Goal: Task Accomplishment & Management: Manage account settings

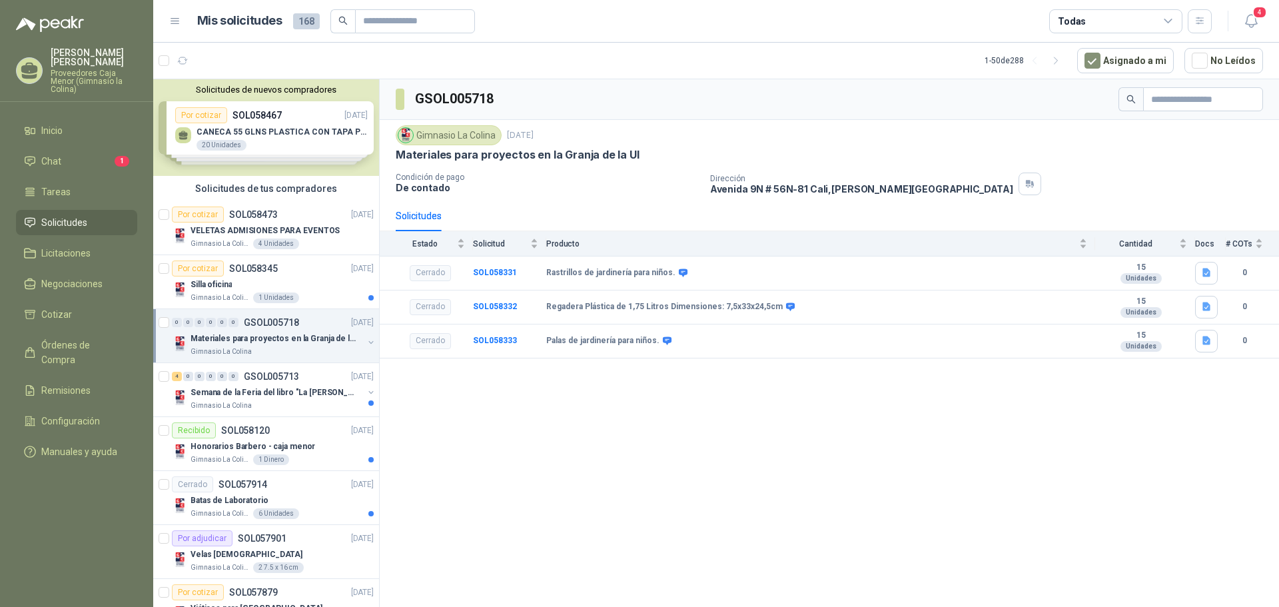
scroll to position [2316, 0]
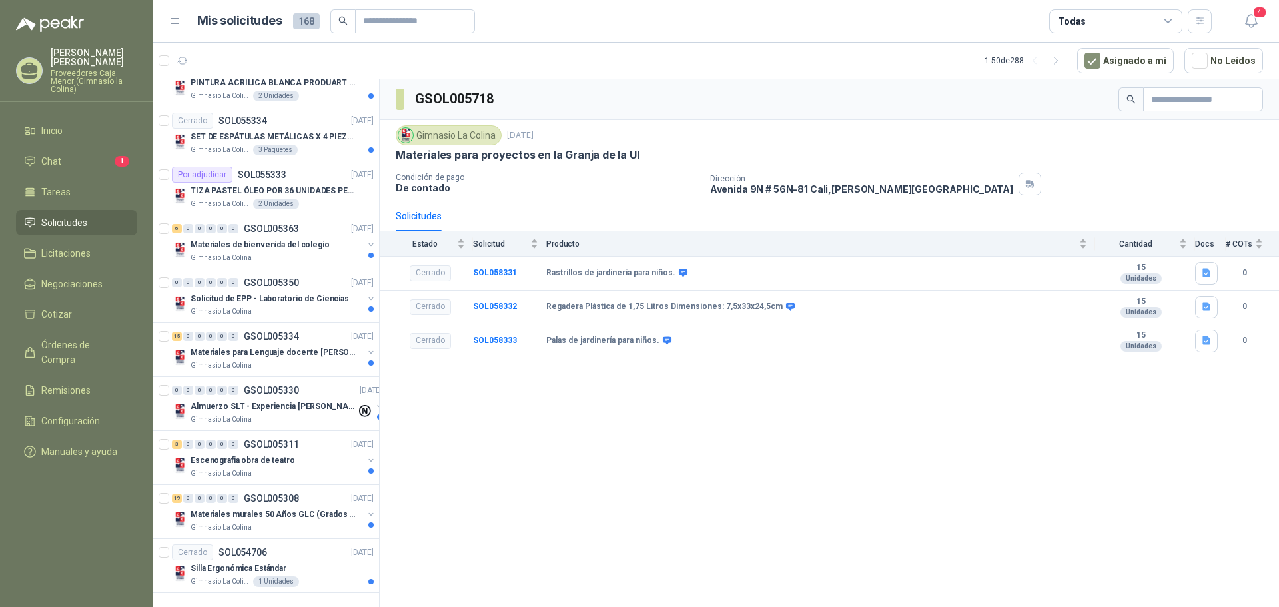
click at [85, 51] on p "Luz Dary Ramirez" at bounding box center [94, 57] width 87 height 19
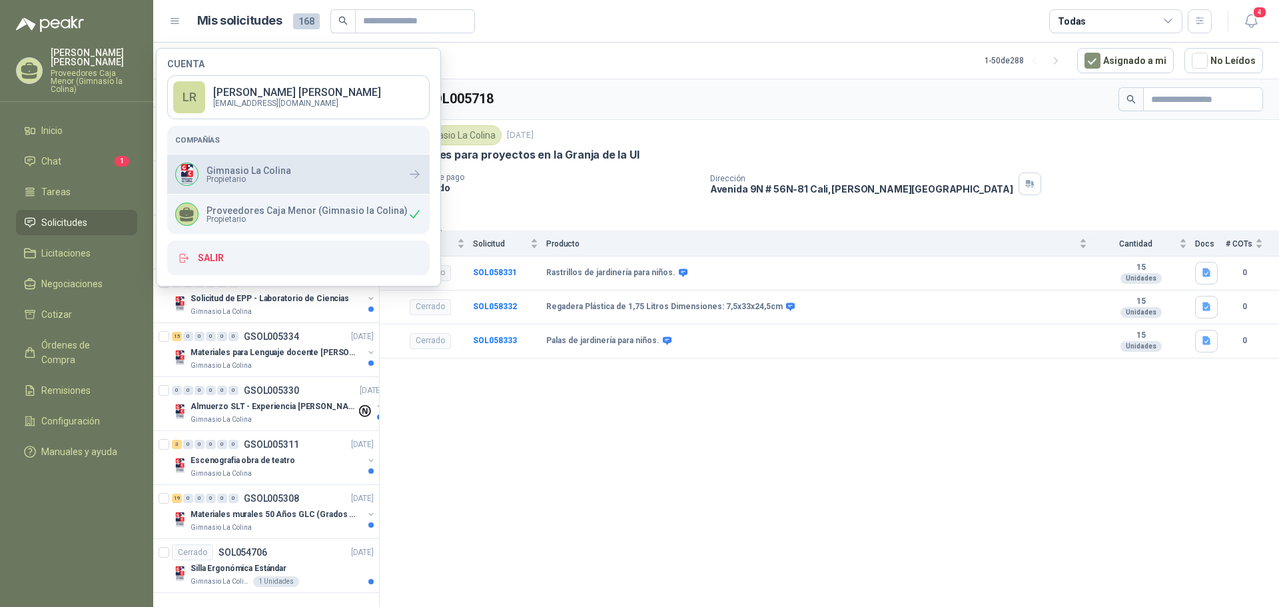
click at [217, 178] on span "Propietario" at bounding box center [248, 179] width 85 height 8
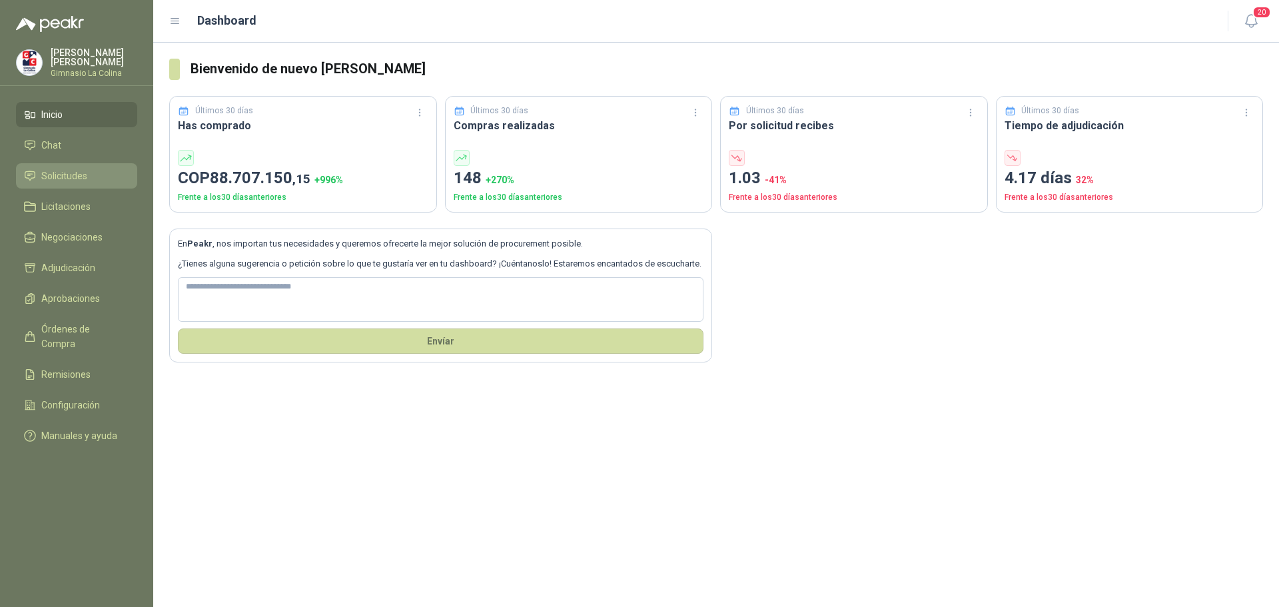
click at [60, 179] on span "Solicitudes" at bounding box center [64, 175] width 46 height 15
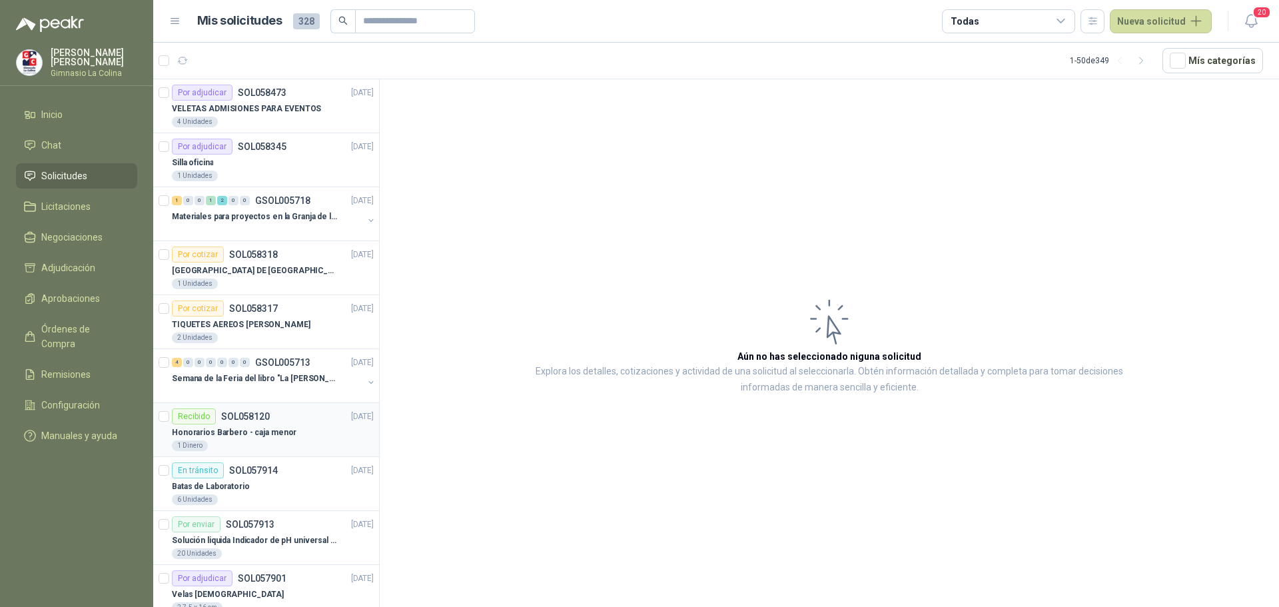
scroll to position [67, 0]
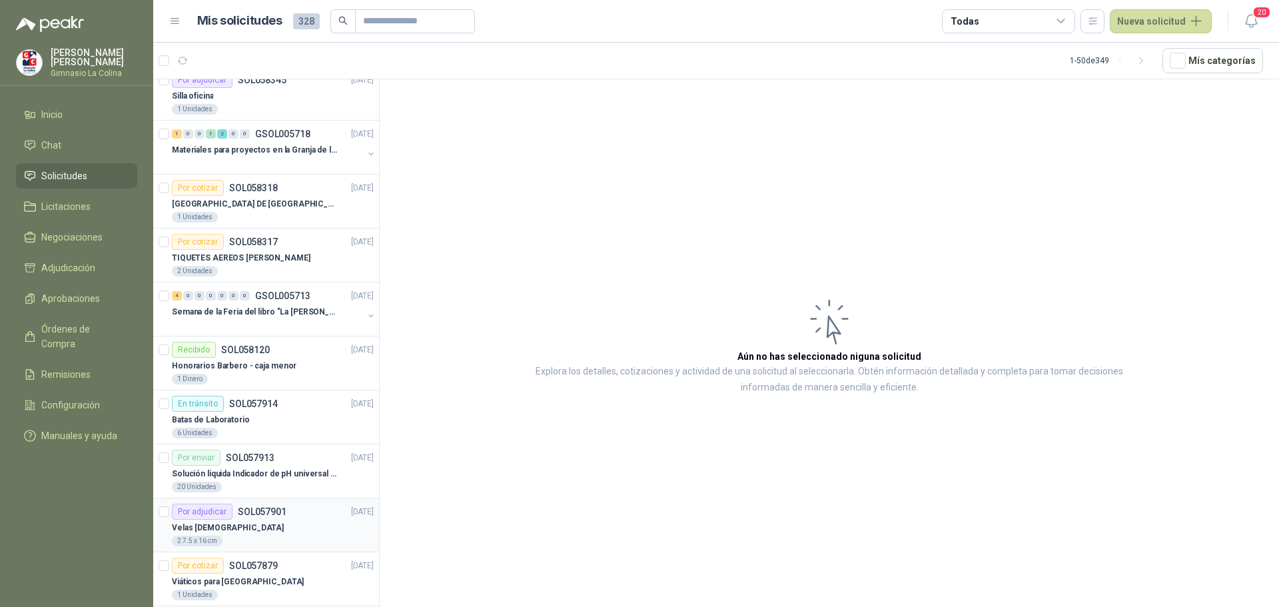
click at [211, 509] on div "Por adjudicar" at bounding box center [202, 511] width 61 height 16
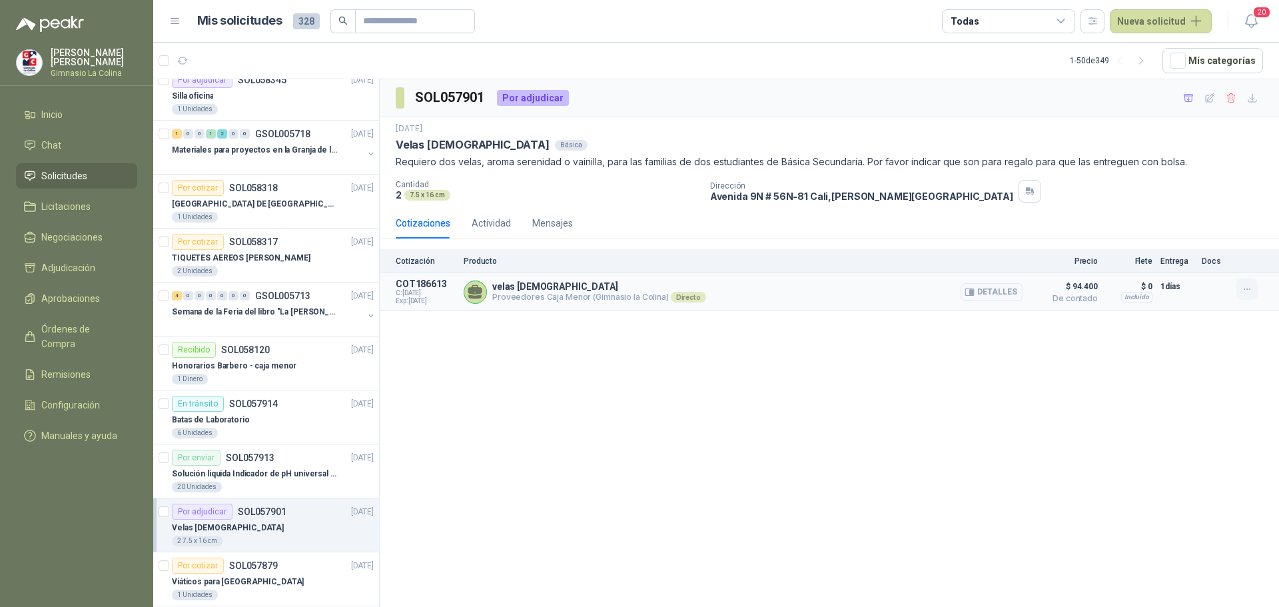
click at [1251, 294] on icon "button" at bounding box center [1246, 289] width 11 height 11
click at [1193, 237] on button "Añadir" at bounding box center [1220, 235] width 107 height 21
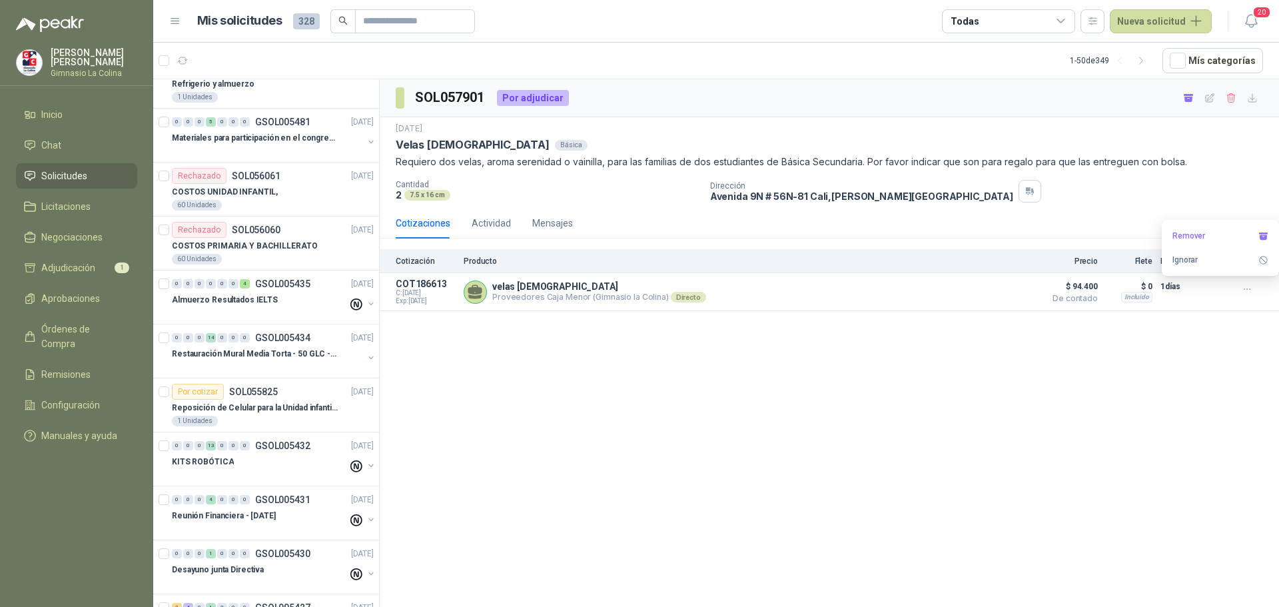
scroll to position [1332, 0]
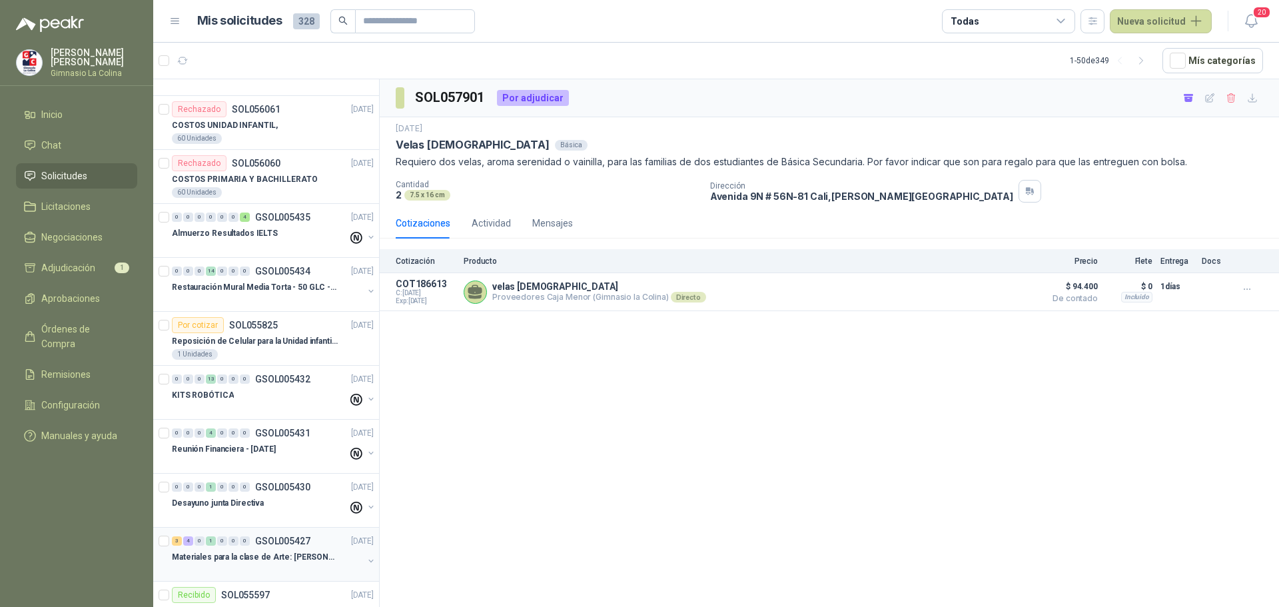
click at [230, 555] on p "Materiales para la clase de Arte: [PERSON_NAME]" at bounding box center [255, 557] width 166 height 13
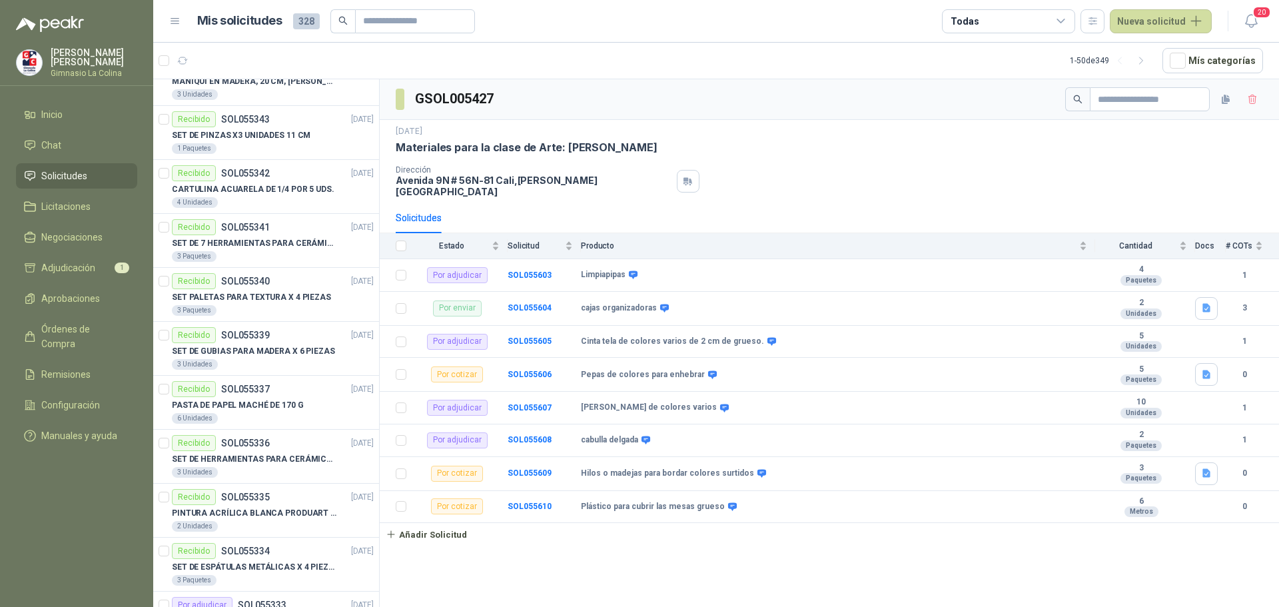
scroll to position [2184, 0]
click at [254, 565] on p "TIZA PASTEL ÓLEO POR 36 UNIDADES PENTEL" at bounding box center [255, 568] width 166 height 13
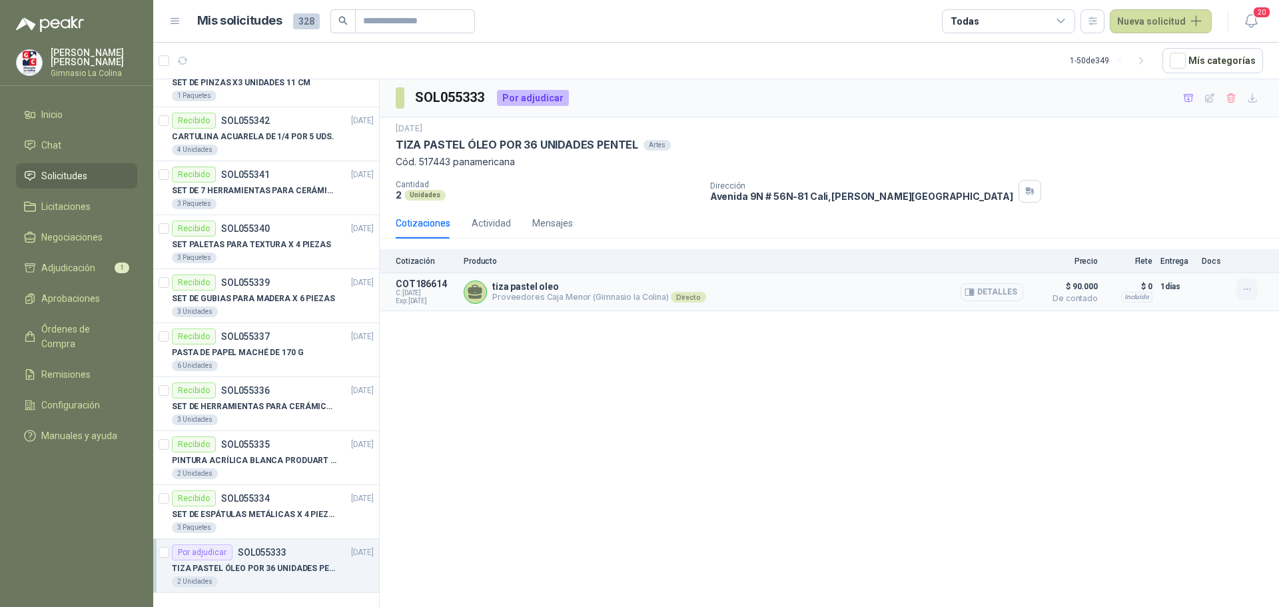
click at [1251, 288] on icon "button" at bounding box center [1246, 289] width 11 height 11
click at [1189, 231] on button "Añadir" at bounding box center [1220, 235] width 107 height 21
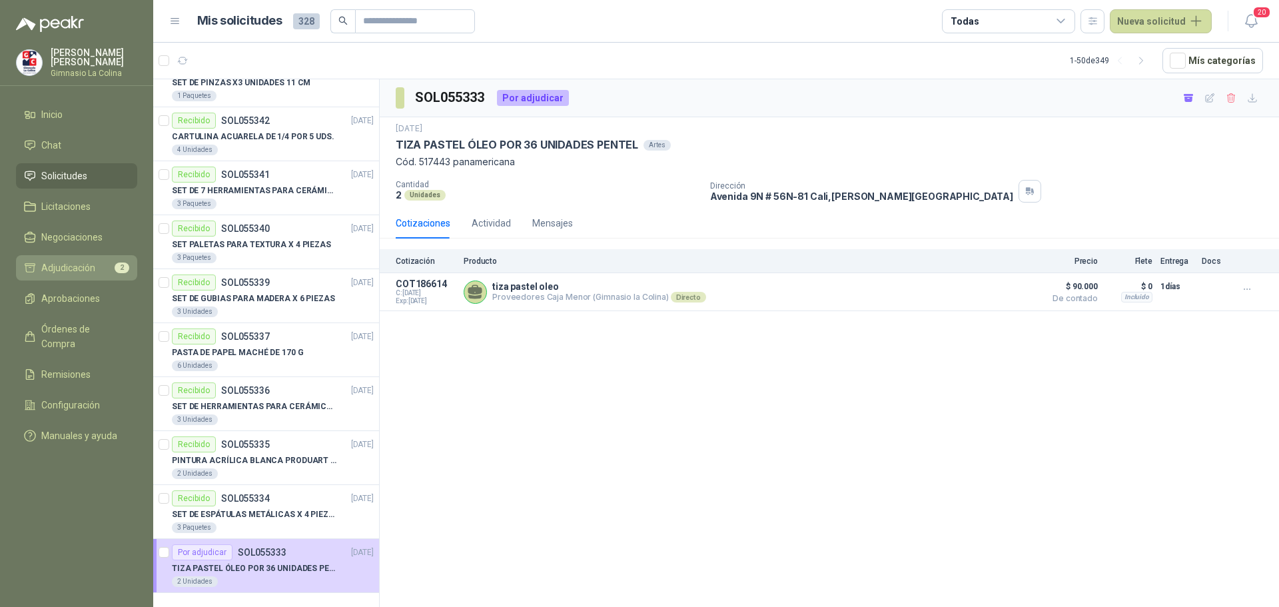
click at [97, 264] on li "Adjudicación 2" at bounding box center [76, 267] width 105 height 15
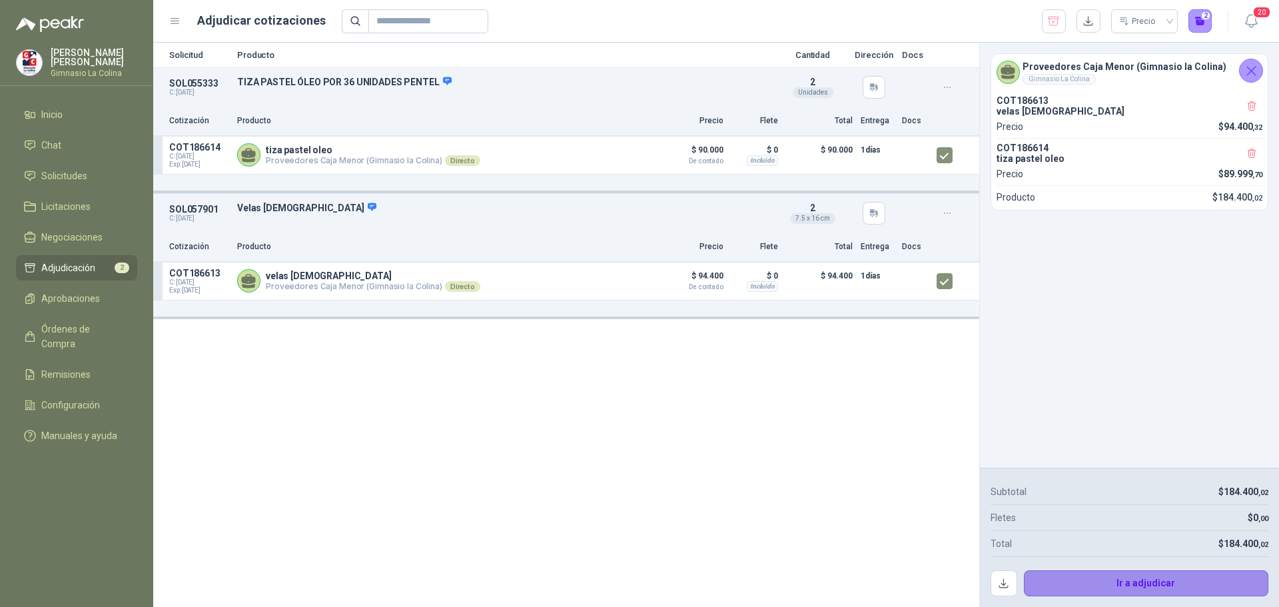
click at [1140, 575] on button "Ir a adjudicar" at bounding box center [1146, 583] width 245 height 27
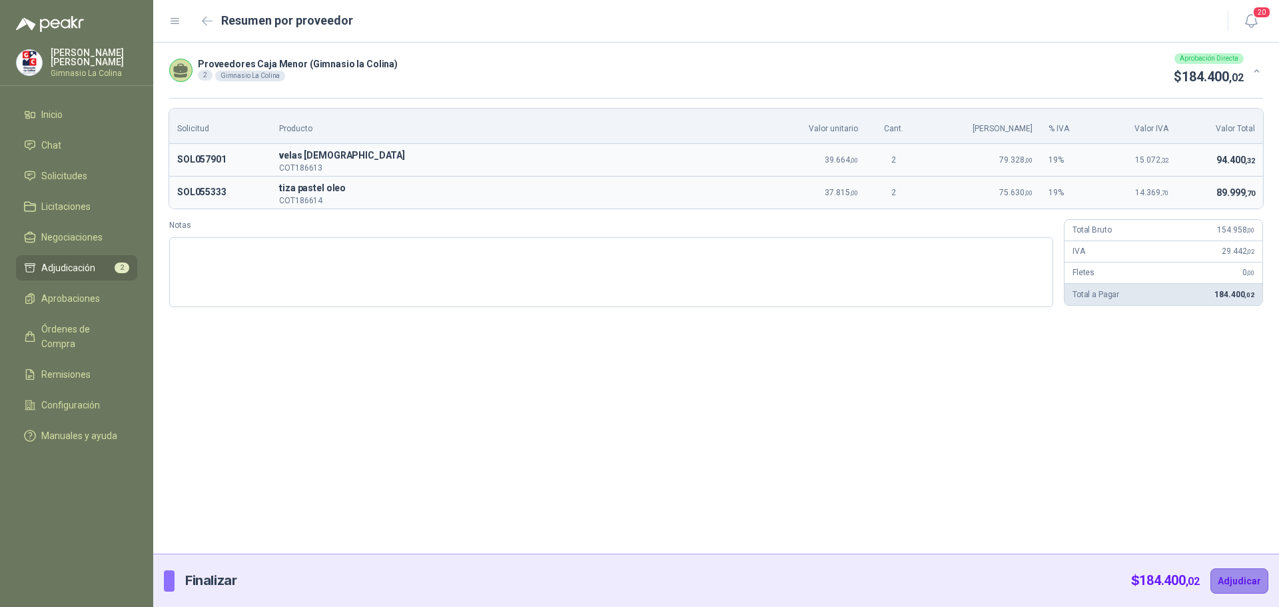
click at [1234, 577] on button "Adjudicar" at bounding box center [1239, 580] width 58 height 25
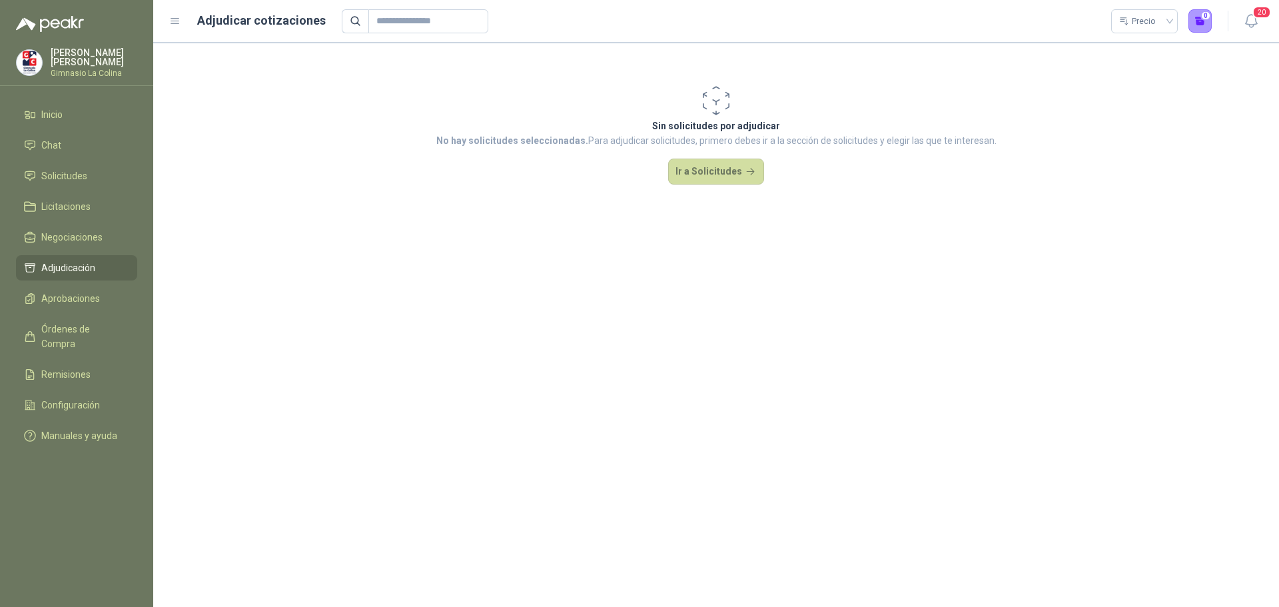
click at [63, 55] on p "Luz Dary Ramirez" at bounding box center [94, 57] width 87 height 19
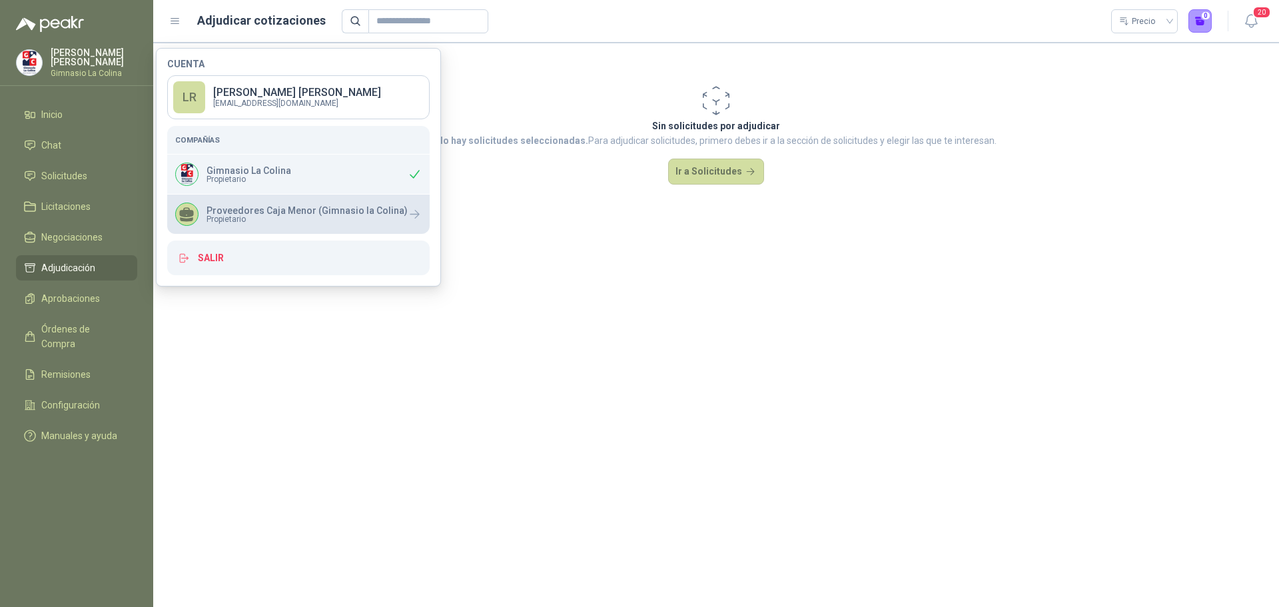
click at [230, 218] on span "Propietario" at bounding box center [306, 219] width 201 height 8
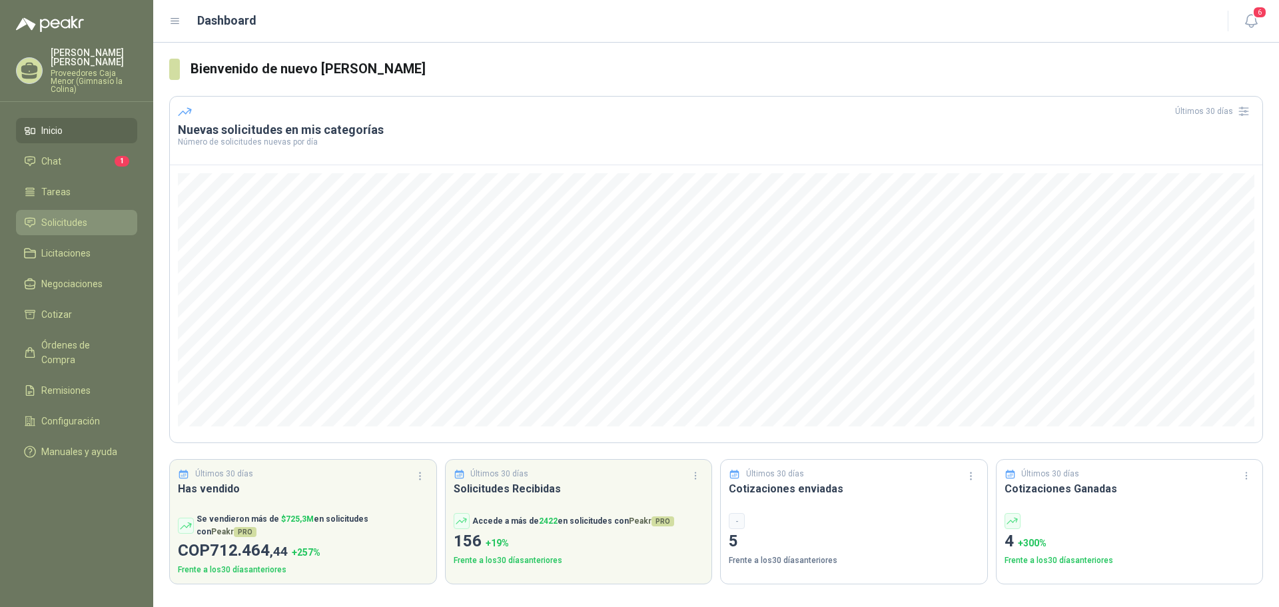
click at [61, 215] on span "Solicitudes" at bounding box center [64, 222] width 46 height 15
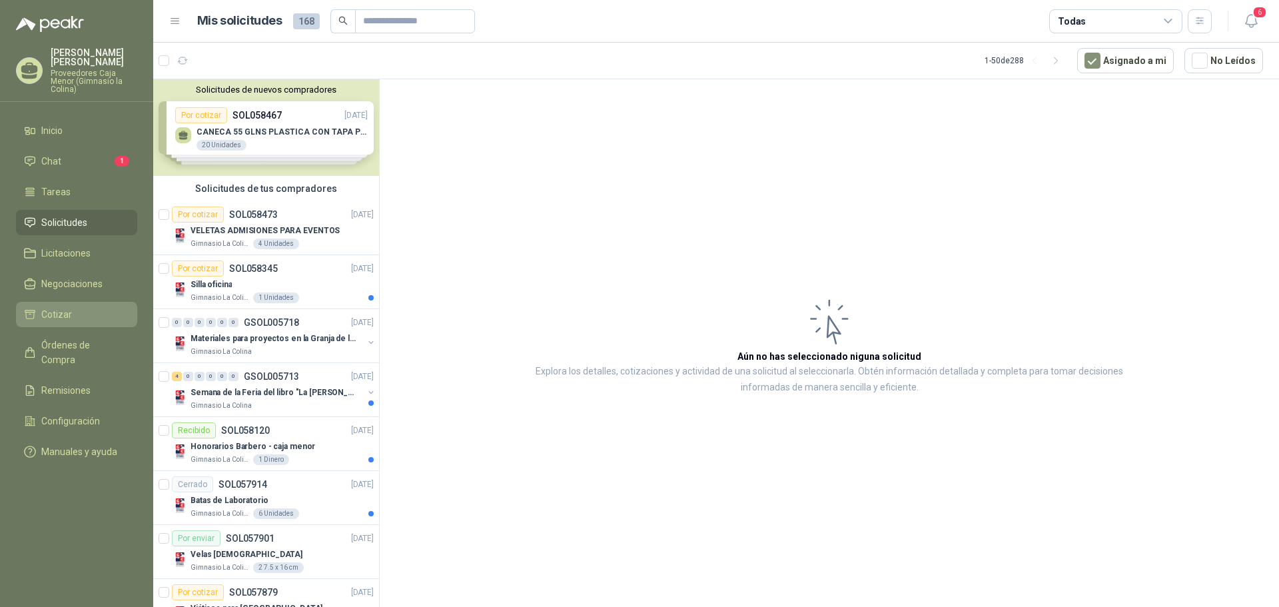
click at [69, 307] on span "Cotizar" at bounding box center [56, 314] width 31 height 15
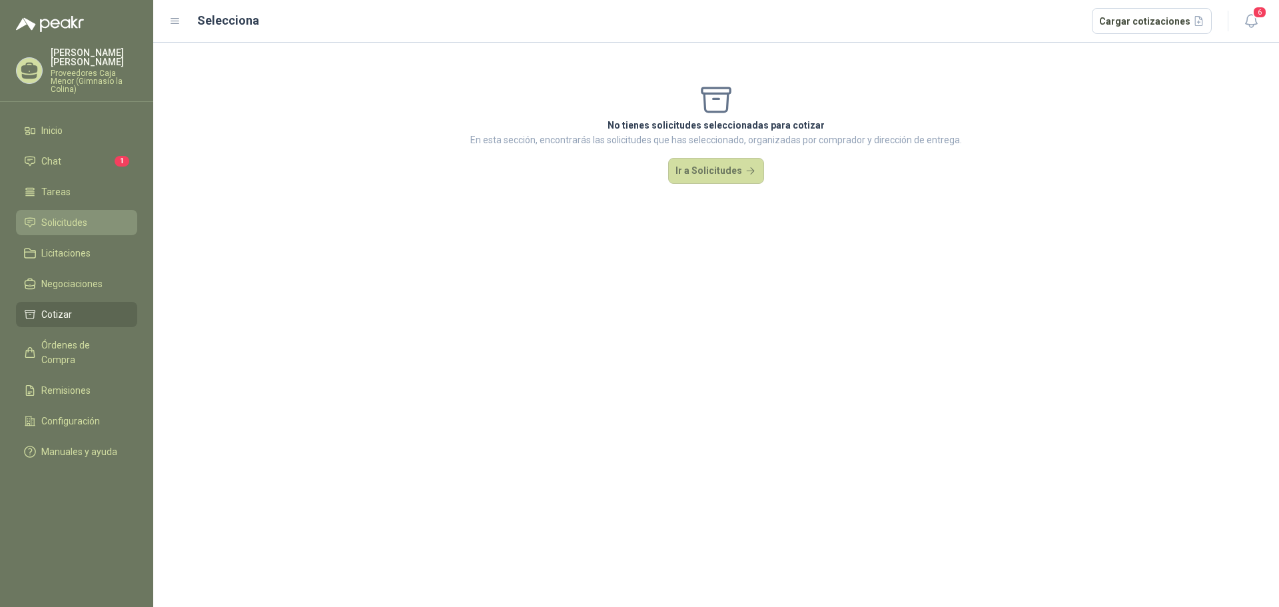
click at [81, 215] on span "Solicitudes" at bounding box center [64, 222] width 46 height 15
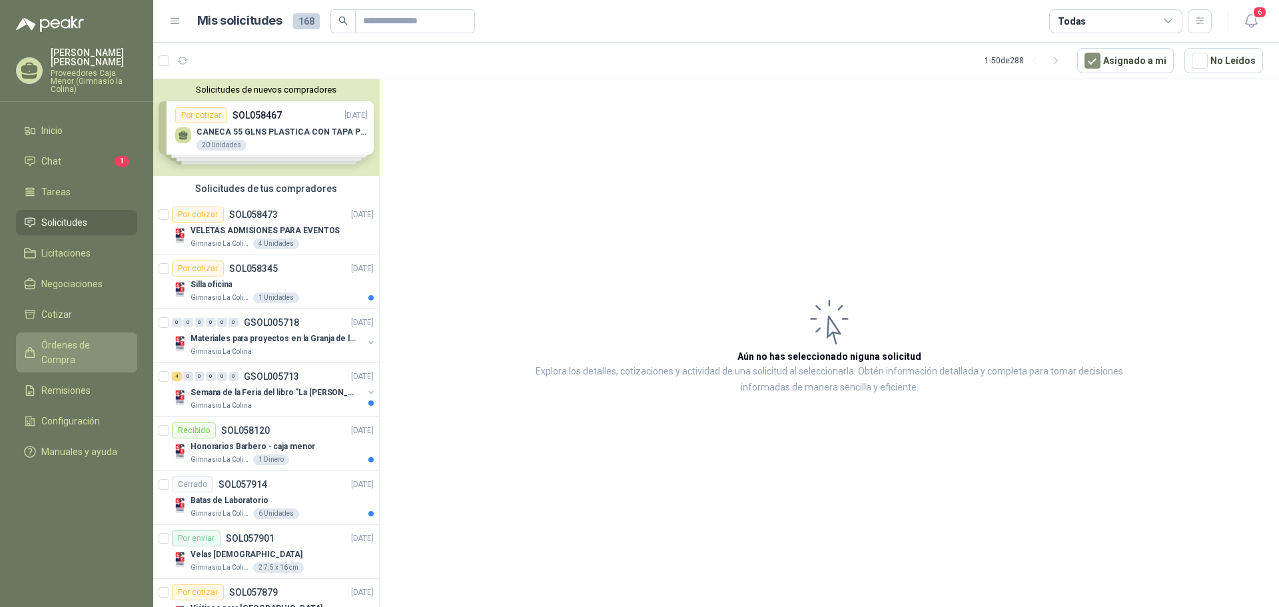
click at [65, 341] on span "Órdenes de Compra" at bounding box center [82, 352] width 83 height 29
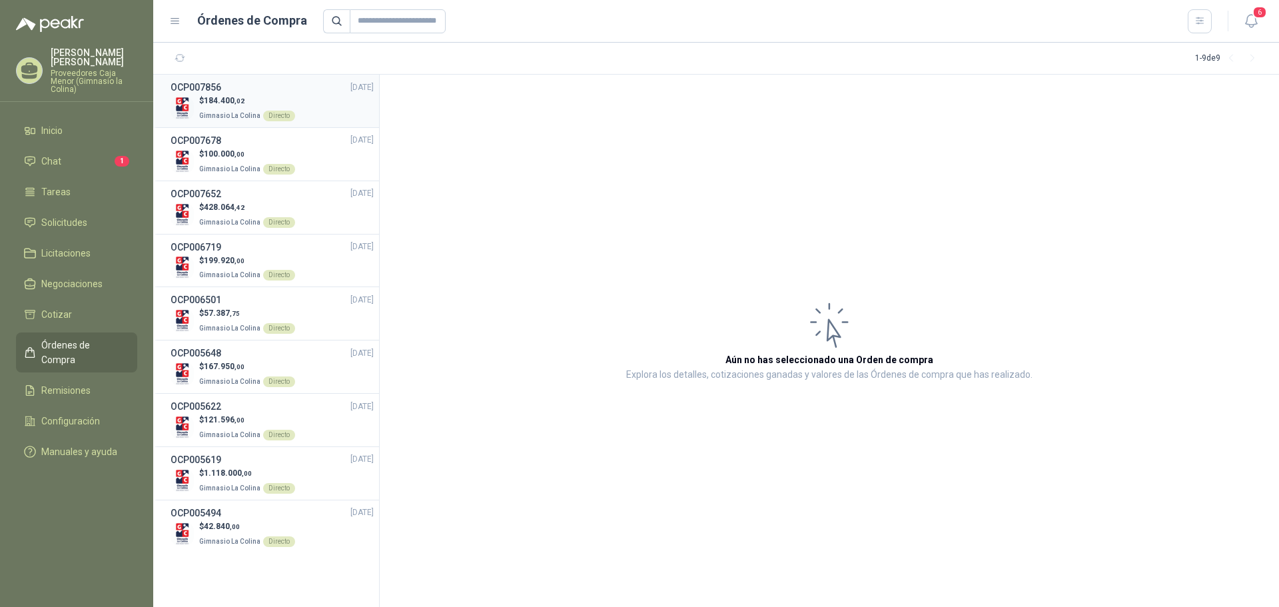
click at [236, 101] on span ",02" at bounding box center [239, 100] width 10 height 7
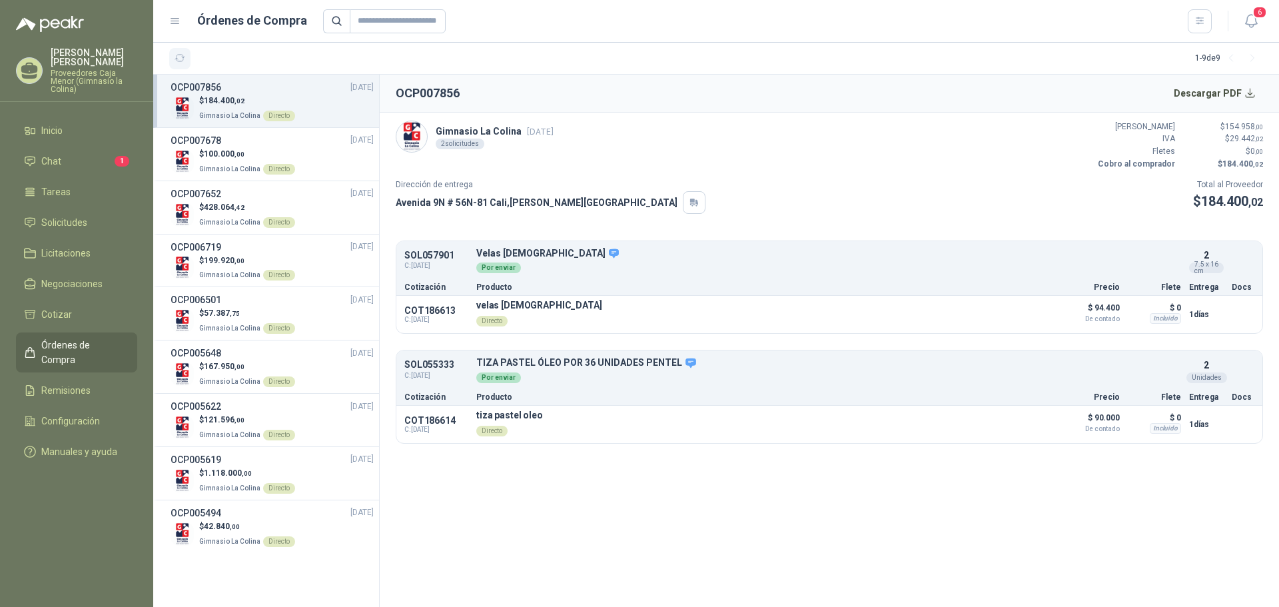
click at [176, 55] on icon "button" at bounding box center [179, 58] width 11 height 11
click at [174, 23] on icon at bounding box center [175, 21] width 12 height 12
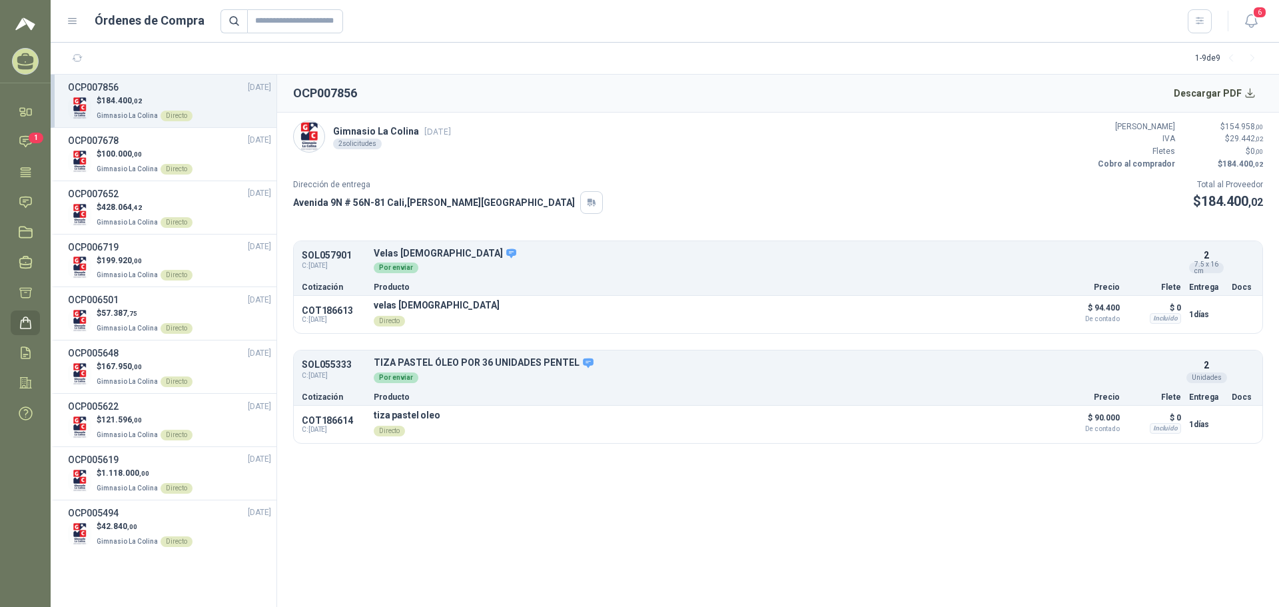
click at [73, 22] on icon at bounding box center [73, 21] width 12 height 12
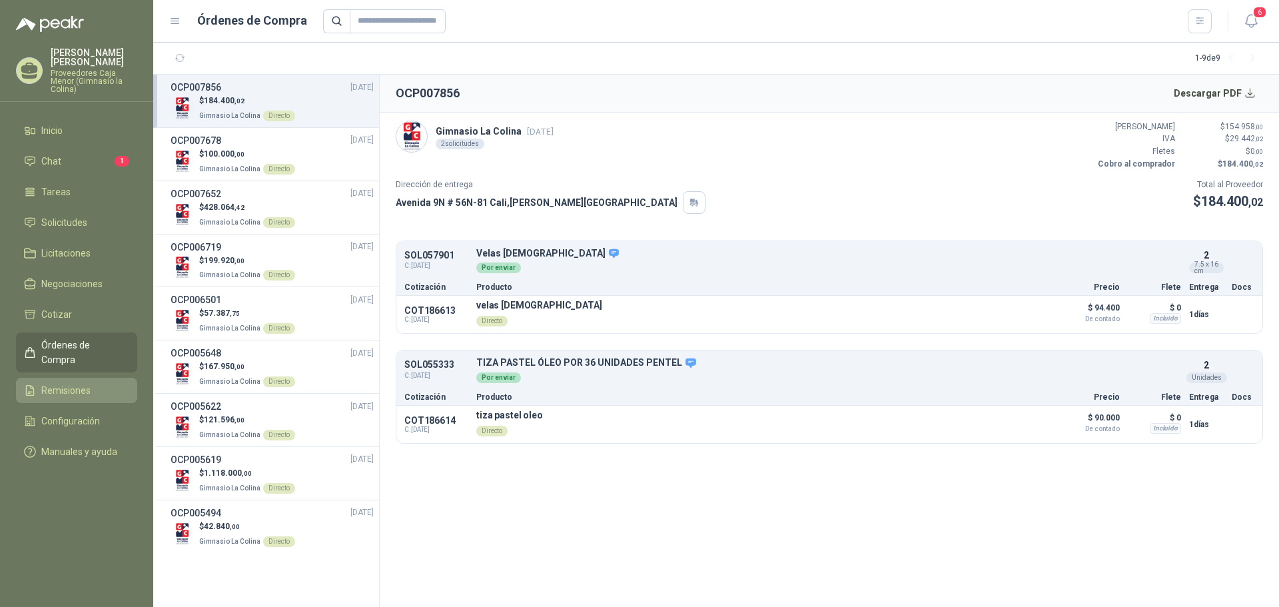
click at [71, 383] on span "Remisiones" at bounding box center [65, 390] width 49 height 15
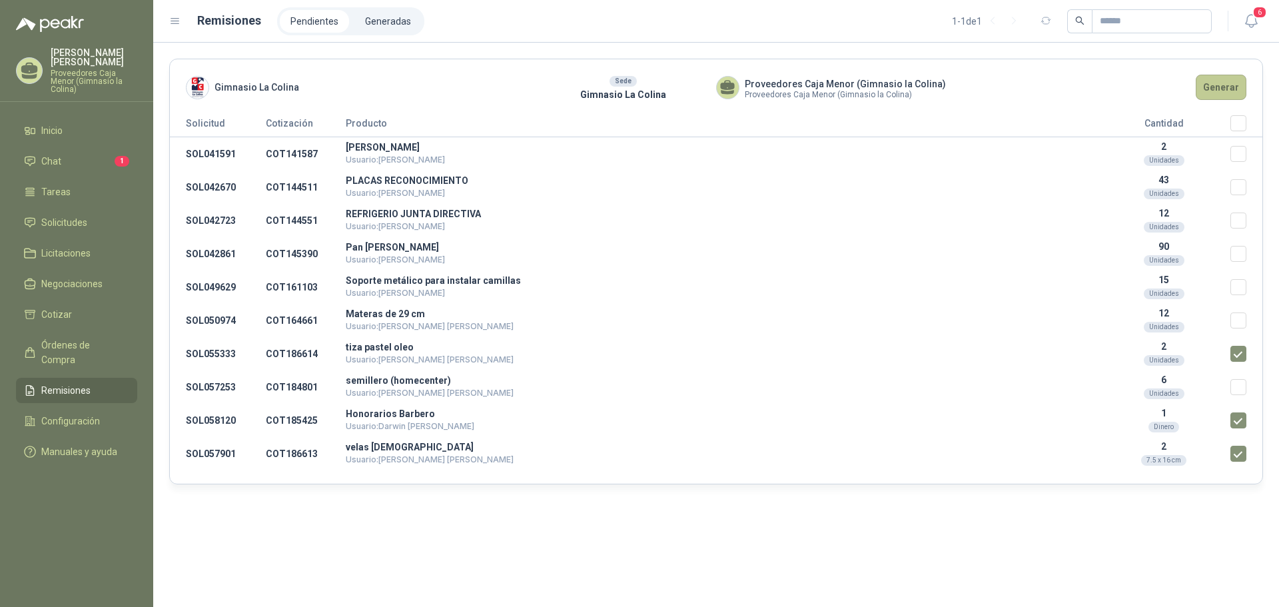
click at [1215, 89] on button "Generar" at bounding box center [1220, 87] width 51 height 25
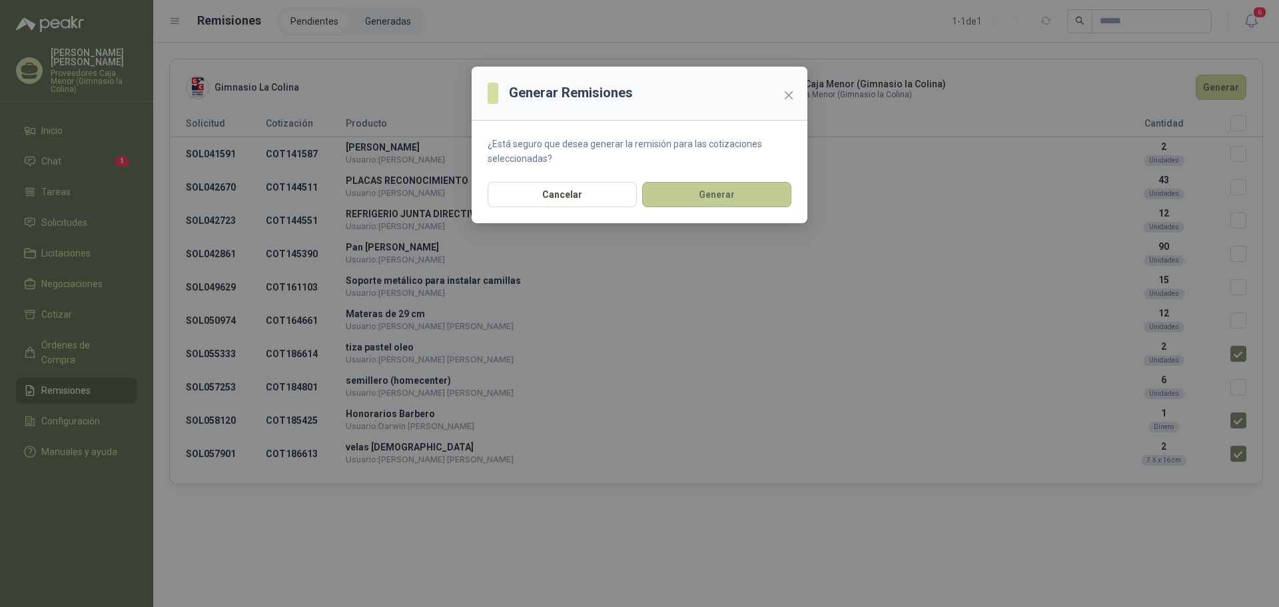
click at [755, 203] on button "Generar" at bounding box center [716, 194] width 149 height 25
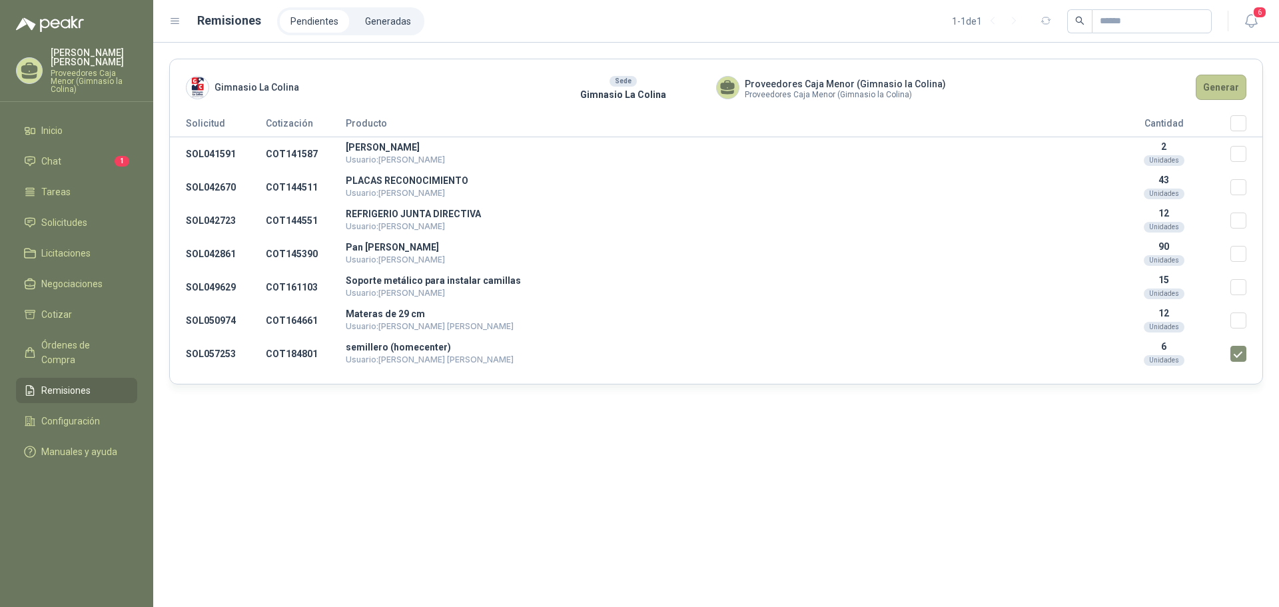
click at [1223, 95] on button "Generar" at bounding box center [1220, 87] width 51 height 25
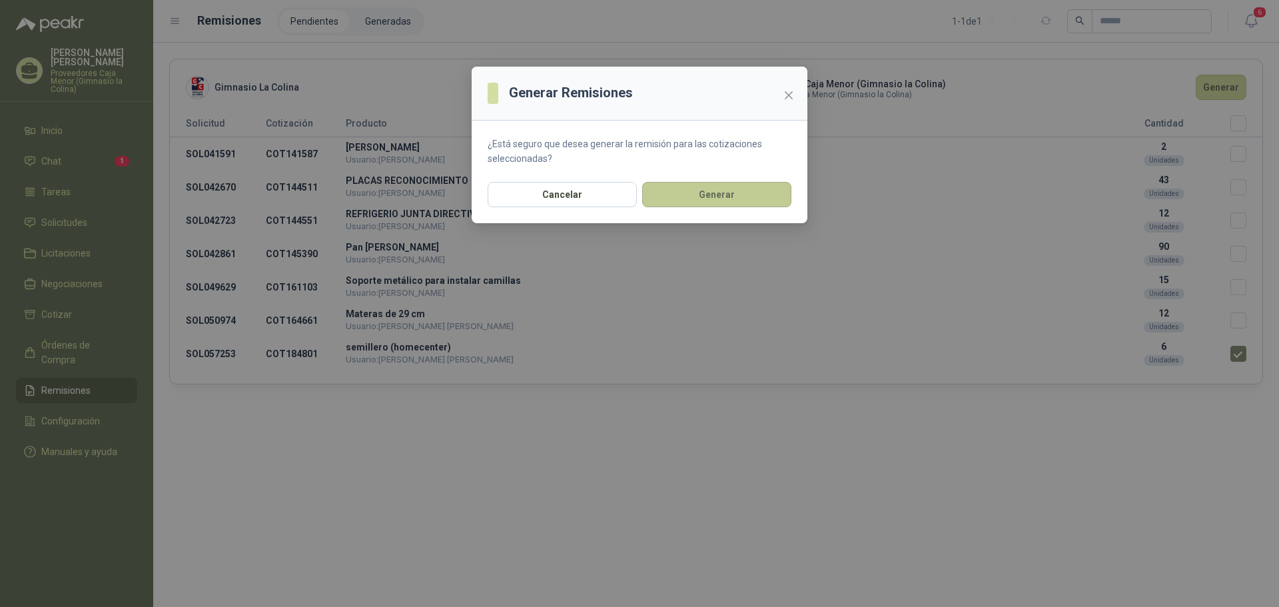
click at [734, 193] on button "Generar" at bounding box center [716, 194] width 149 height 25
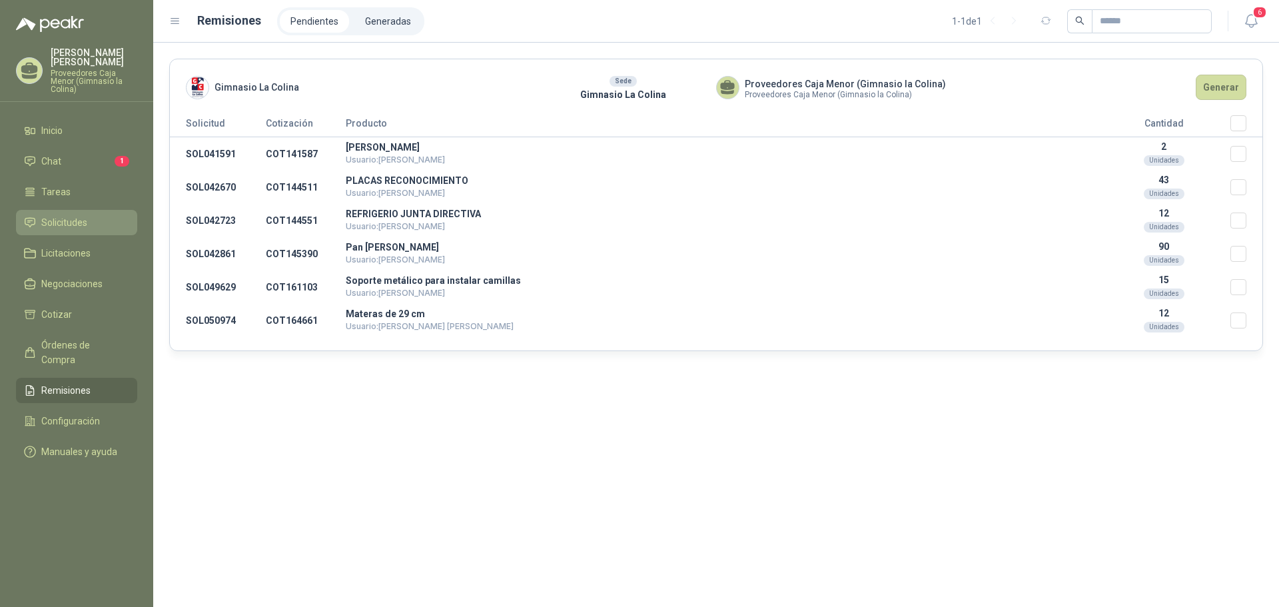
click at [59, 215] on span "Solicitudes" at bounding box center [64, 222] width 46 height 15
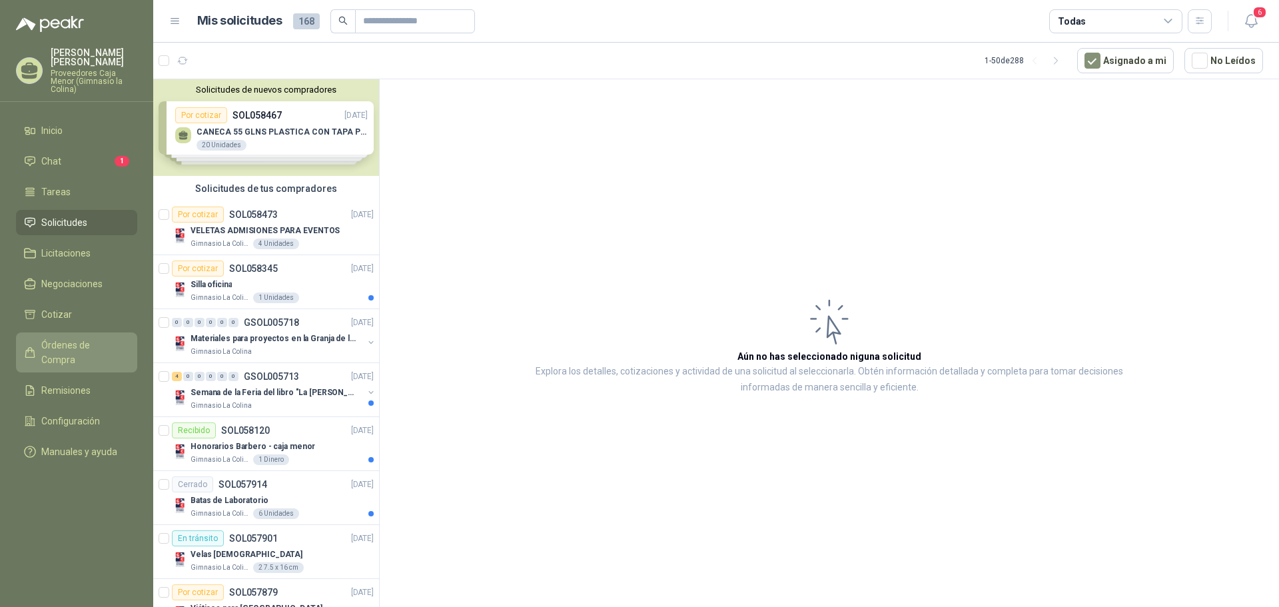
click at [87, 338] on span "Órdenes de Compra" at bounding box center [82, 352] width 83 height 29
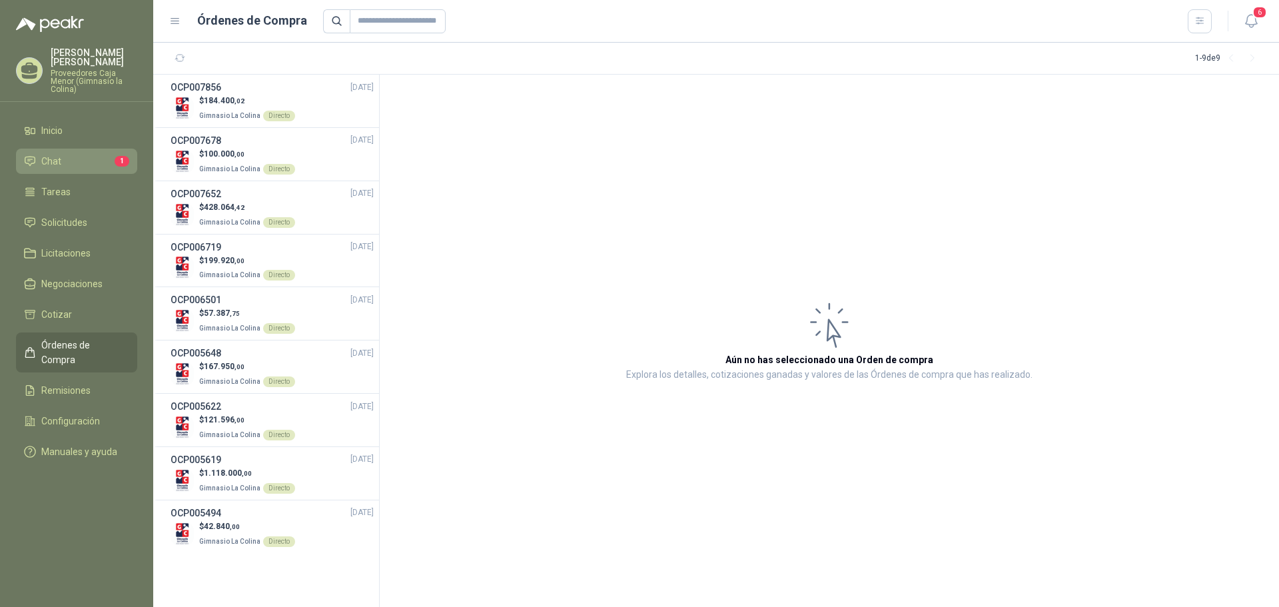
click at [86, 149] on link "Chat 1" at bounding box center [76, 161] width 121 height 25
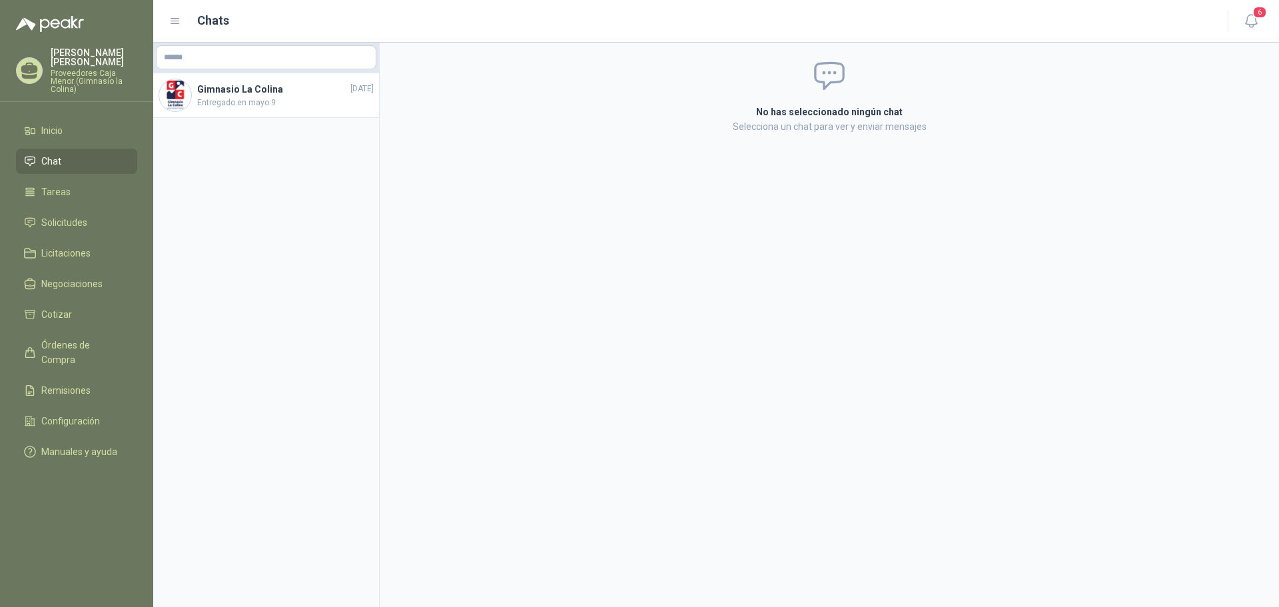
click at [65, 58] on div "Luz Dary Ramirez Proveedores Caja Menor (Gimnasio la Colina)" at bounding box center [94, 70] width 87 height 45
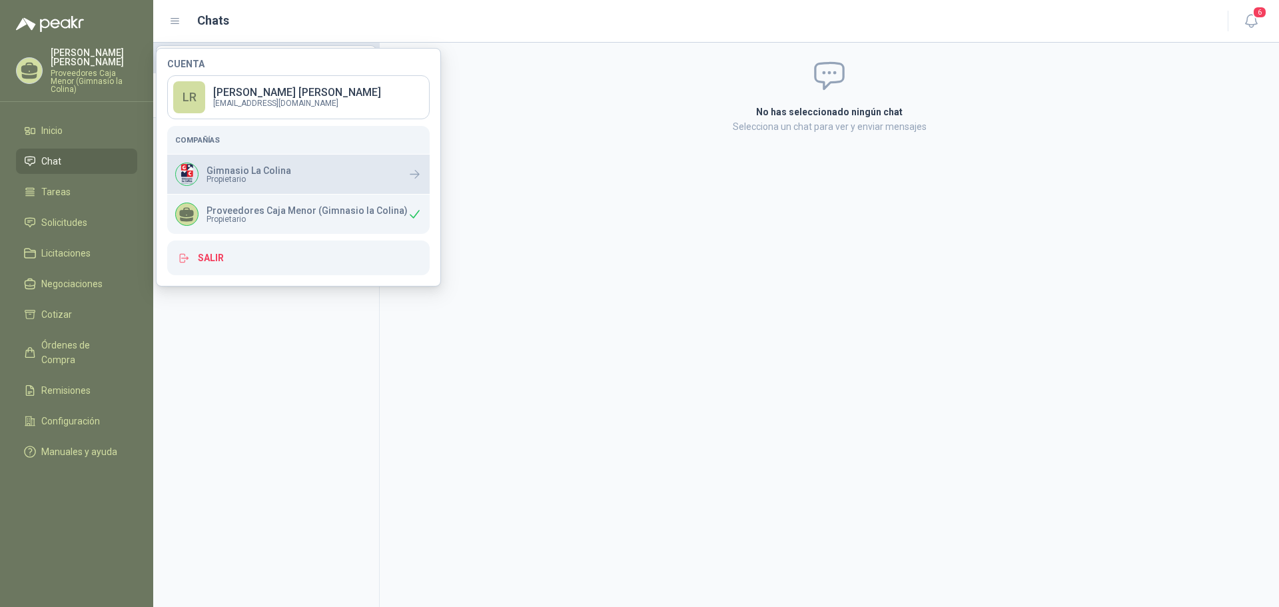
click at [233, 172] on p "Gimnasio La Colina" at bounding box center [248, 170] width 85 height 9
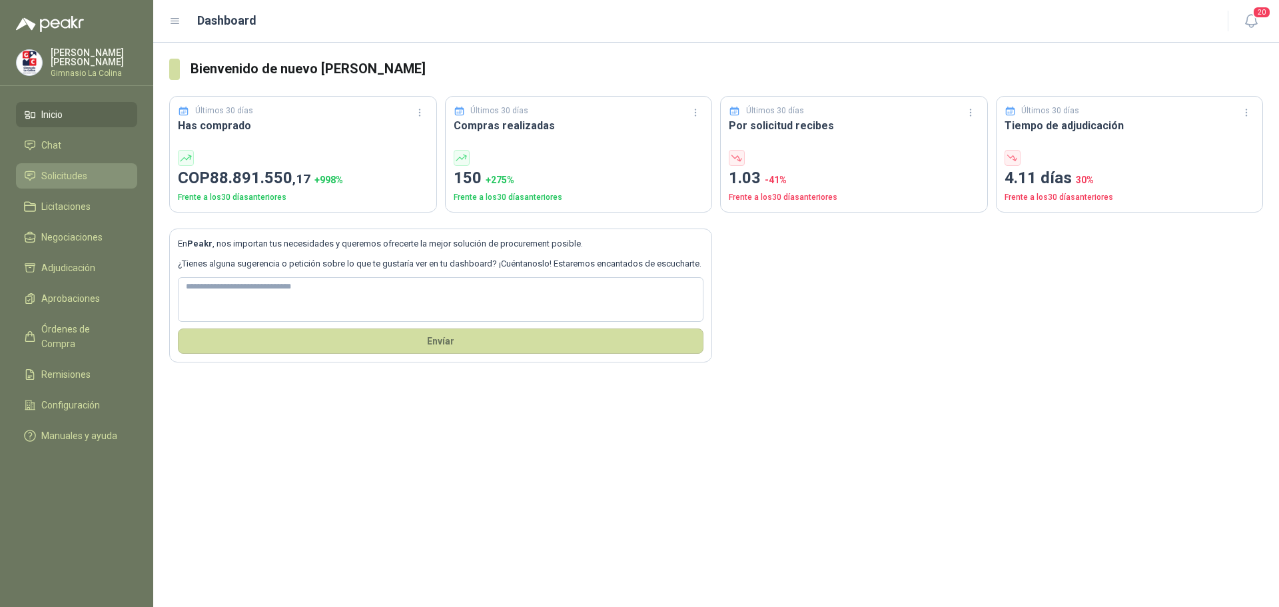
click at [51, 176] on span "Solicitudes" at bounding box center [64, 175] width 46 height 15
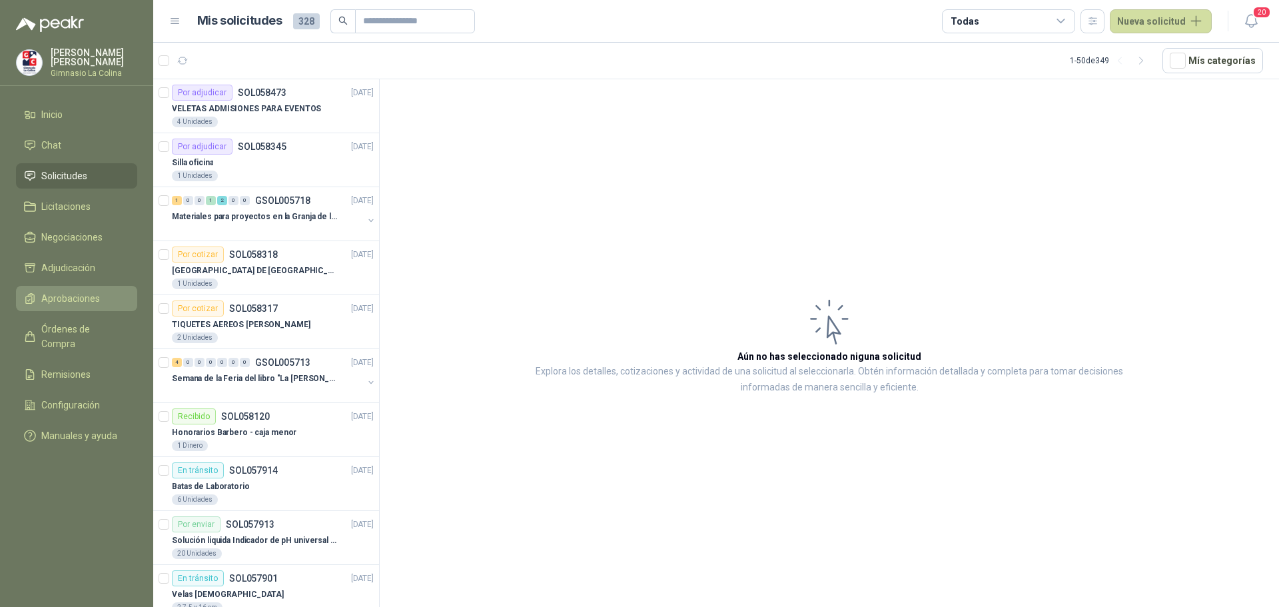
click at [69, 291] on span "Aprobaciones" at bounding box center [70, 298] width 59 height 15
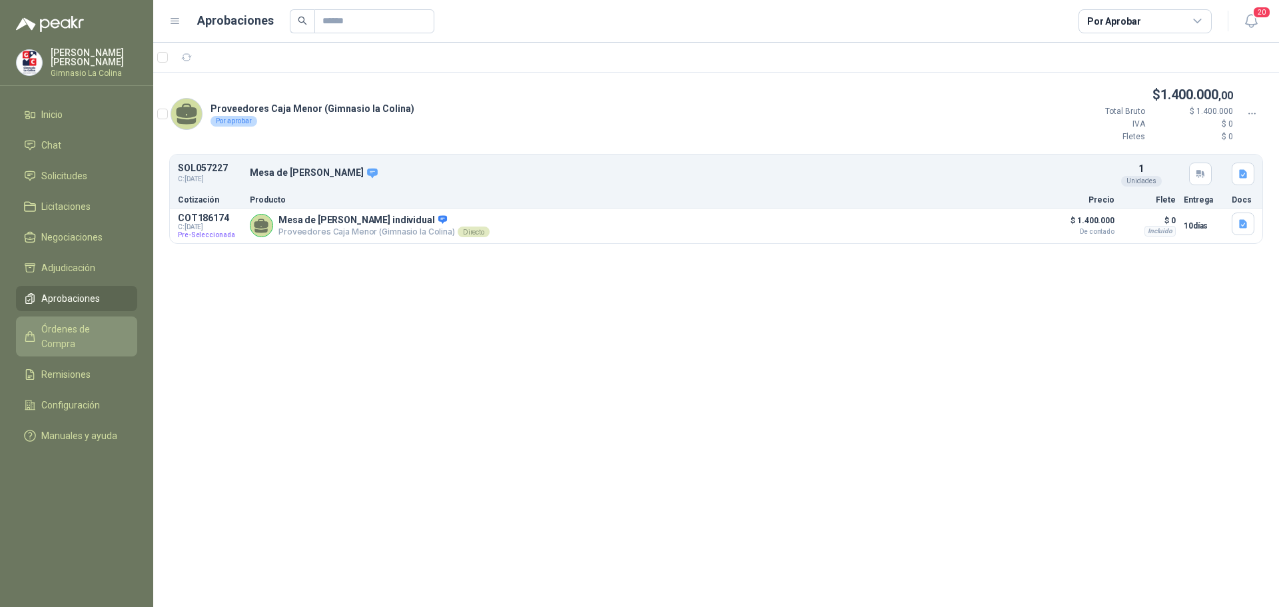
click at [83, 326] on span "Órdenes de Compra" at bounding box center [82, 336] width 83 height 29
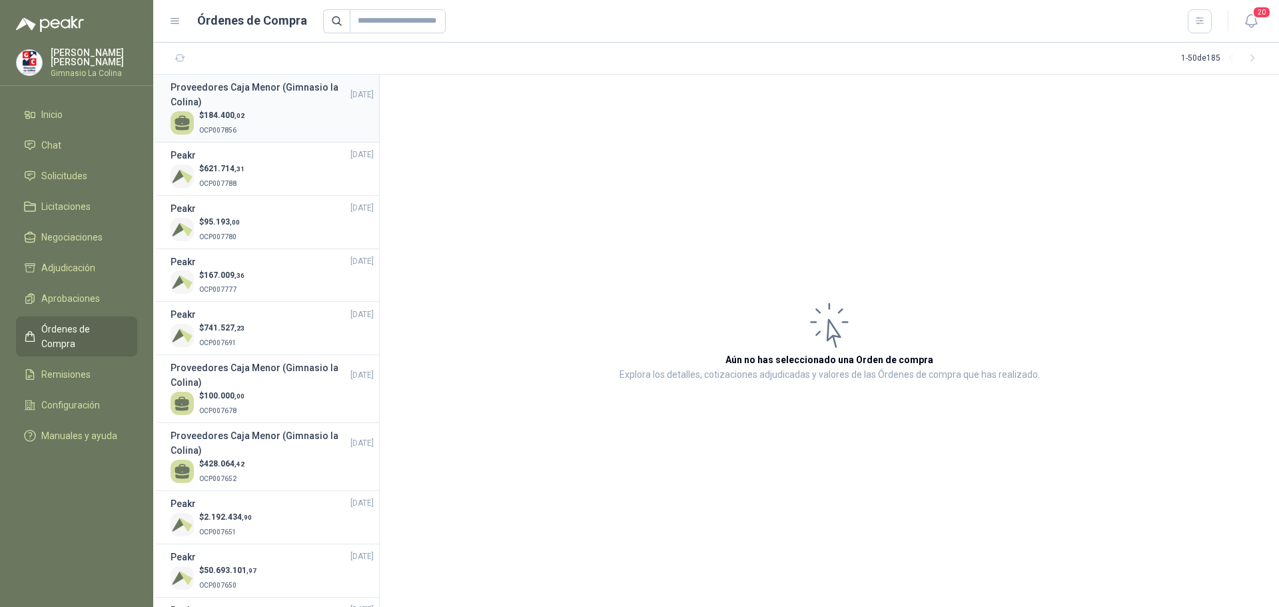
click at [241, 111] on span "184.400 ,02" at bounding box center [224, 115] width 41 height 9
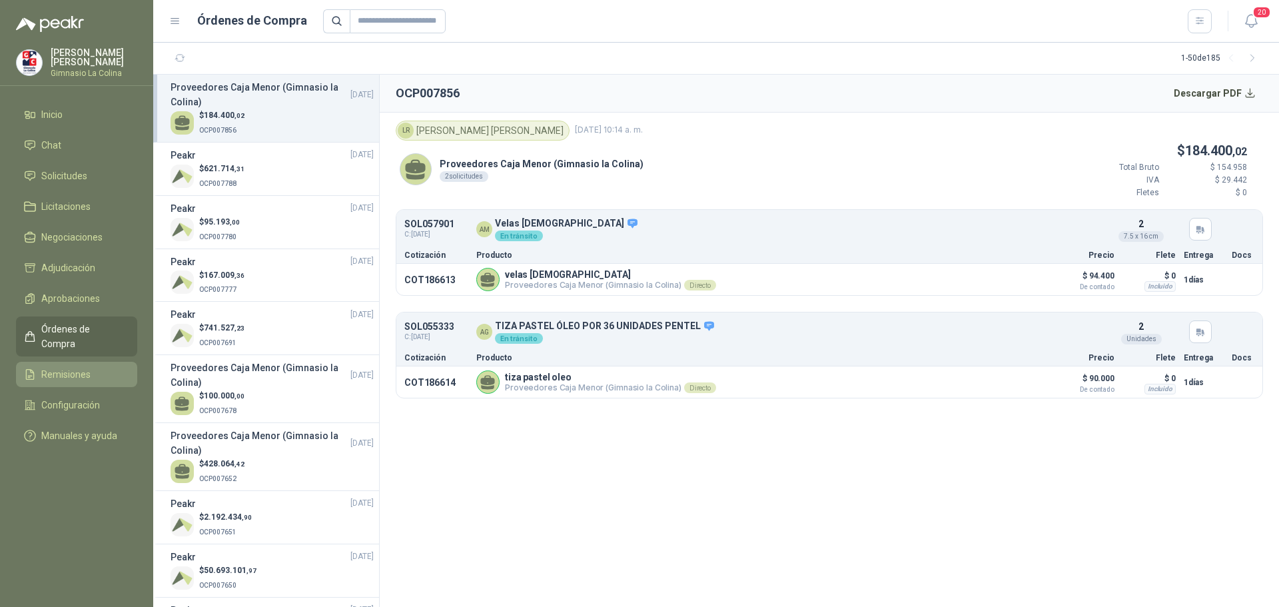
click at [77, 367] on span "Remisiones" at bounding box center [65, 374] width 49 height 15
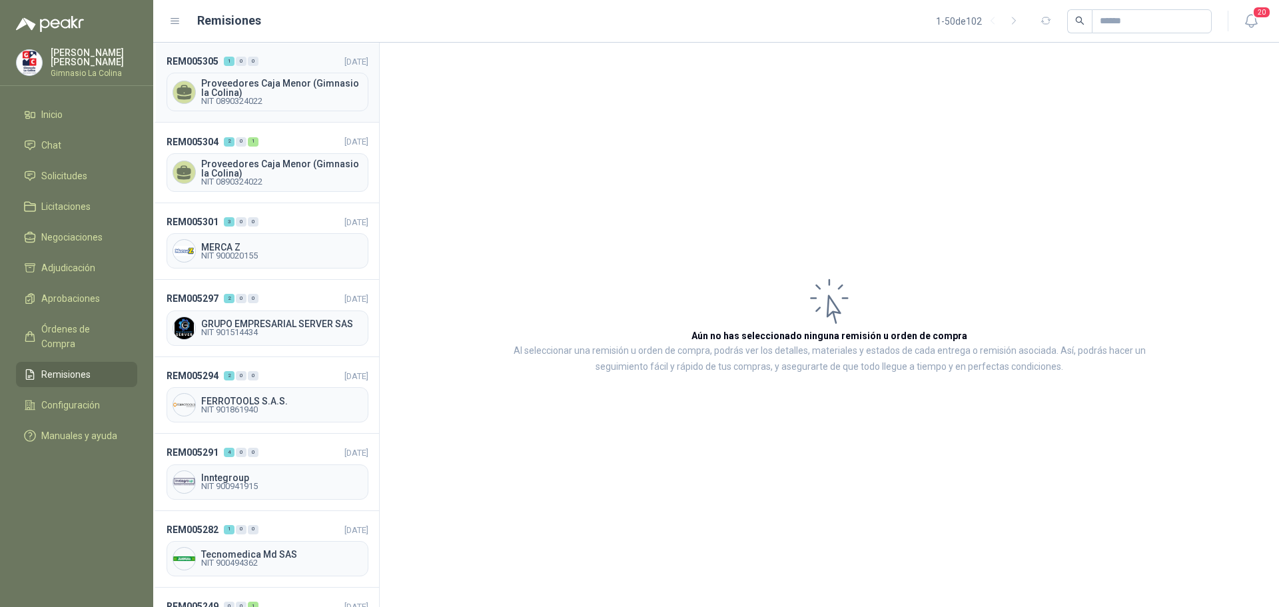
click at [270, 95] on span "Proveedores Caja Menor (Gimnasio la Colina)" at bounding box center [281, 88] width 161 height 19
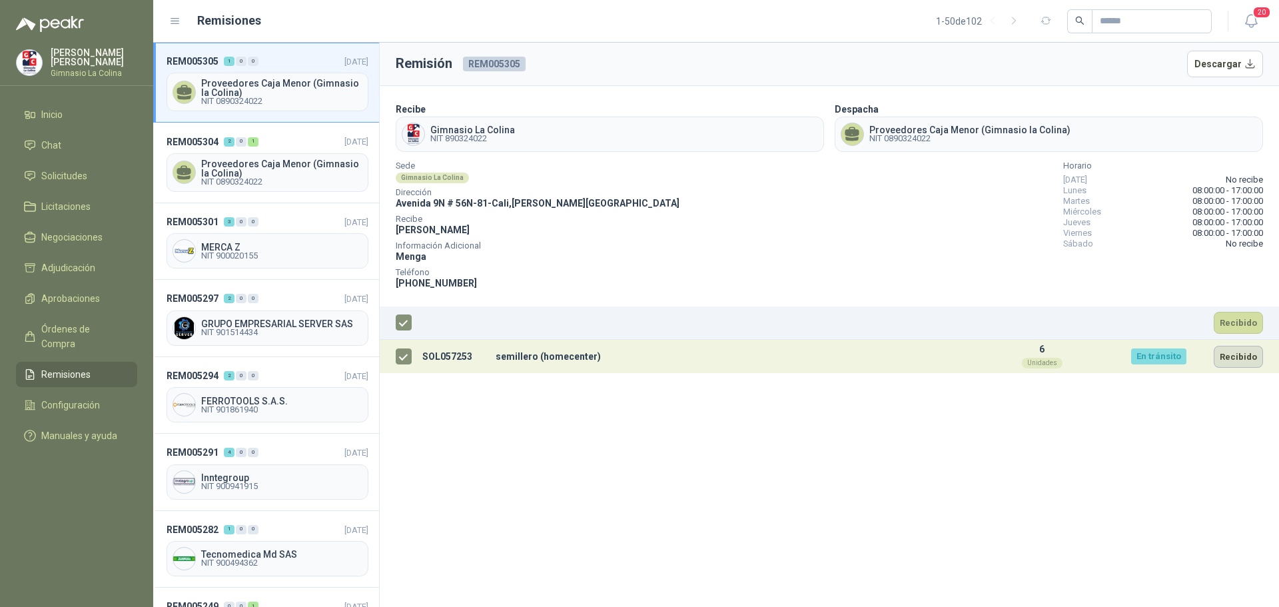
click at [1239, 354] on button "Recibido" at bounding box center [1237, 357] width 49 height 22
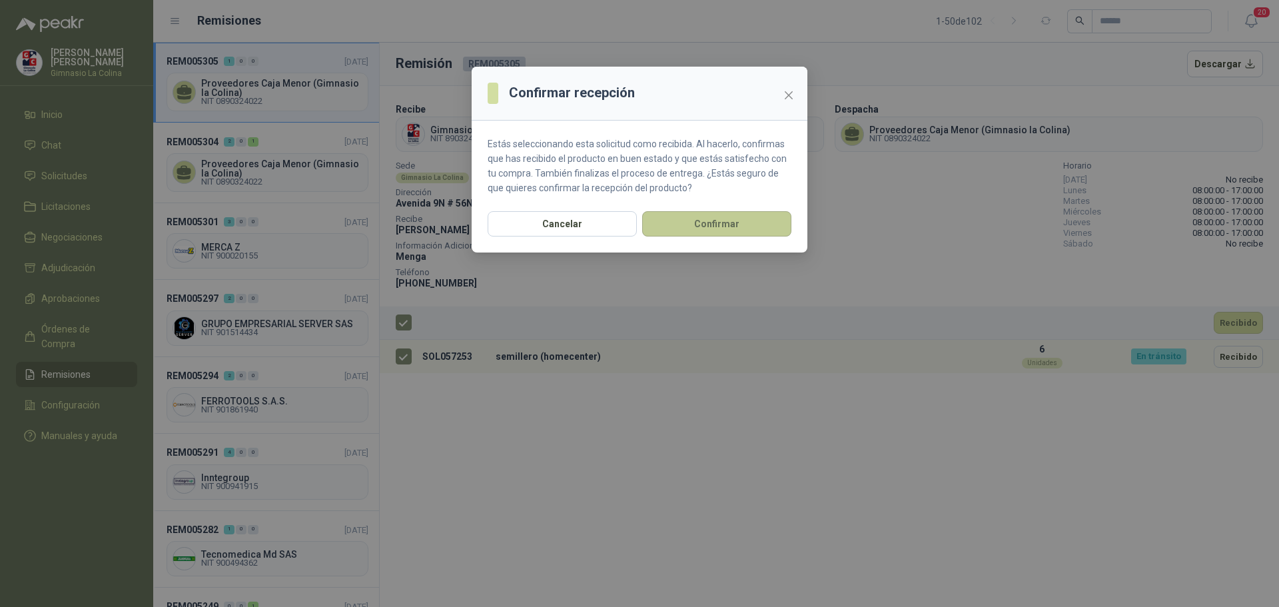
click at [687, 236] on button "Confirmar" at bounding box center [716, 223] width 149 height 25
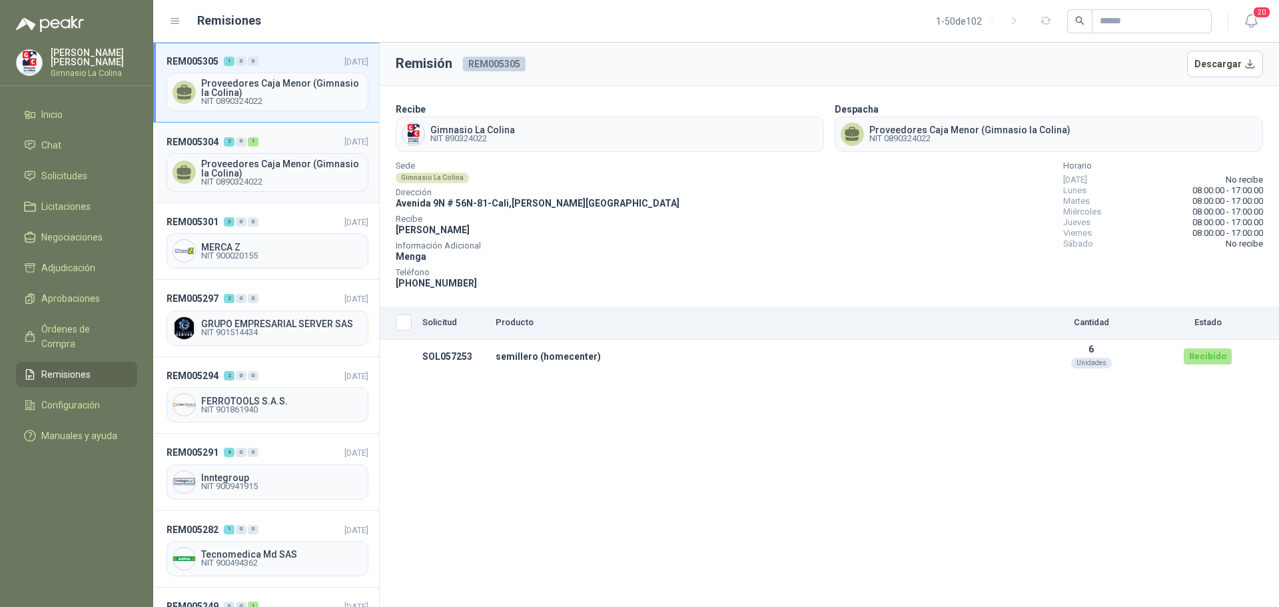
click at [247, 166] on span "Proveedores Caja Menor (Gimnasio la Colina)" at bounding box center [281, 168] width 161 height 19
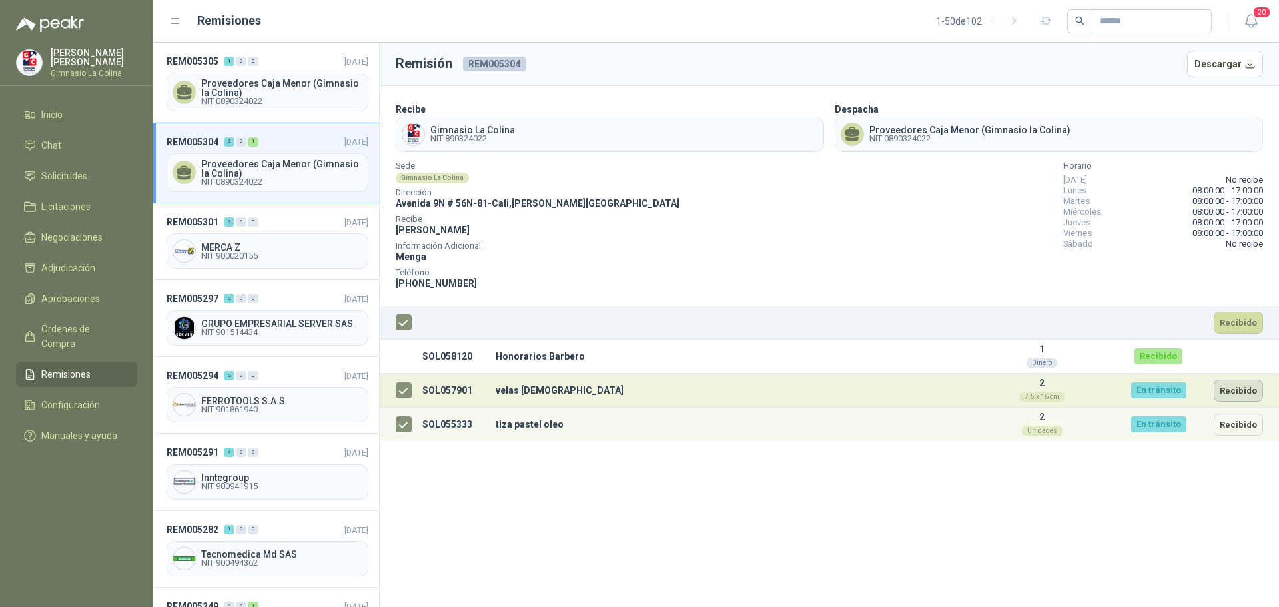
click at [1233, 393] on button "Recibido" at bounding box center [1237, 391] width 49 height 22
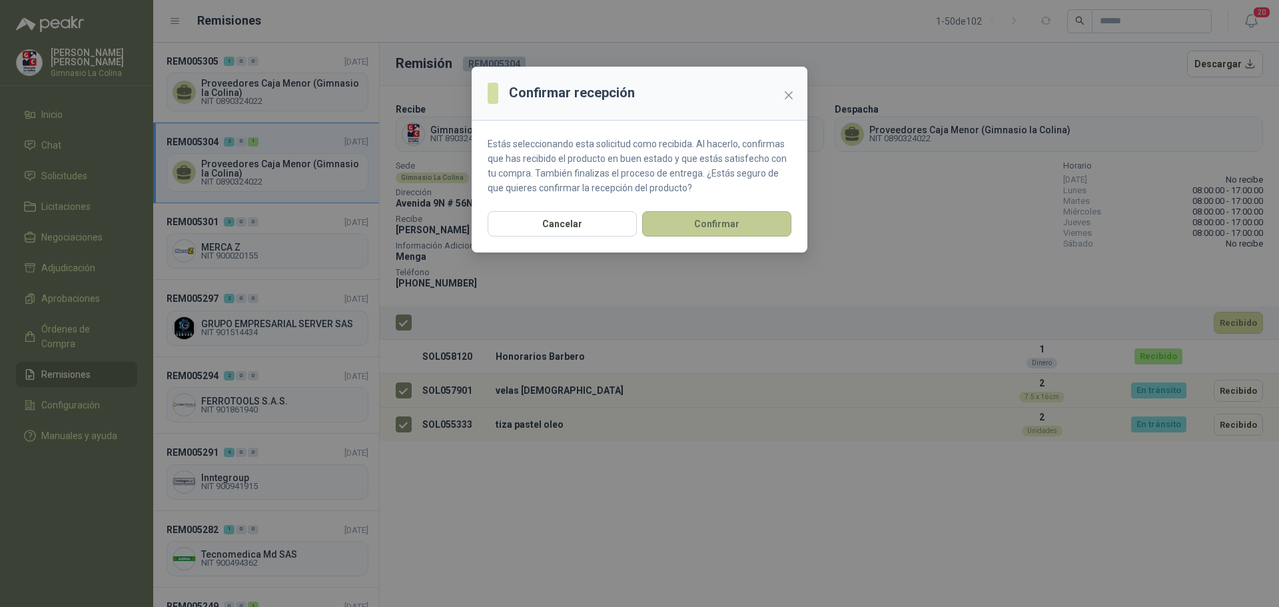
click at [729, 226] on button "Confirmar" at bounding box center [716, 223] width 149 height 25
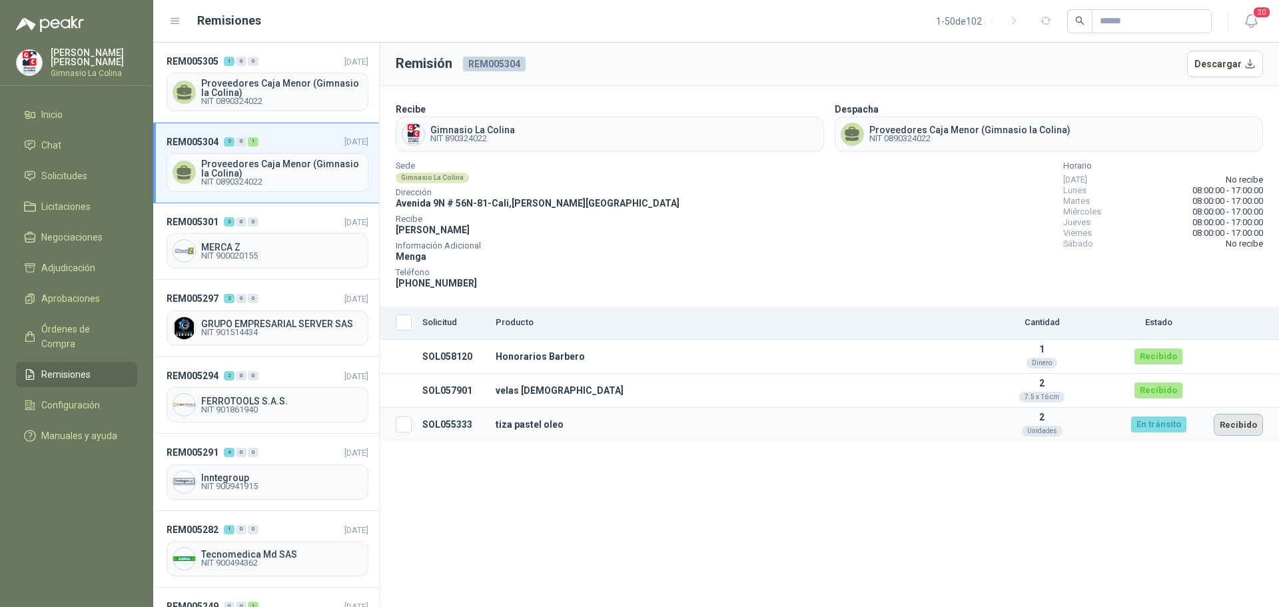
click at [1242, 425] on button "Recibido" at bounding box center [1237, 425] width 49 height 22
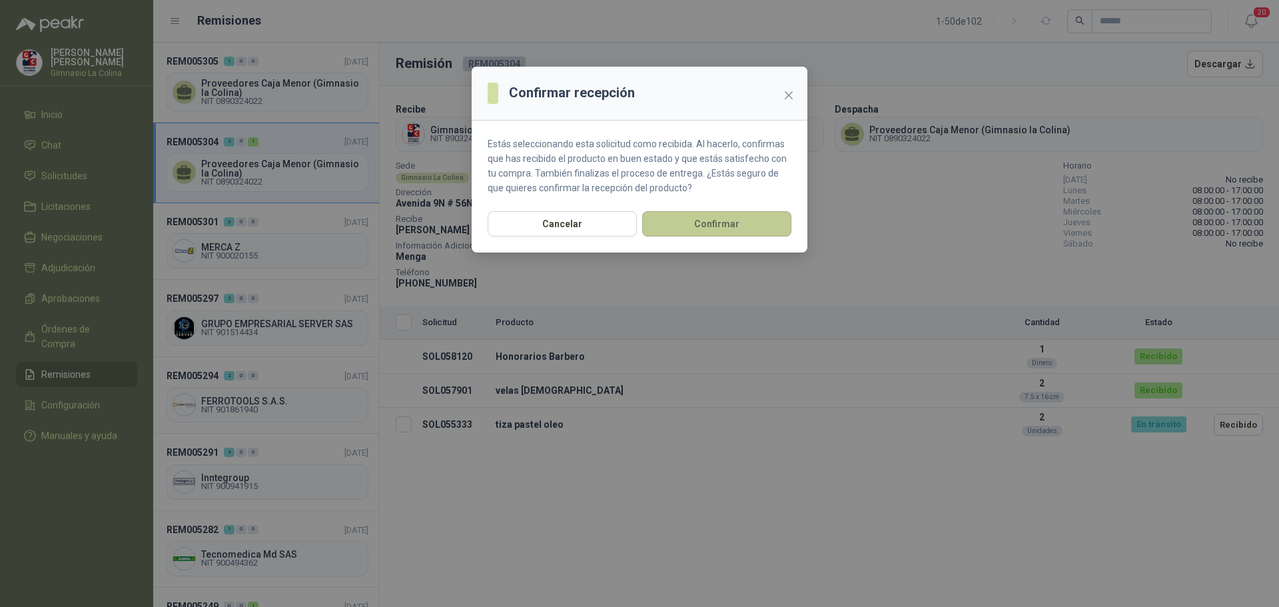
click at [686, 228] on button "Confirmar" at bounding box center [716, 223] width 149 height 25
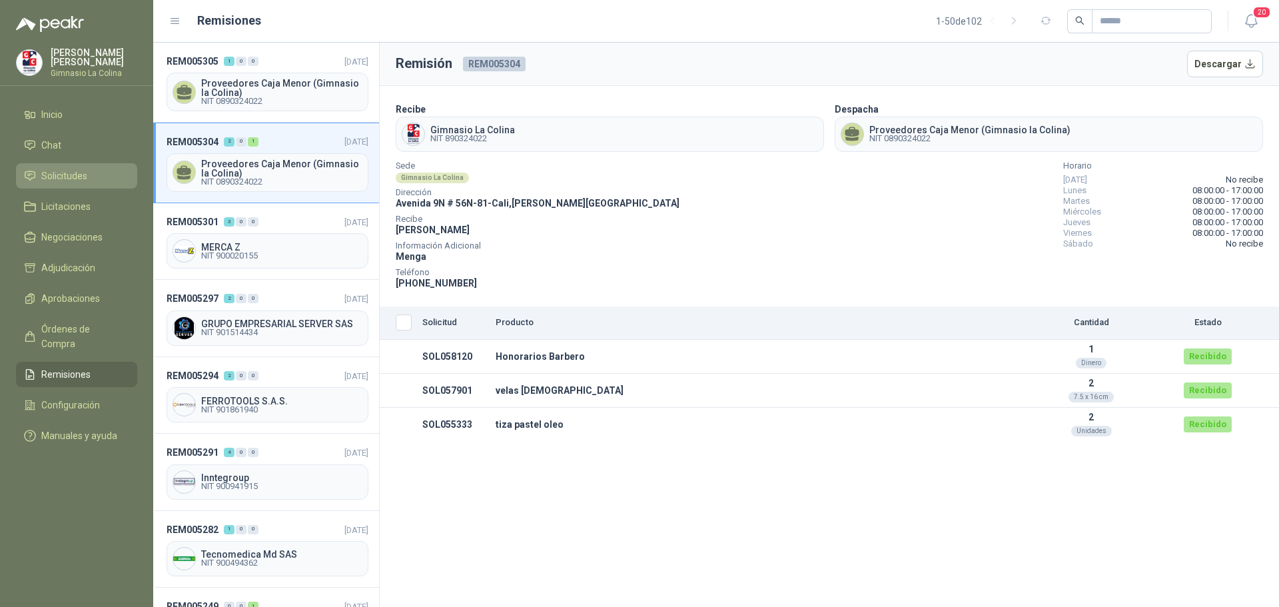
click at [69, 172] on span "Solicitudes" at bounding box center [64, 175] width 46 height 15
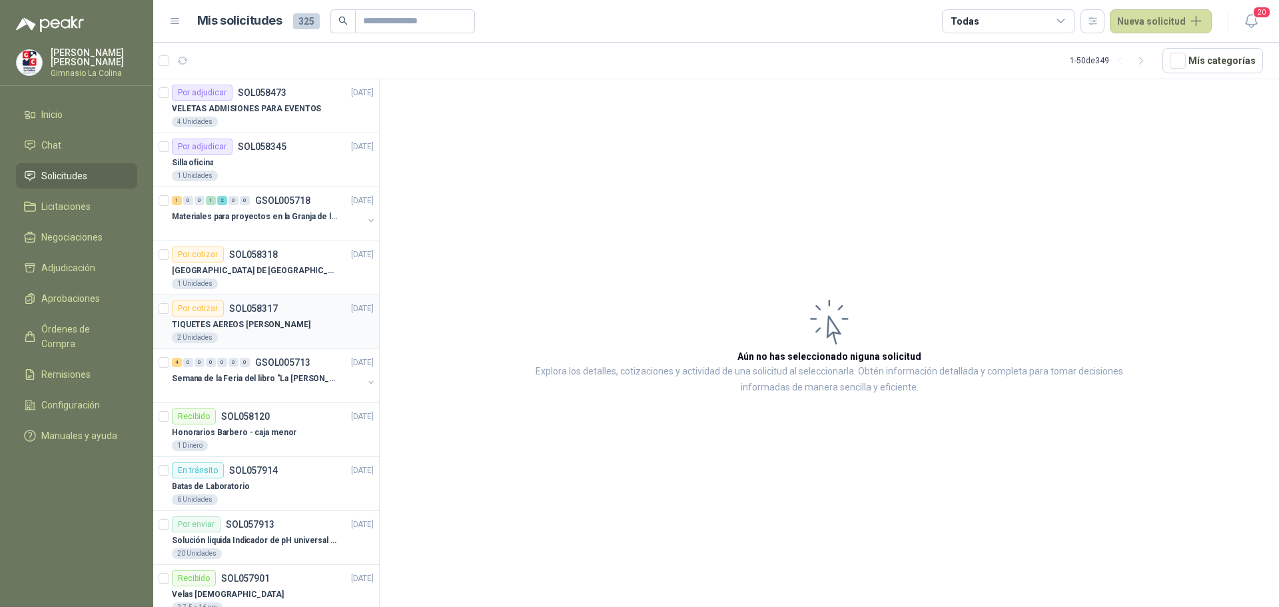
click at [258, 324] on p "TIQUETES AEREOS [PERSON_NAME]" at bounding box center [241, 324] width 139 height 13
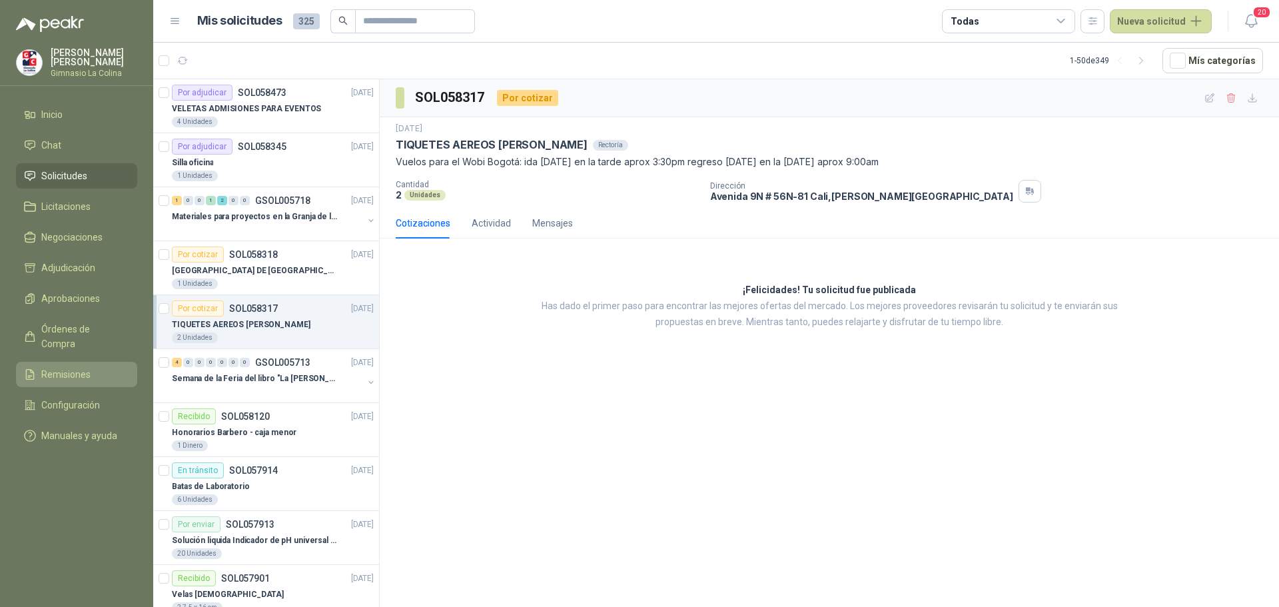
click at [76, 367] on span "Remisiones" at bounding box center [65, 374] width 49 height 15
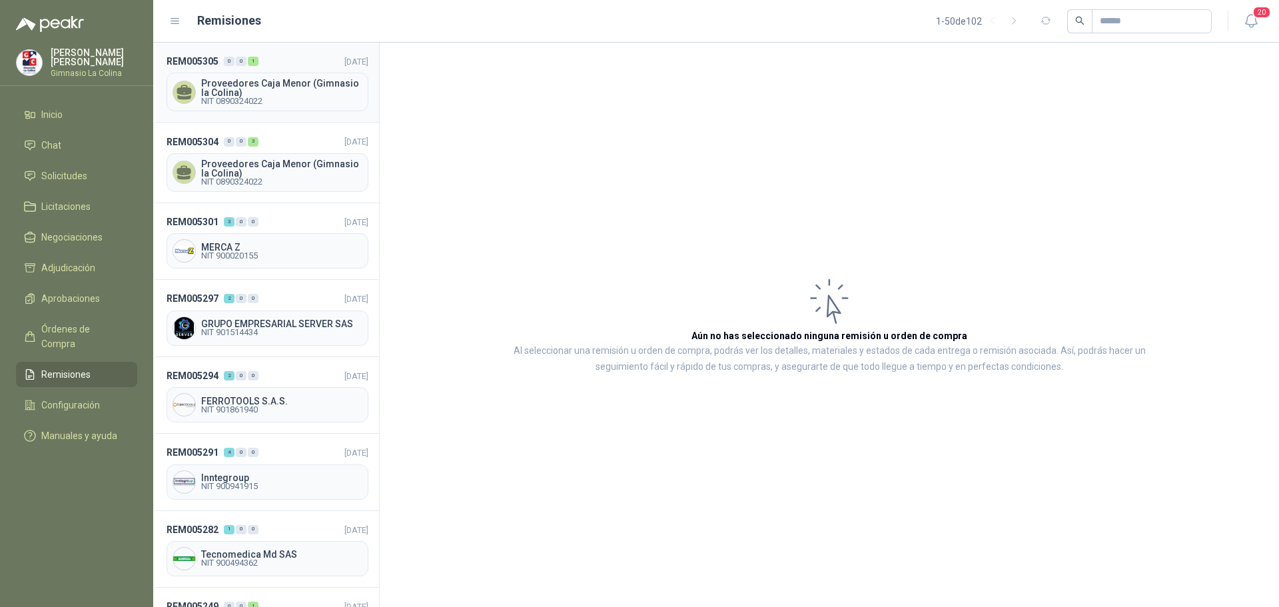
click at [275, 85] on span "Proveedores Caja Menor (Gimnasio la Colina)" at bounding box center [281, 88] width 161 height 19
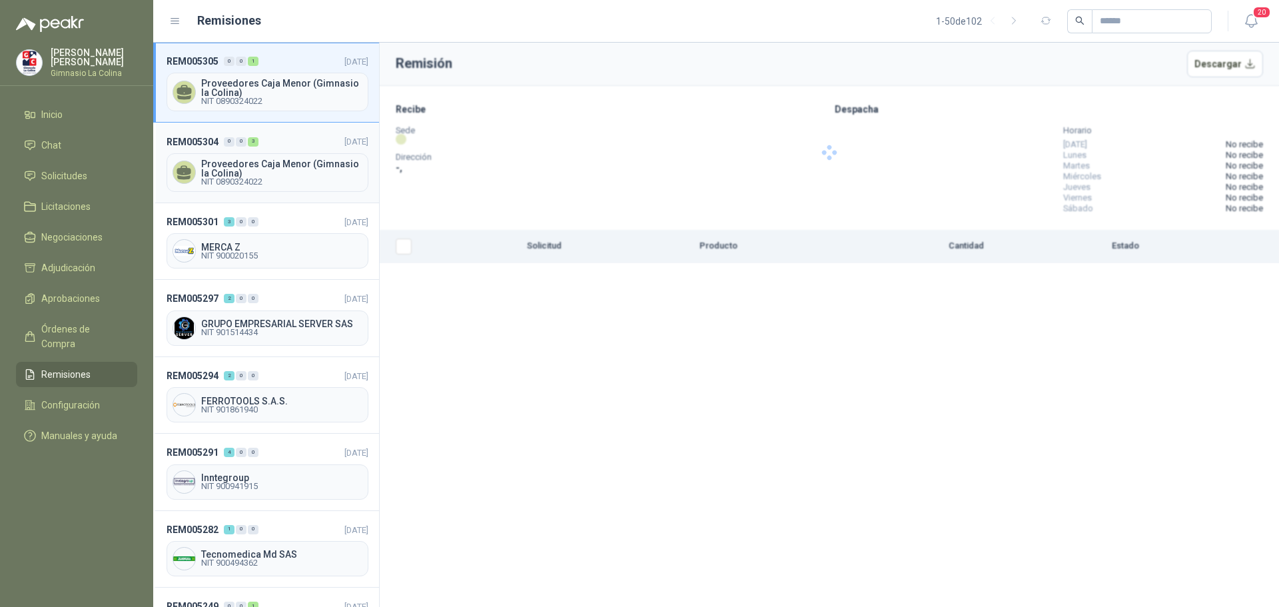
click at [279, 178] on span "NIT 0890324022" at bounding box center [281, 182] width 161 height 8
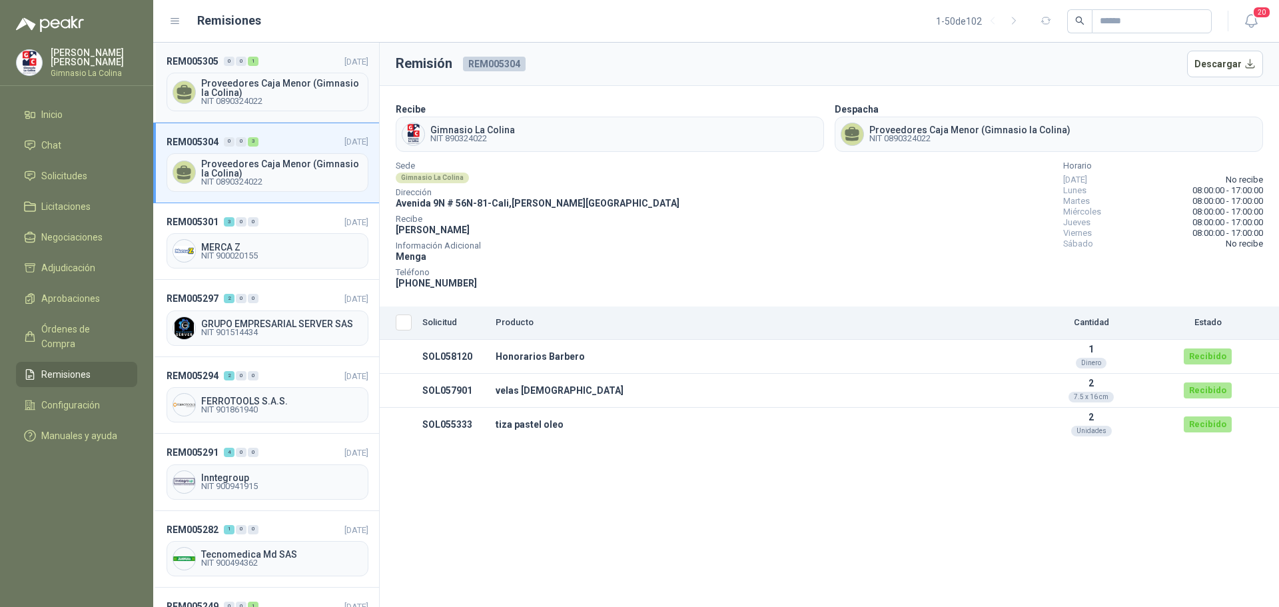
click at [240, 81] on span "Proveedores Caja Menor (Gimnasio la Colina)" at bounding box center [281, 88] width 161 height 19
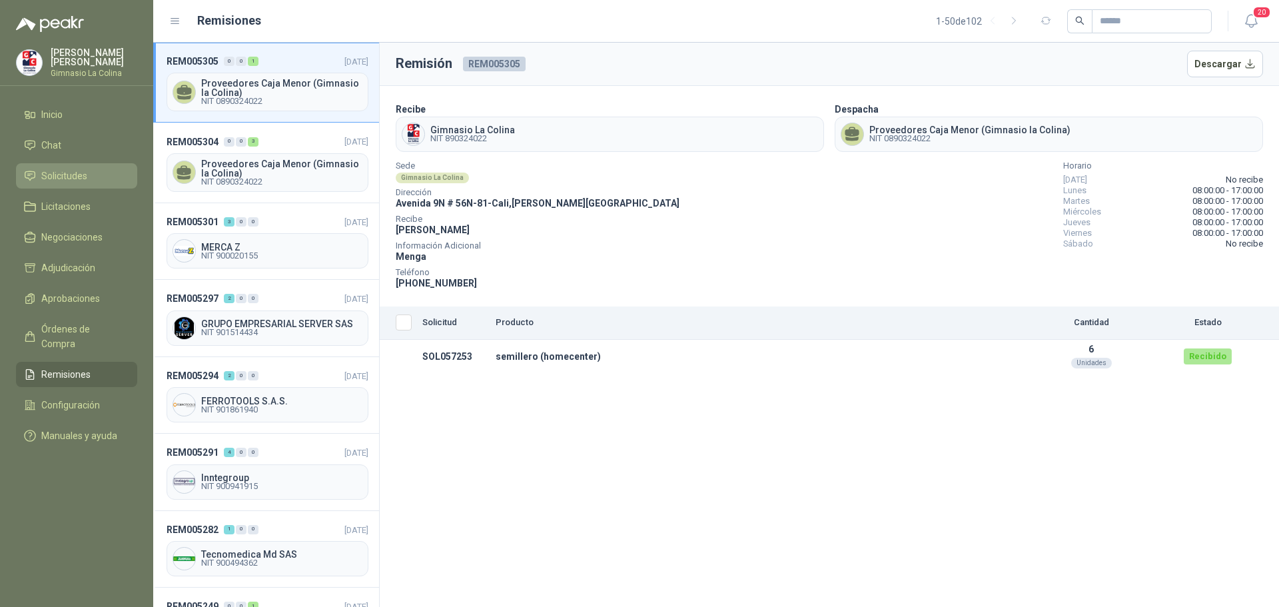
click at [51, 172] on span "Solicitudes" at bounding box center [64, 175] width 46 height 15
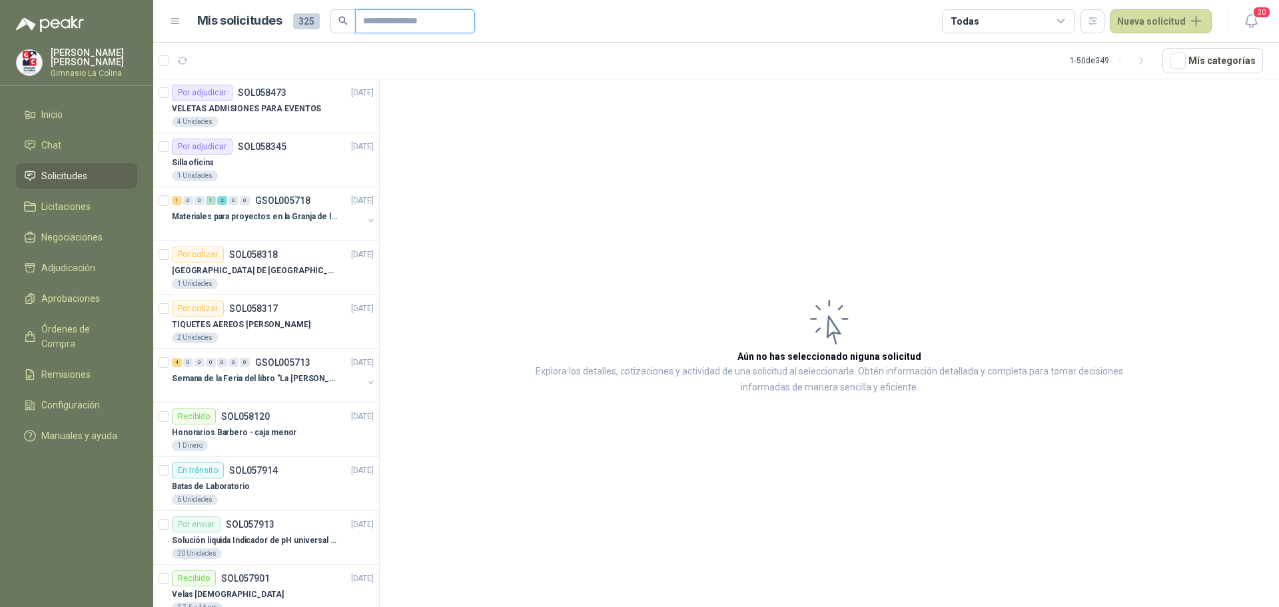
click at [396, 17] on input "text" at bounding box center [409, 21] width 93 height 23
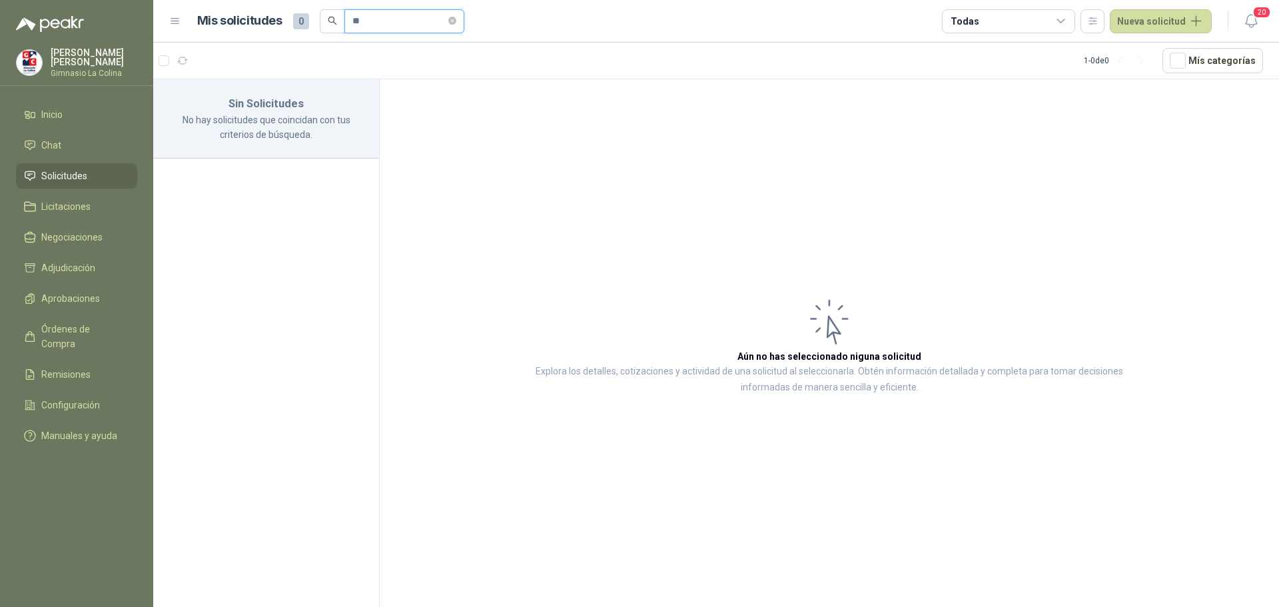
type input "*"
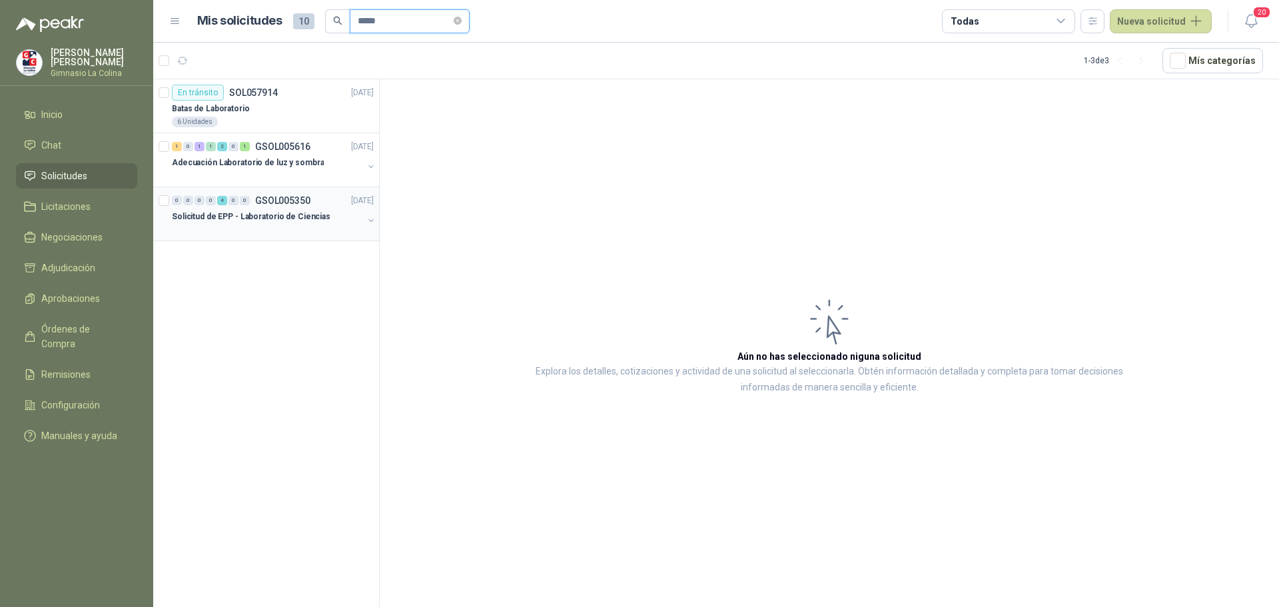
type input "*****"
click at [273, 217] on p "Solicitud de EPP - Laboratorio de Ciencias" at bounding box center [251, 216] width 158 height 13
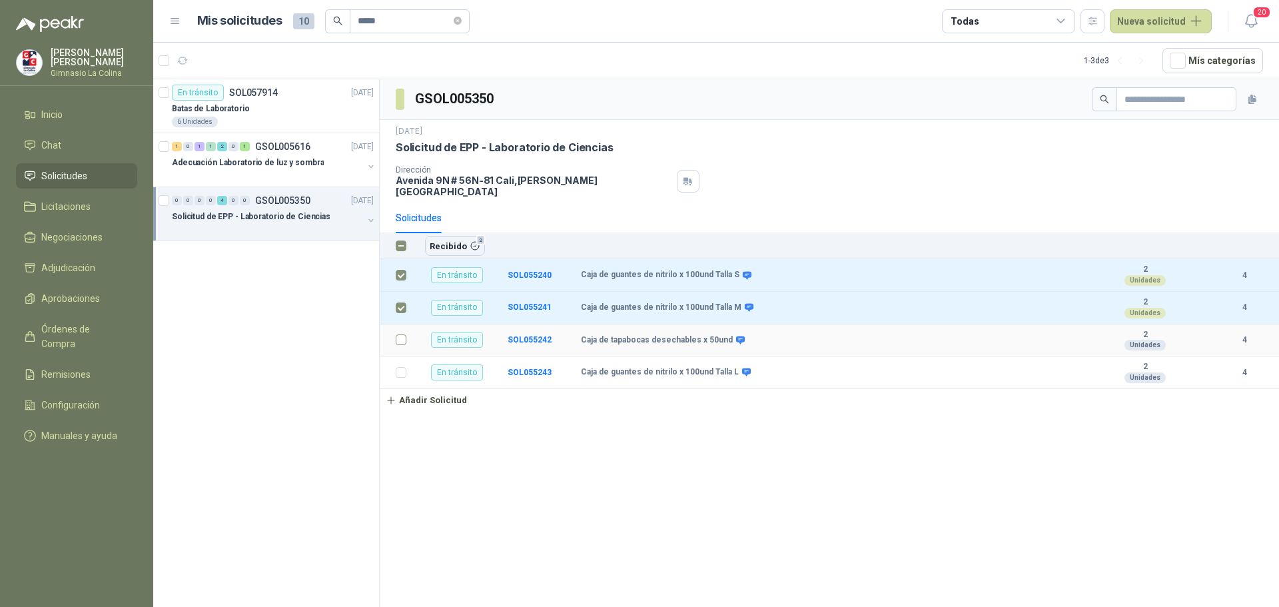
click at [399, 336] on label at bounding box center [401, 339] width 11 height 15
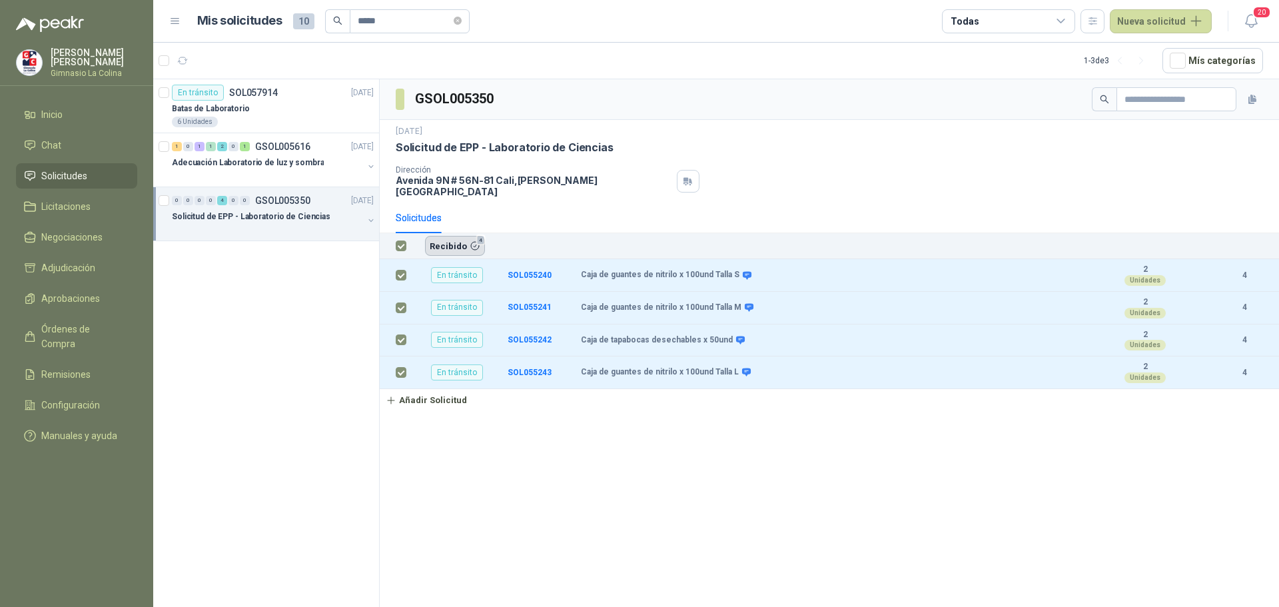
click at [457, 237] on button "Recibido 4" at bounding box center [455, 246] width 60 height 20
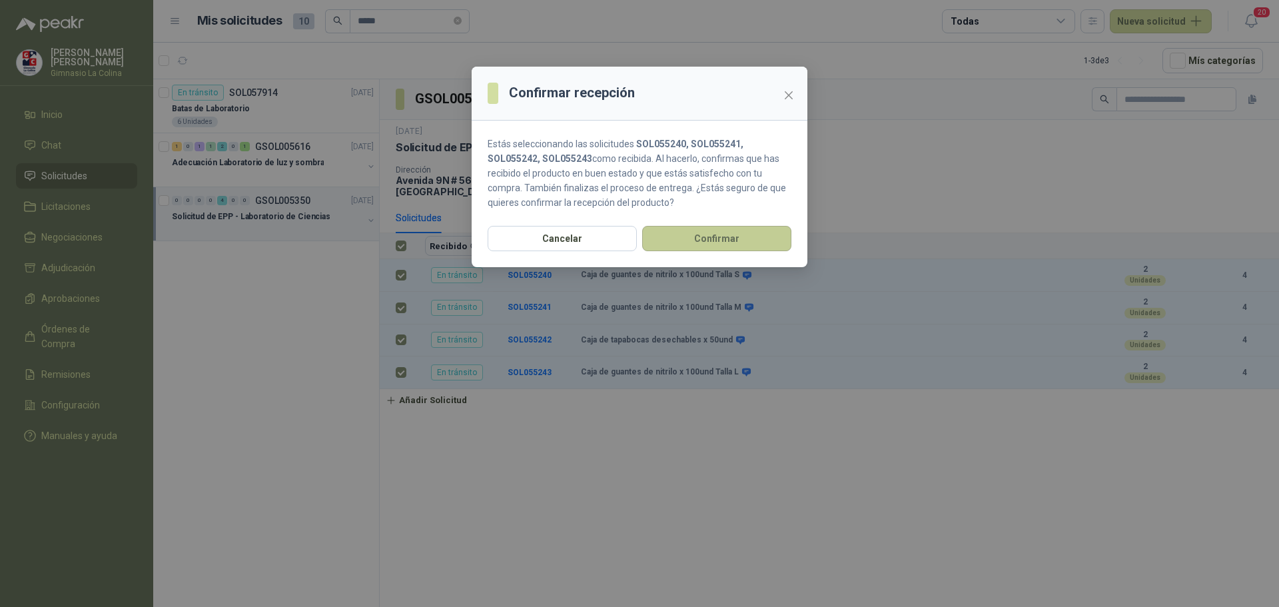
click at [731, 236] on button "Confirmar" at bounding box center [716, 238] width 149 height 25
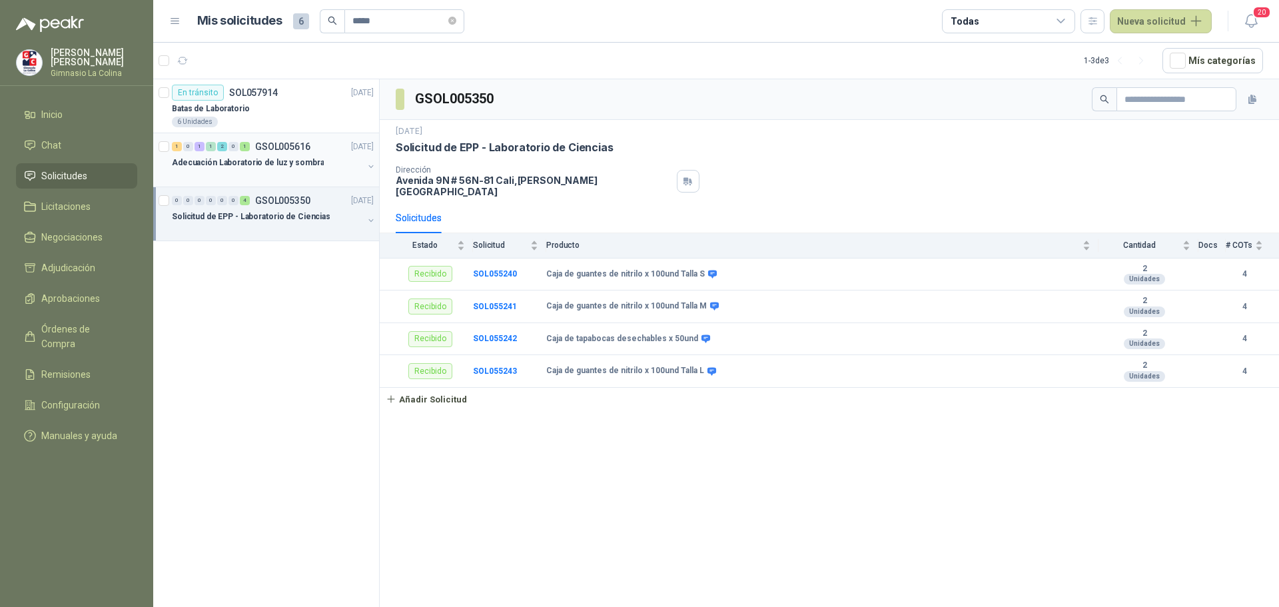
click at [183, 164] on p "Adecuación Laboratorio de luz y sombra" at bounding box center [248, 162] width 152 height 13
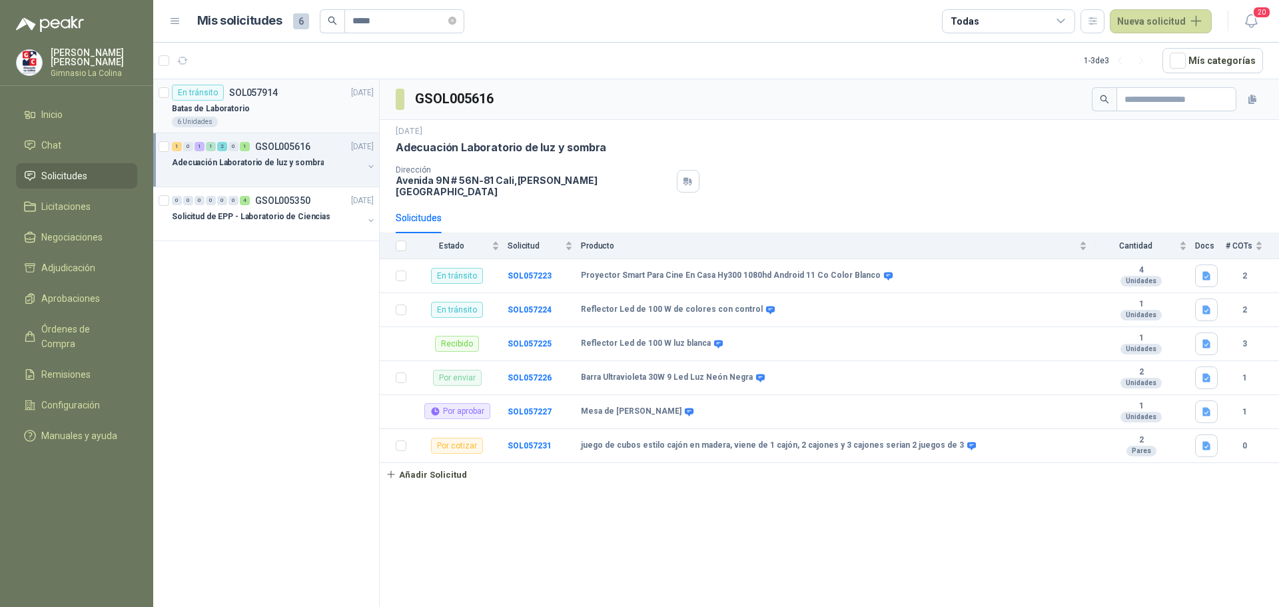
click at [222, 107] on p "Batas de Laboratorio" at bounding box center [211, 109] width 78 height 13
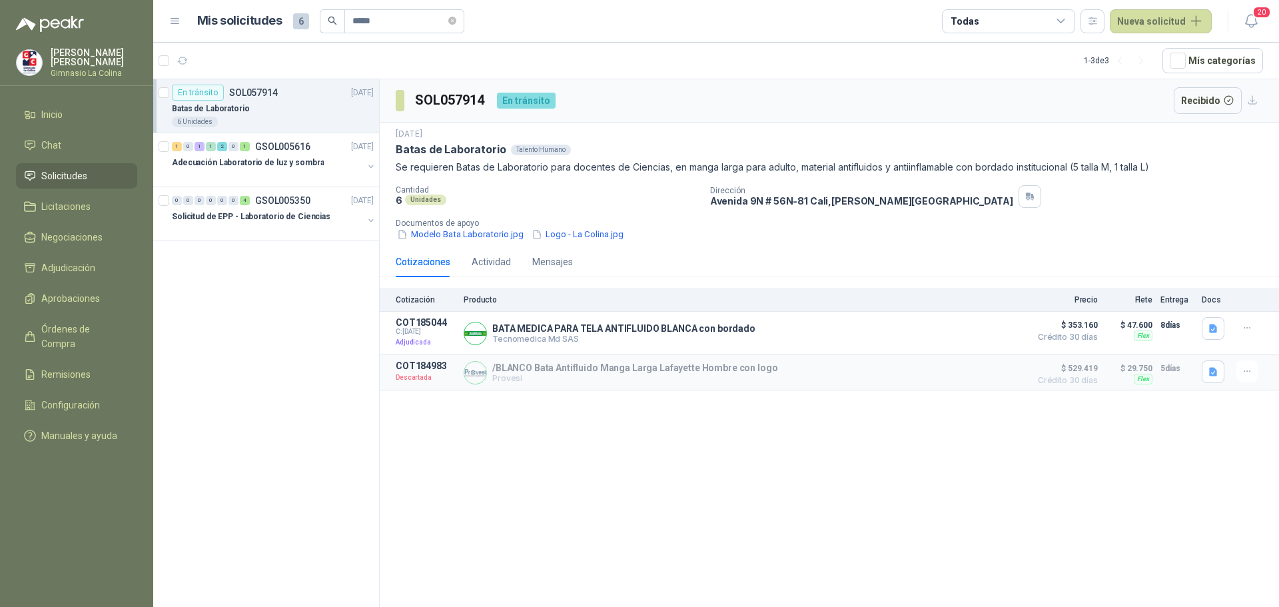
click at [50, 174] on span "Solicitudes" at bounding box center [64, 175] width 46 height 15
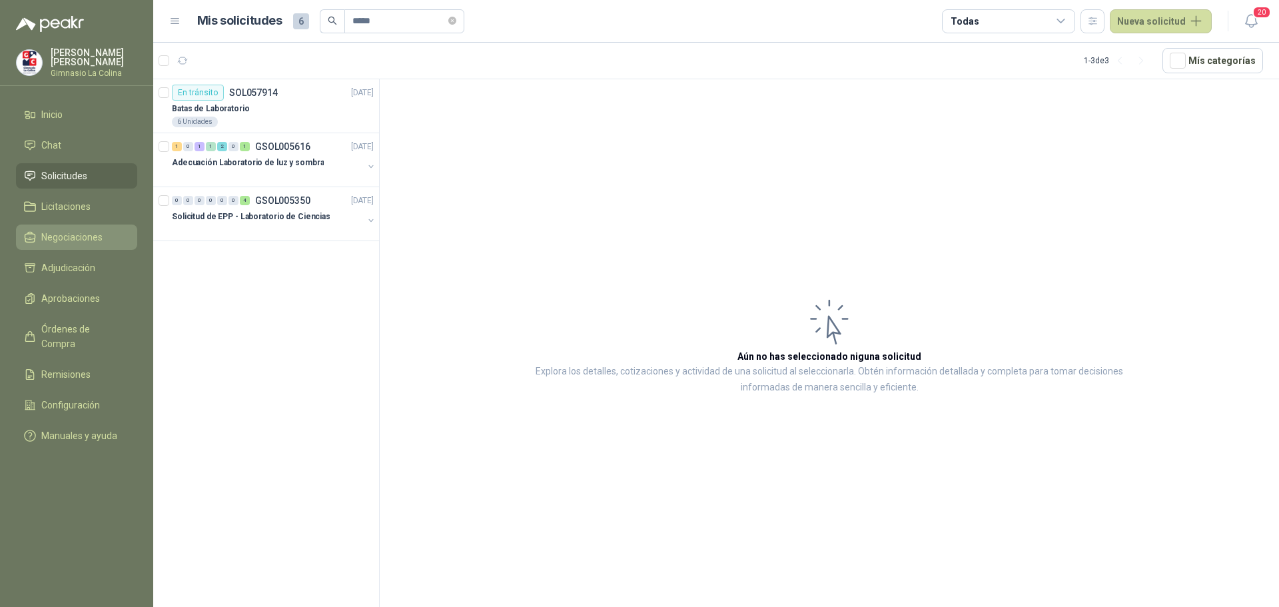
click at [67, 233] on span "Negociaciones" at bounding box center [71, 237] width 61 height 15
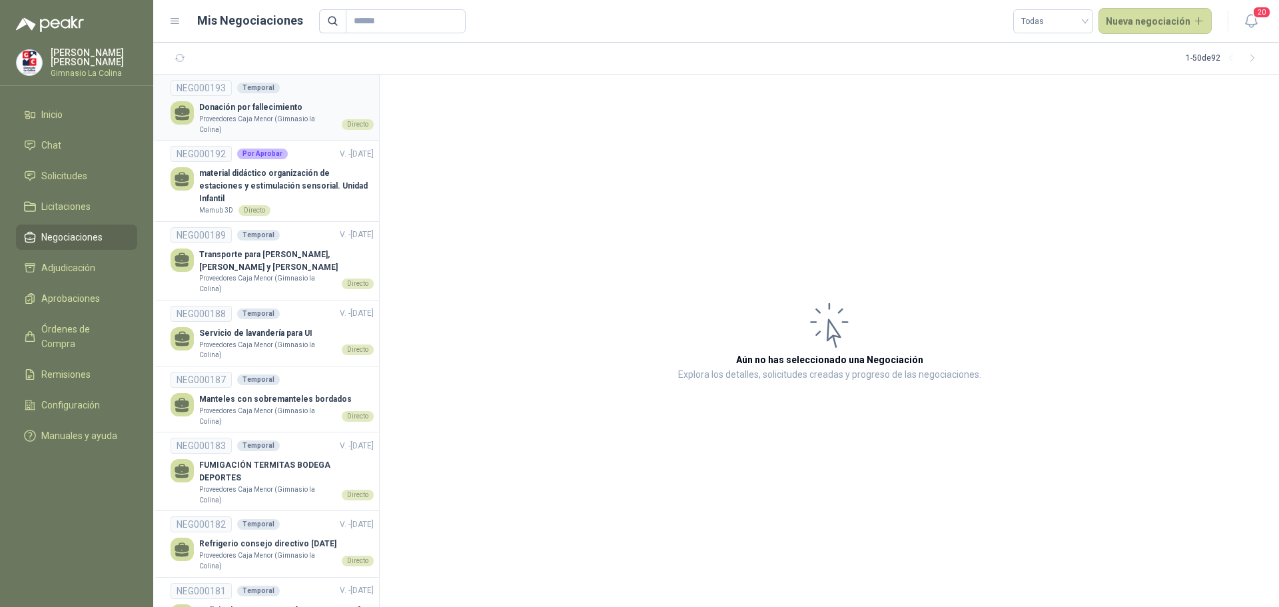
click at [236, 109] on p "Donación por fallecimiento" at bounding box center [286, 107] width 174 height 13
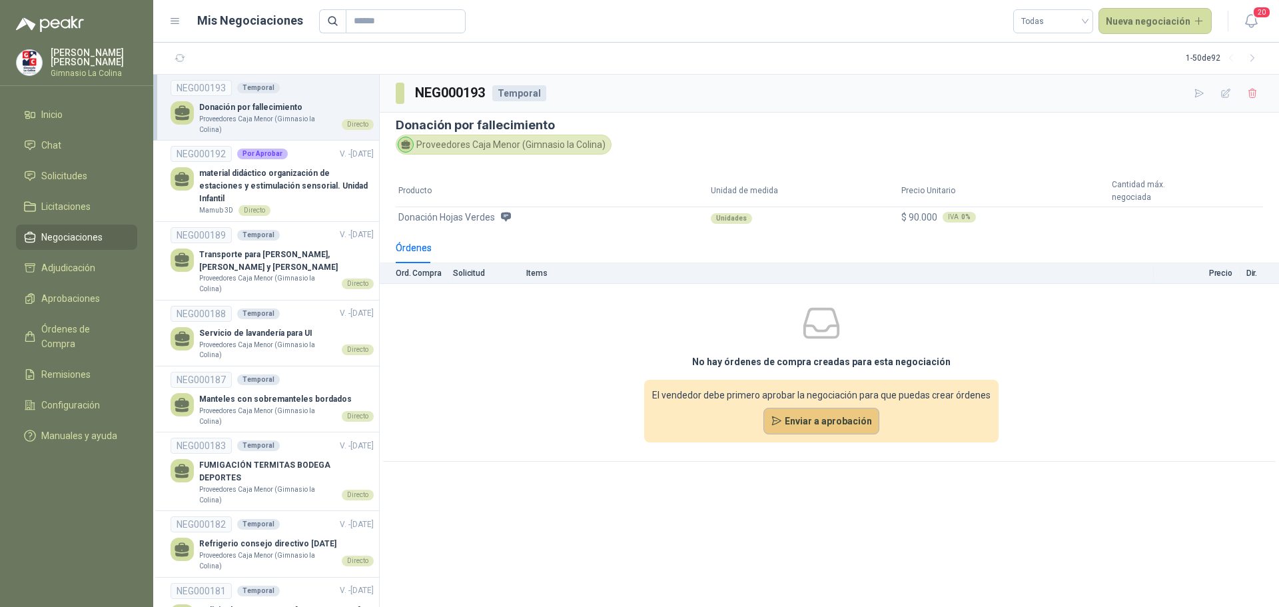
click at [814, 422] on button "Enviar a aprobación" at bounding box center [821, 421] width 117 height 27
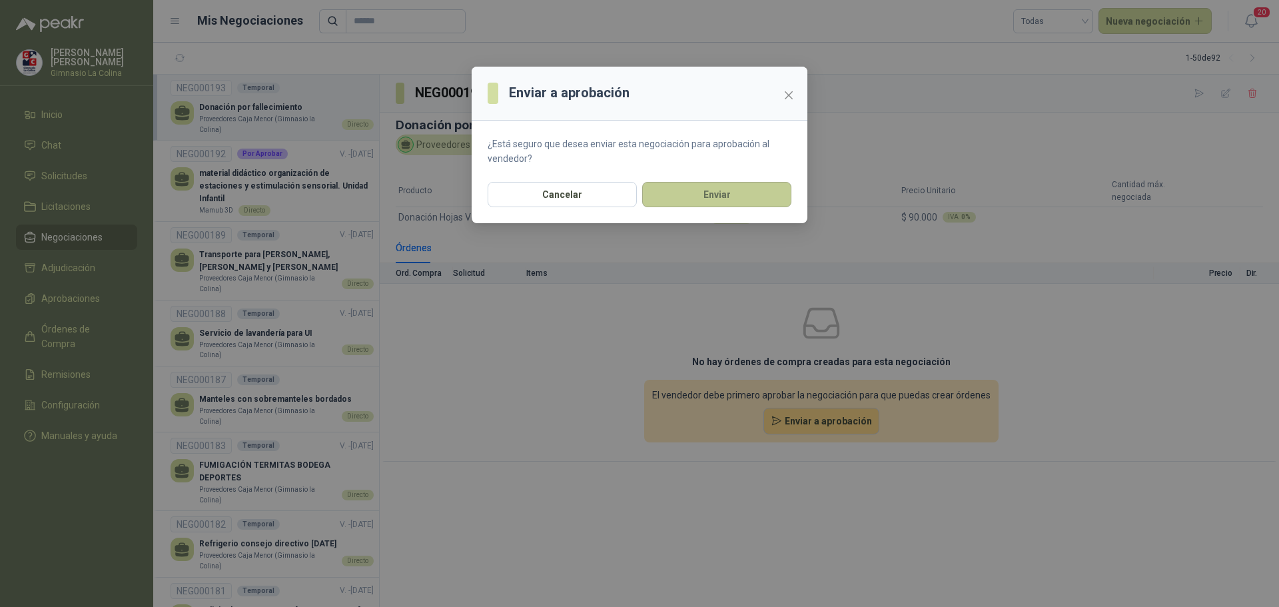
click at [725, 190] on button "Enviar" at bounding box center [716, 194] width 149 height 25
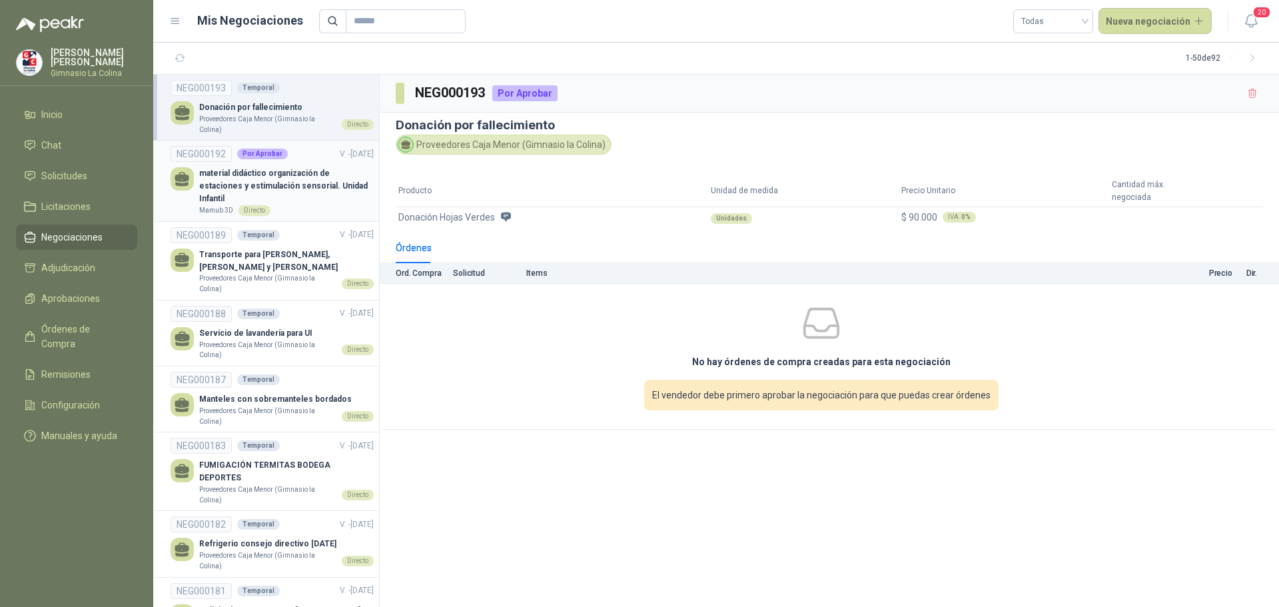
click at [272, 186] on p "material didáctico organización de estaciones y estimulación sensorial. Unidad …" at bounding box center [286, 186] width 174 height 38
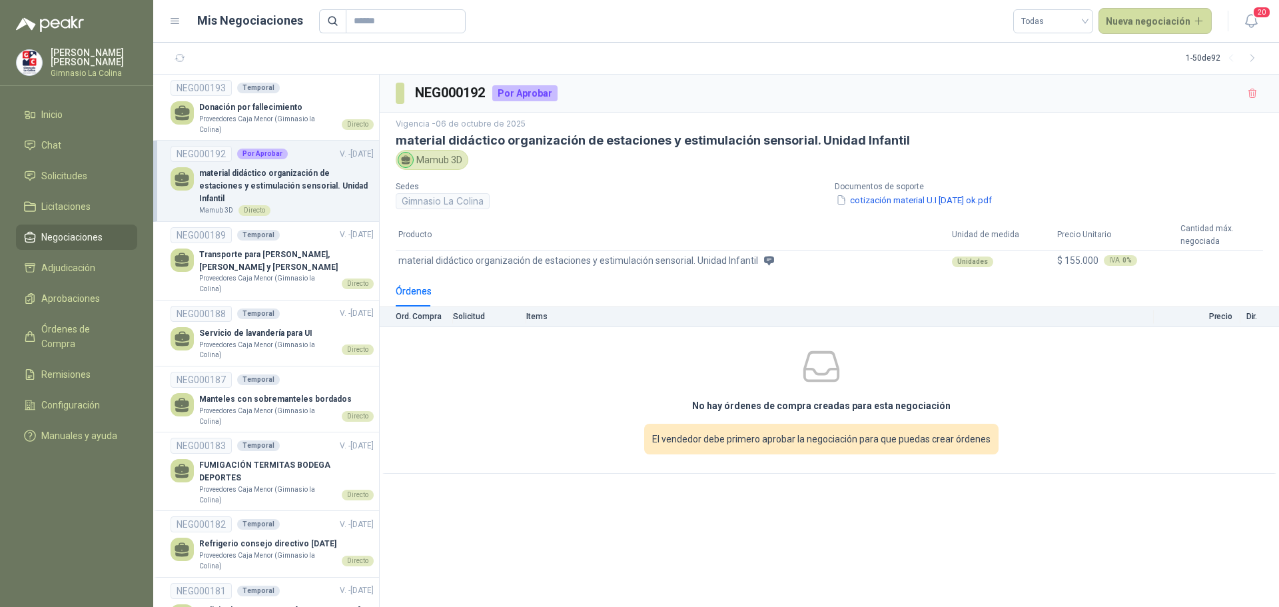
click at [924, 192] on p "Documentos de soporte" at bounding box center [1048, 186] width 428 height 13
click at [914, 202] on button "cotización material U.I Sep 1 ok.pdf" at bounding box center [913, 200] width 158 height 14
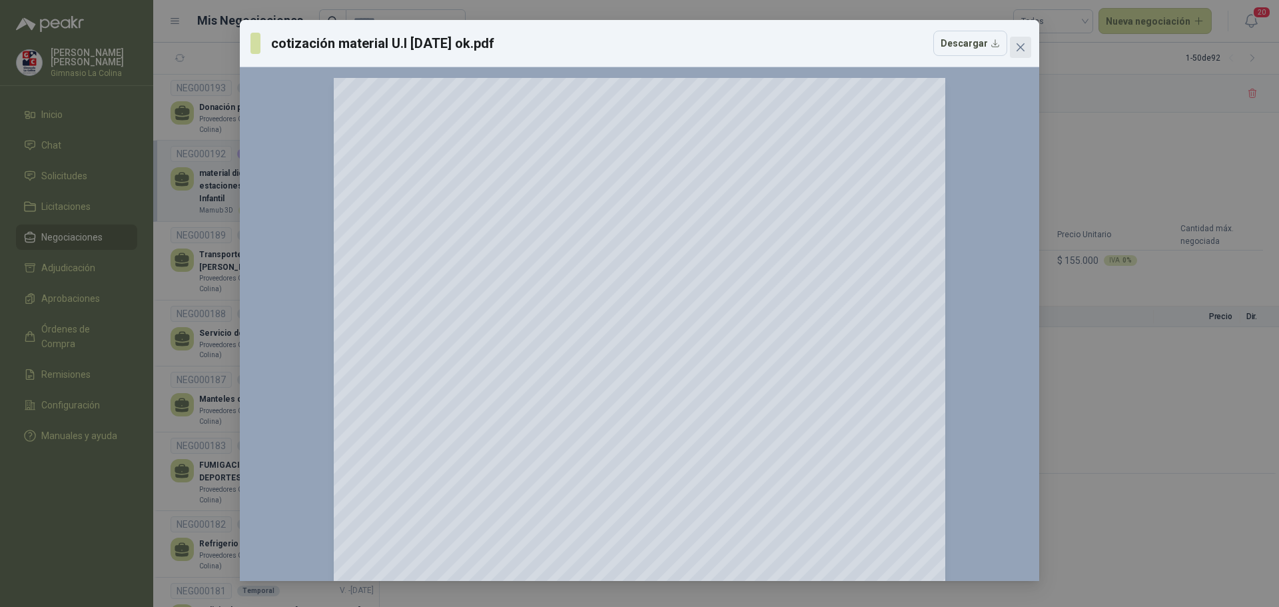
click at [1013, 49] on span "Close" at bounding box center [1020, 47] width 21 height 11
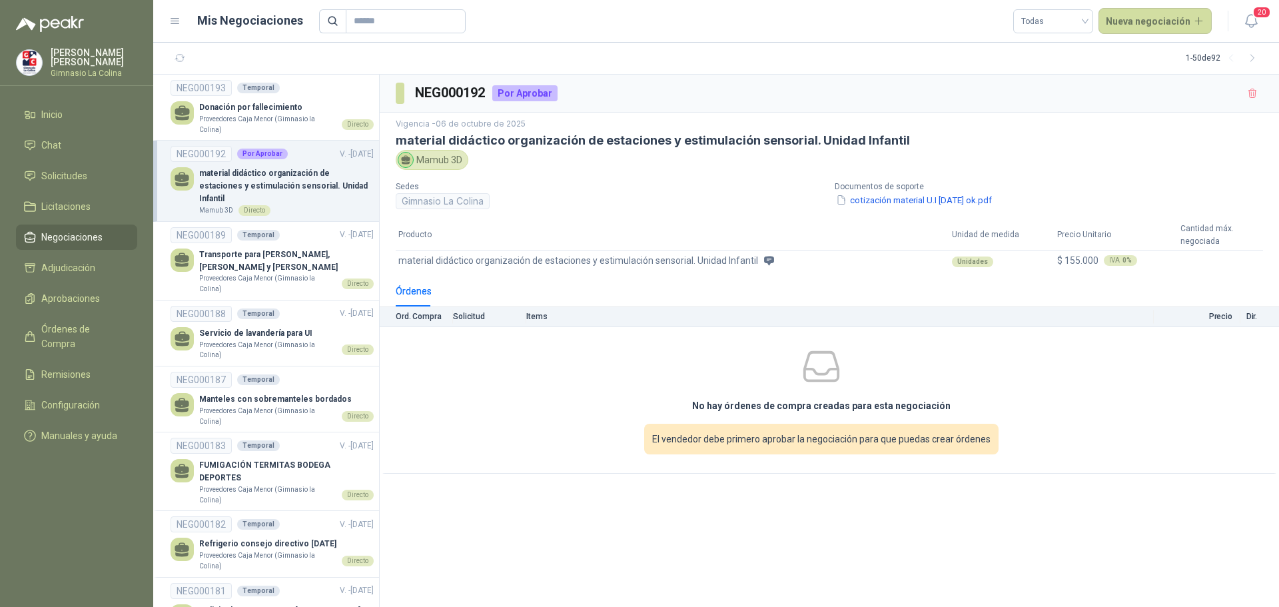
click at [183, 155] on div "NEG000192" at bounding box center [200, 154] width 61 height 16
click at [239, 260] on p "Transporte para Geoff, Claudia Castiblanco y Alejandra Almendra" at bounding box center [286, 260] width 174 height 25
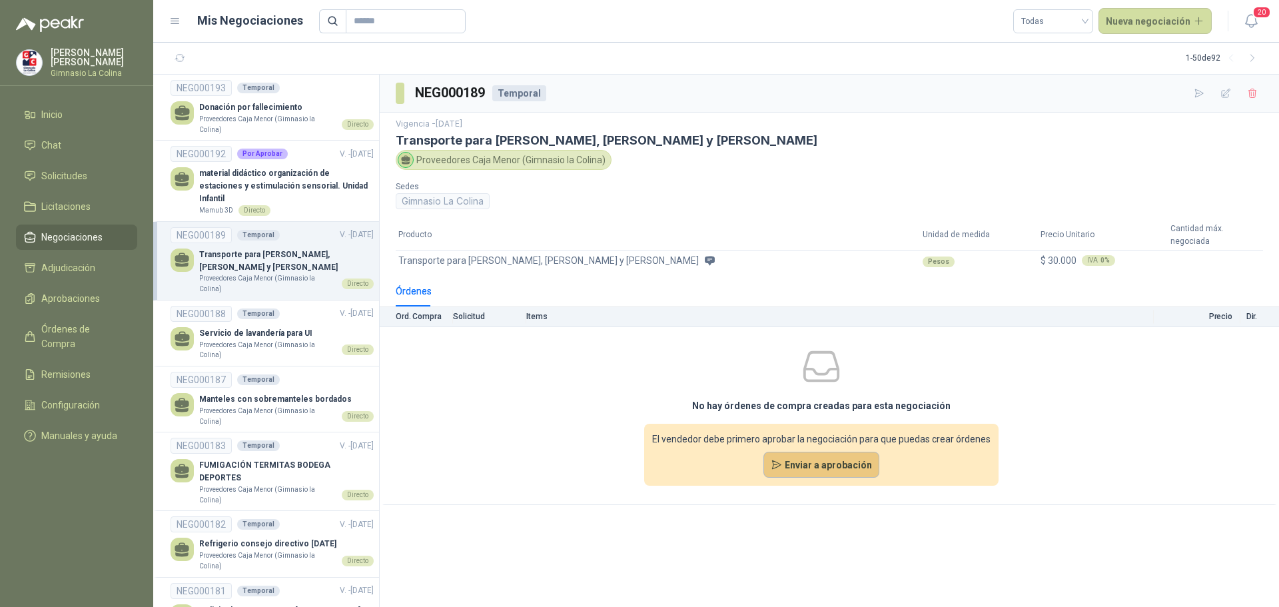
click at [825, 463] on button "Enviar a aprobación" at bounding box center [821, 465] width 117 height 27
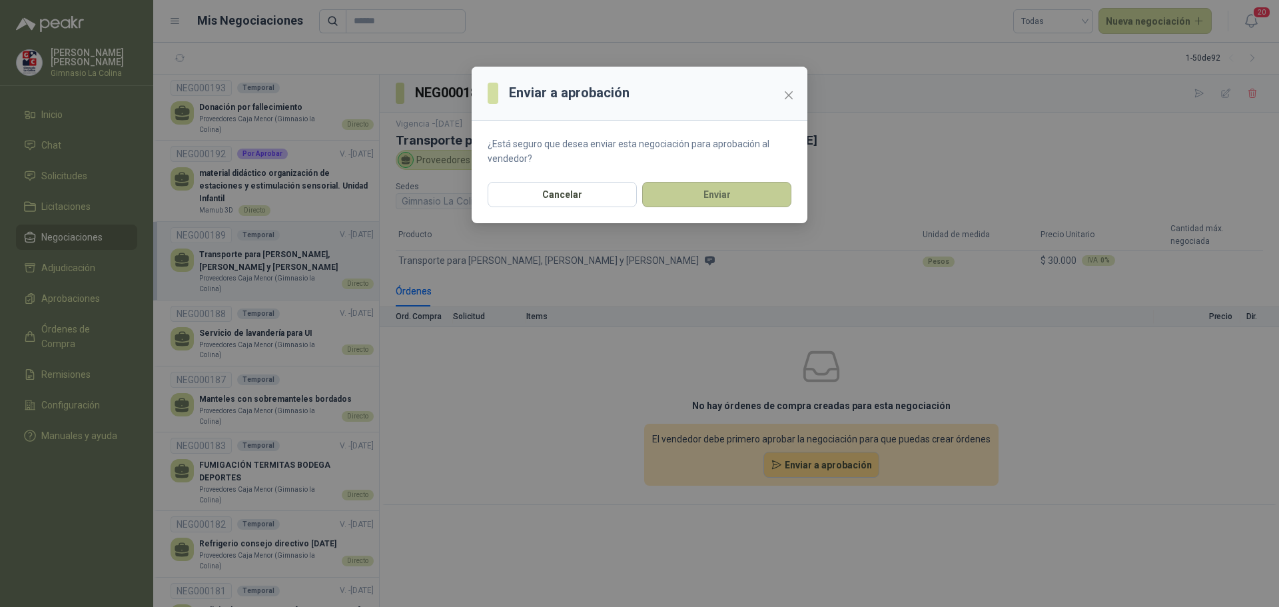
click at [709, 189] on button "Enviar" at bounding box center [716, 194] width 149 height 25
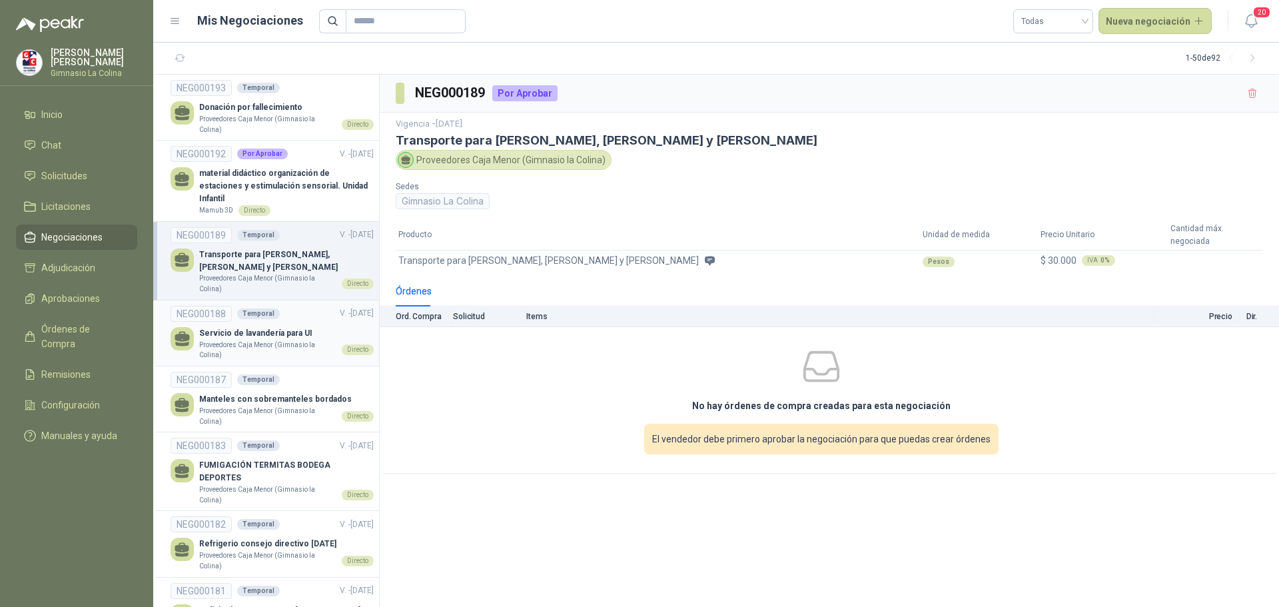
click at [260, 340] on p "Proveedores Caja Menor (Gimnasio la Colina)" at bounding box center [267, 350] width 137 height 21
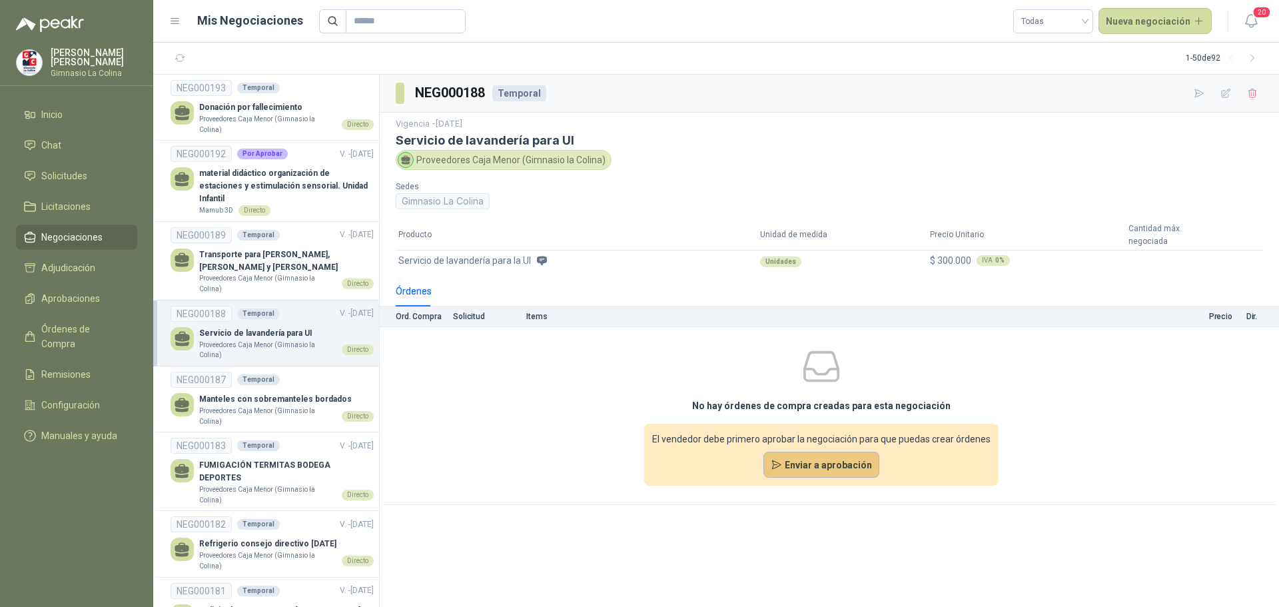
click at [817, 466] on button "Enviar a aprobación" at bounding box center [821, 465] width 117 height 27
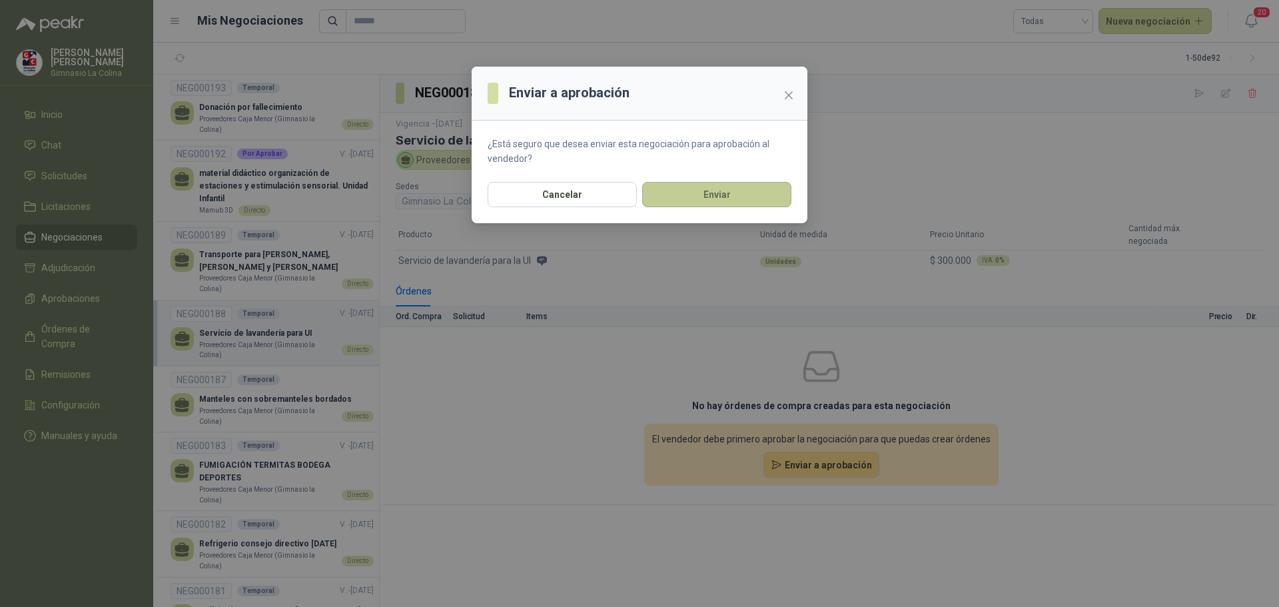
click at [746, 197] on button "Enviar" at bounding box center [716, 194] width 149 height 25
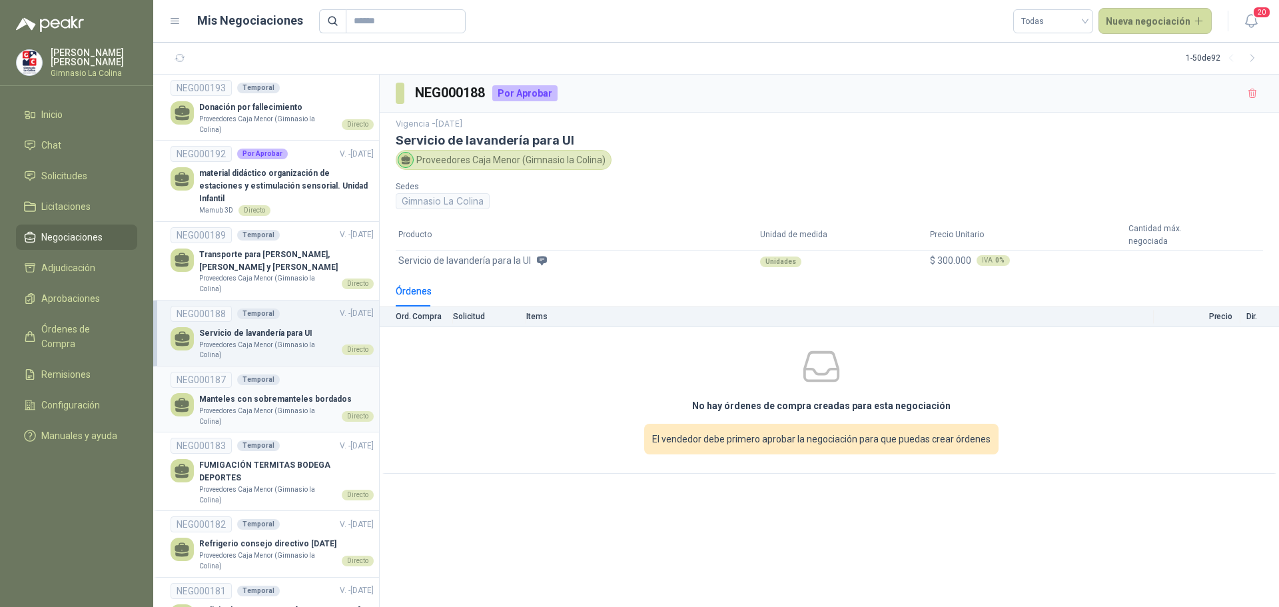
click at [260, 410] on p "Proveedores Caja Menor (Gimnasio la Colina)" at bounding box center [267, 416] width 137 height 21
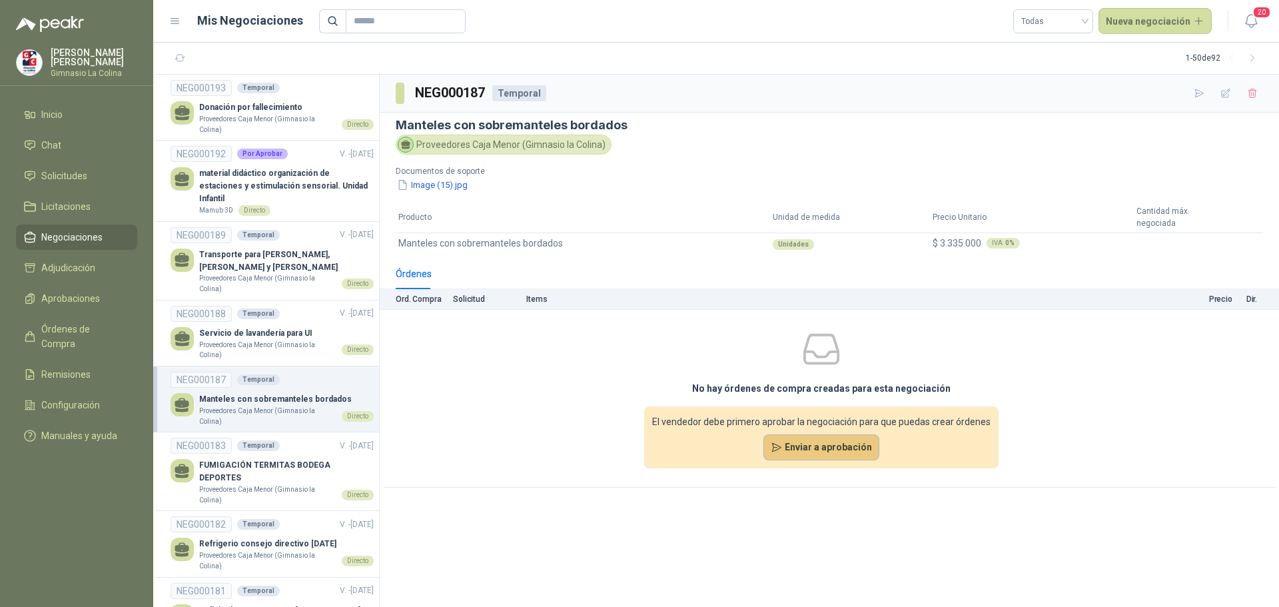
click at [837, 454] on button "Enviar a aprobación" at bounding box center [821, 447] width 117 height 27
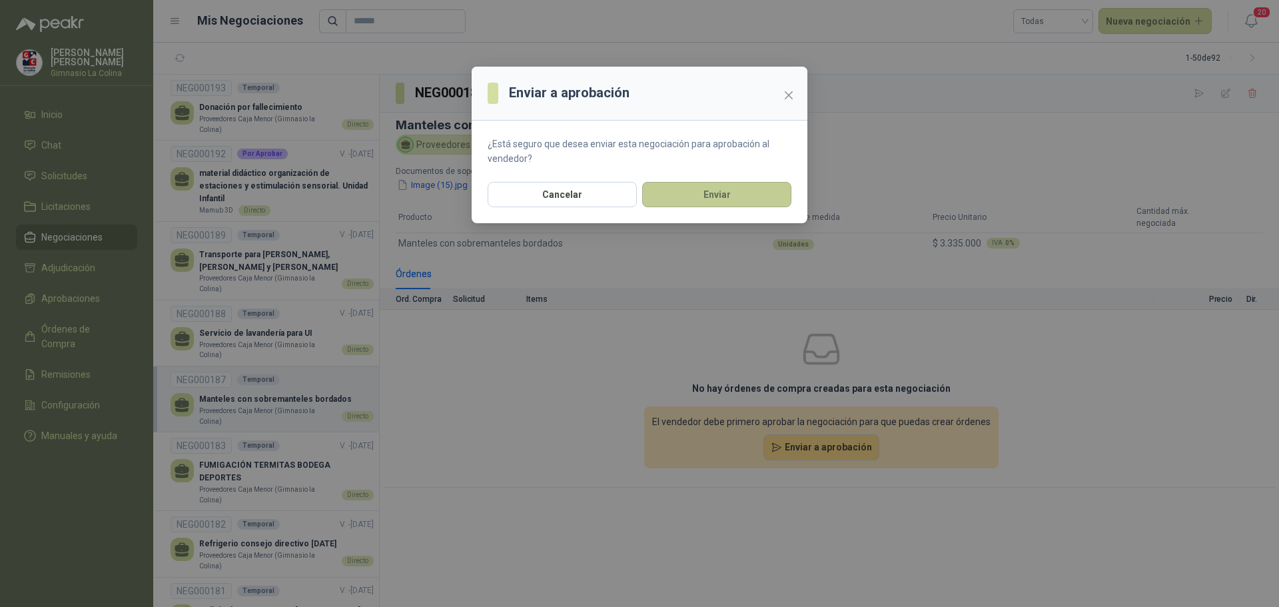
click at [747, 195] on button "Enviar" at bounding box center [716, 194] width 149 height 25
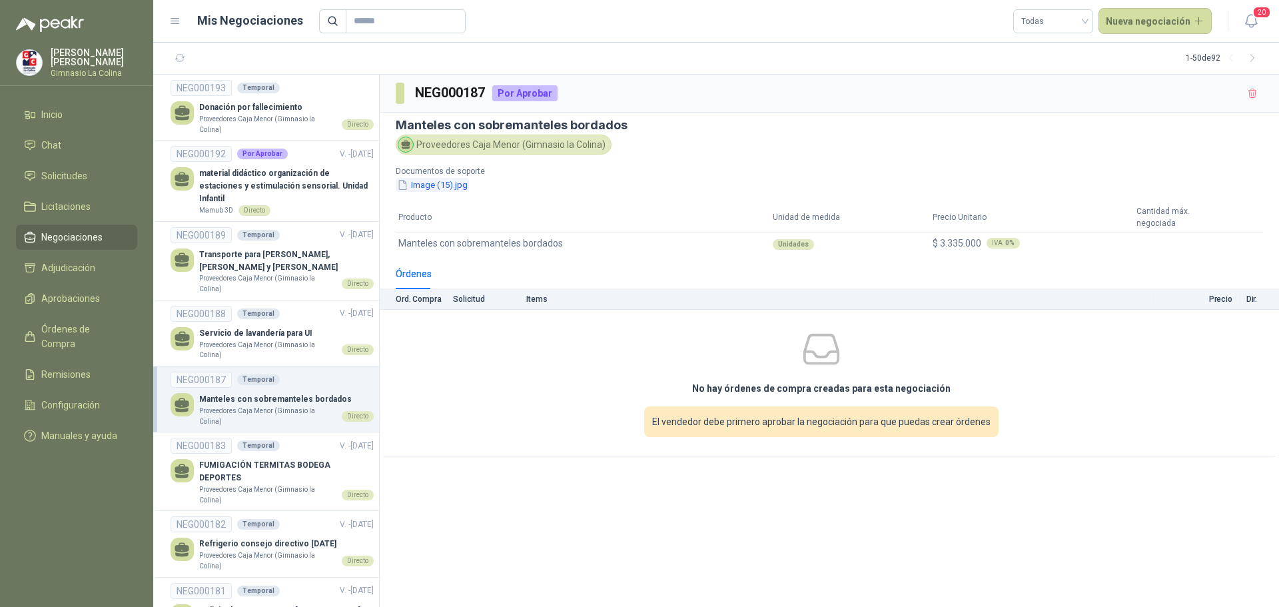
click at [437, 182] on button "Image (15).jpg" at bounding box center [432, 185] width 73 height 14
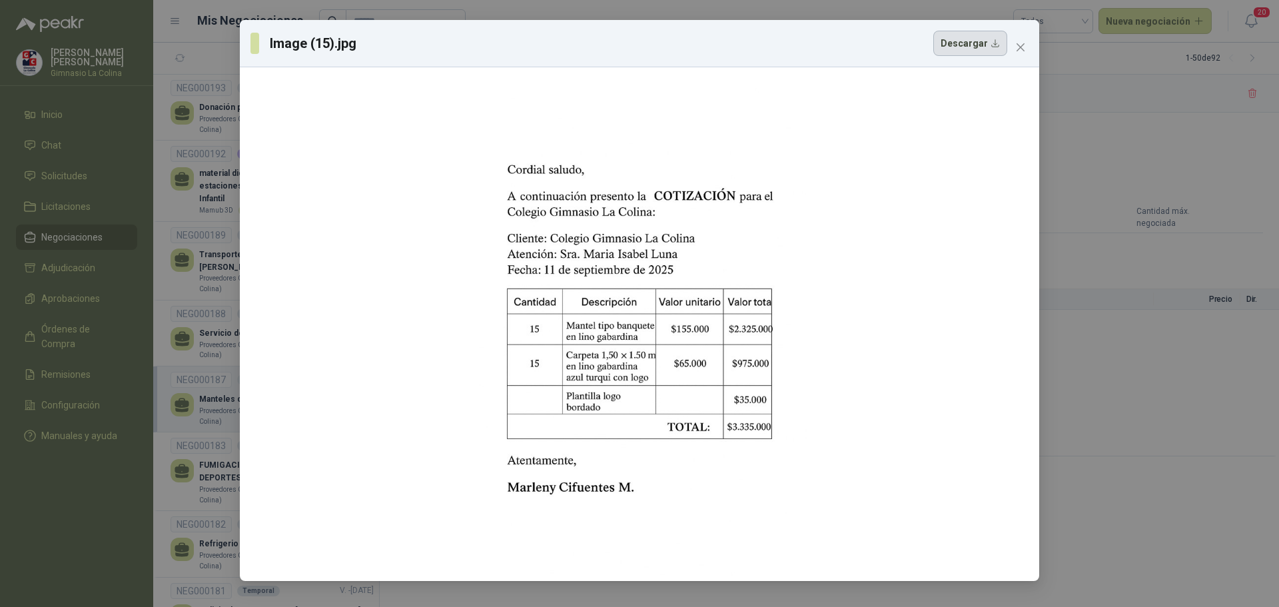
click at [972, 47] on button "Descargar" at bounding box center [970, 43] width 74 height 25
click at [1027, 43] on span "Close" at bounding box center [1020, 47] width 21 height 11
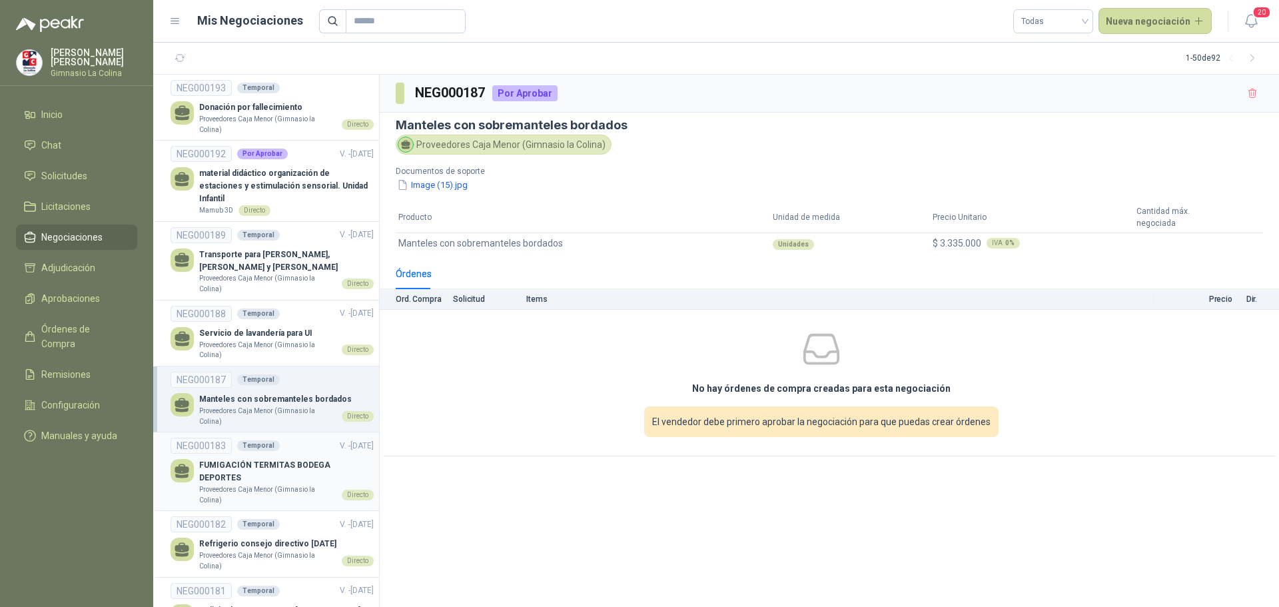
click at [252, 484] on p "Proveedores Caja Menor (Gimnasio la Colina)" at bounding box center [267, 494] width 137 height 21
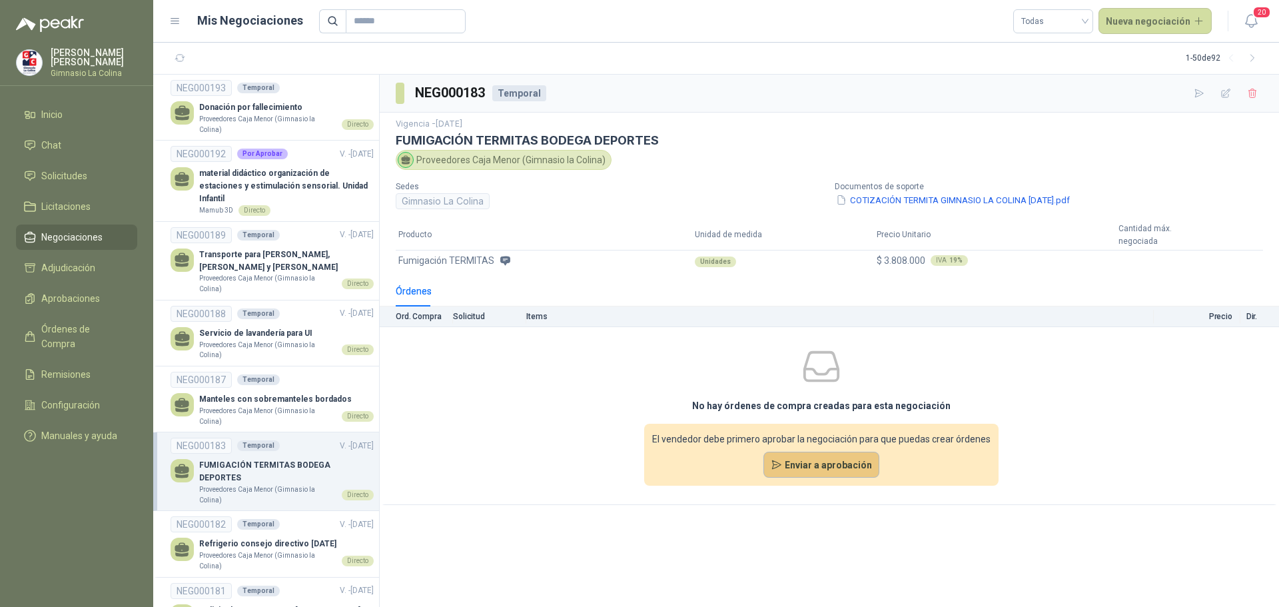
click at [816, 472] on button "Enviar a aprobación" at bounding box center [821, 465] width 117 height 27
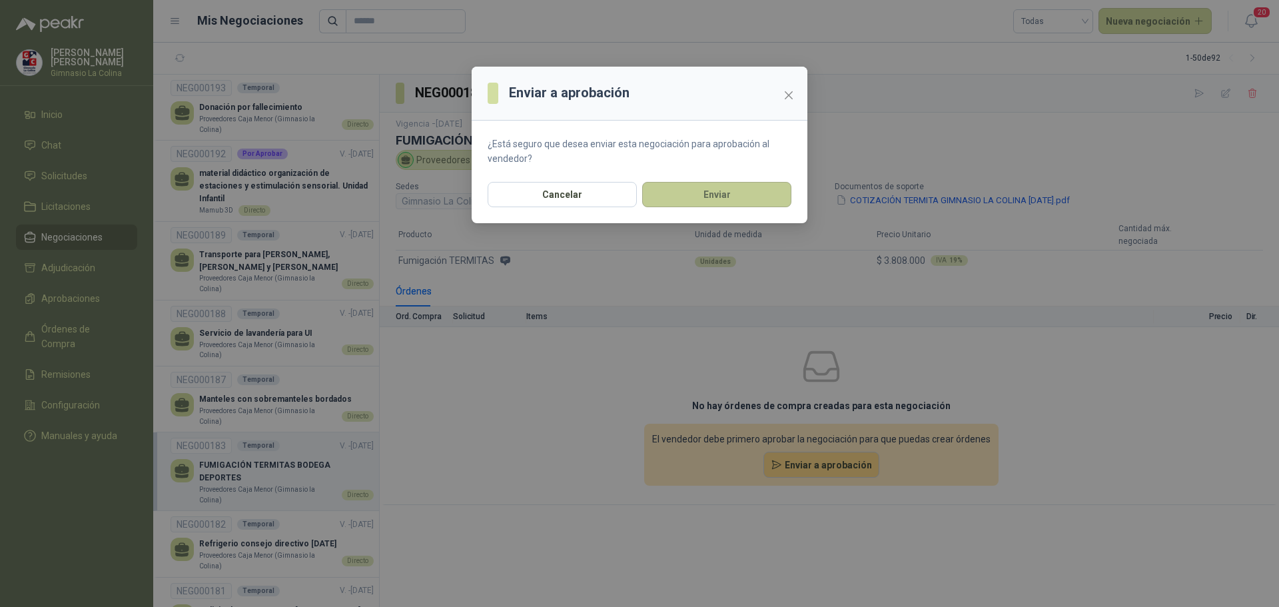
click at [732, 195] on button "Enviar" at bounding box center [716, 194] width 149 height 25
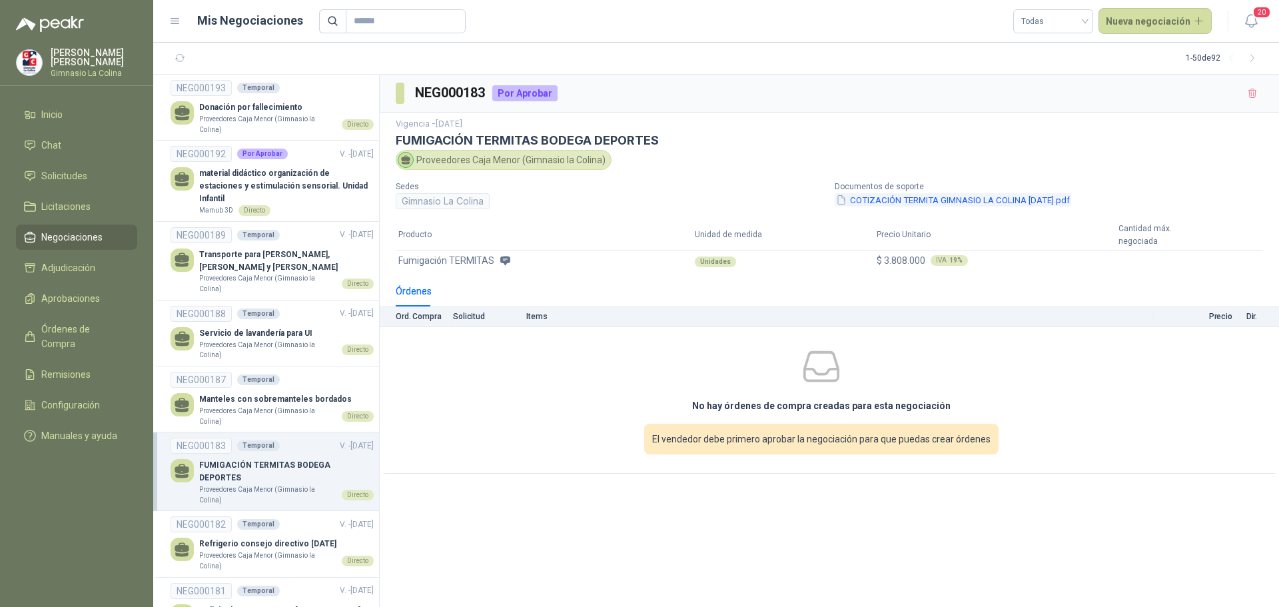
click at [903, 195] on button "COTIZACIÓN TERMITA GIMNASIO LA COLINA SEPT. 2025.pdf" at bounding box center [952, 200] width 236 height 14
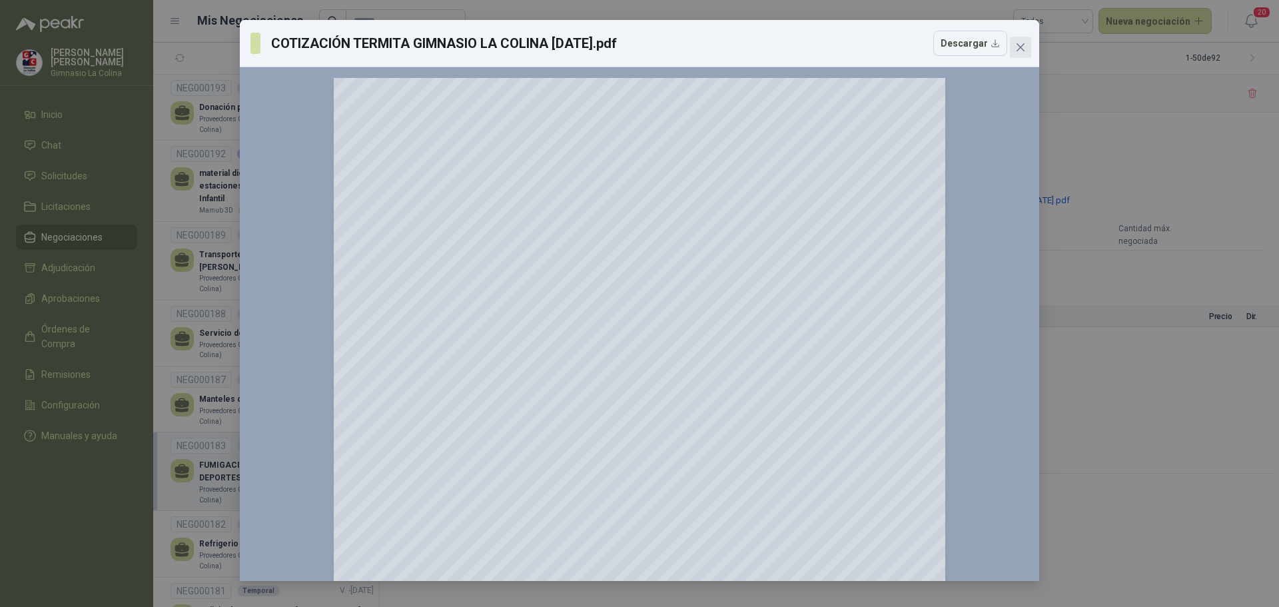
click at [1017, 50] on icon "close" at bounding box center [1020, 47] width 8 height 8
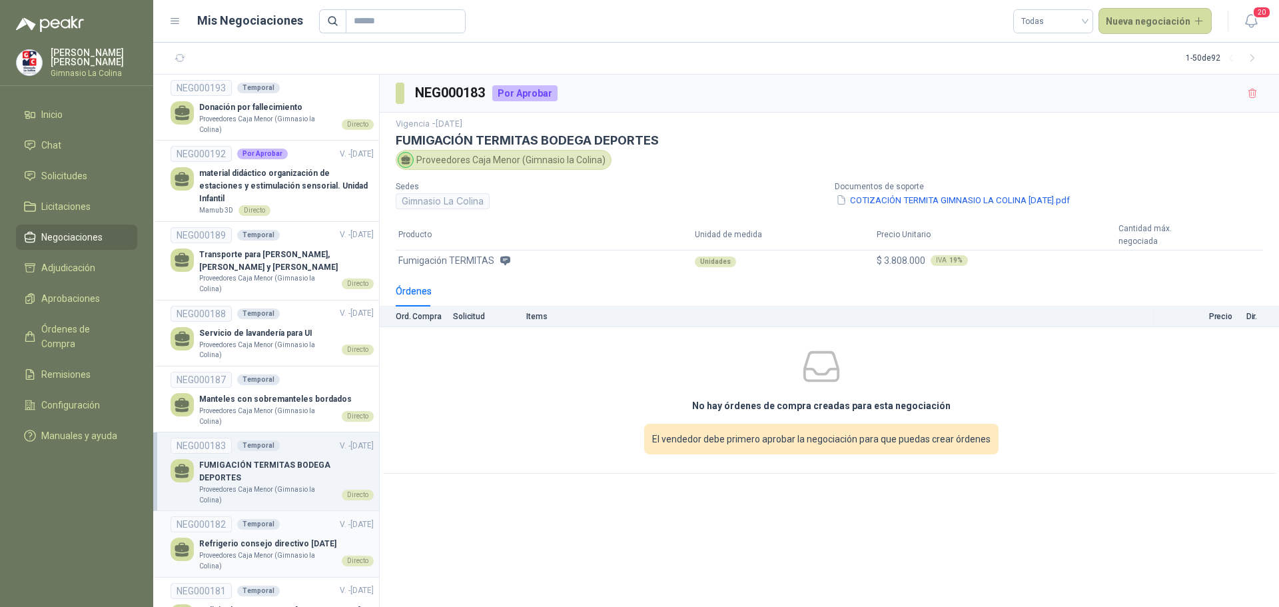
click at [250, 550] on p "Proveedores Caja Menor (Gimnasio la Colina)" at bounding box center [267, 560] width 137 height 21
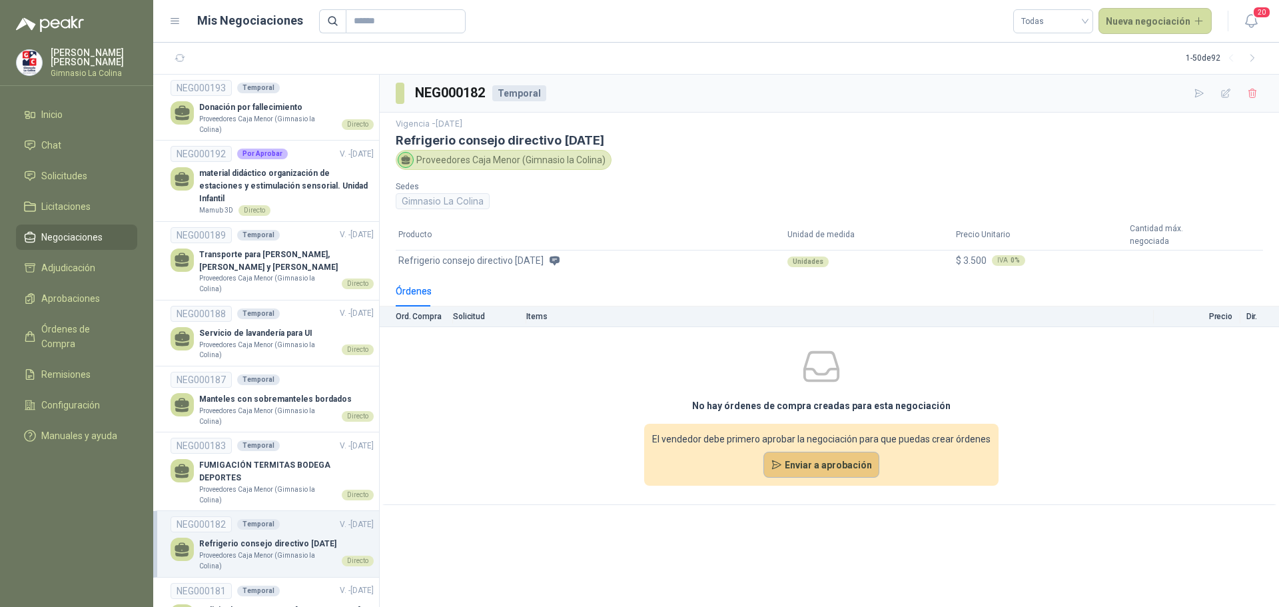
click at [807, 455] on button "Enviar a aprobación" at bounding box center [821, 465] width 117 height 27
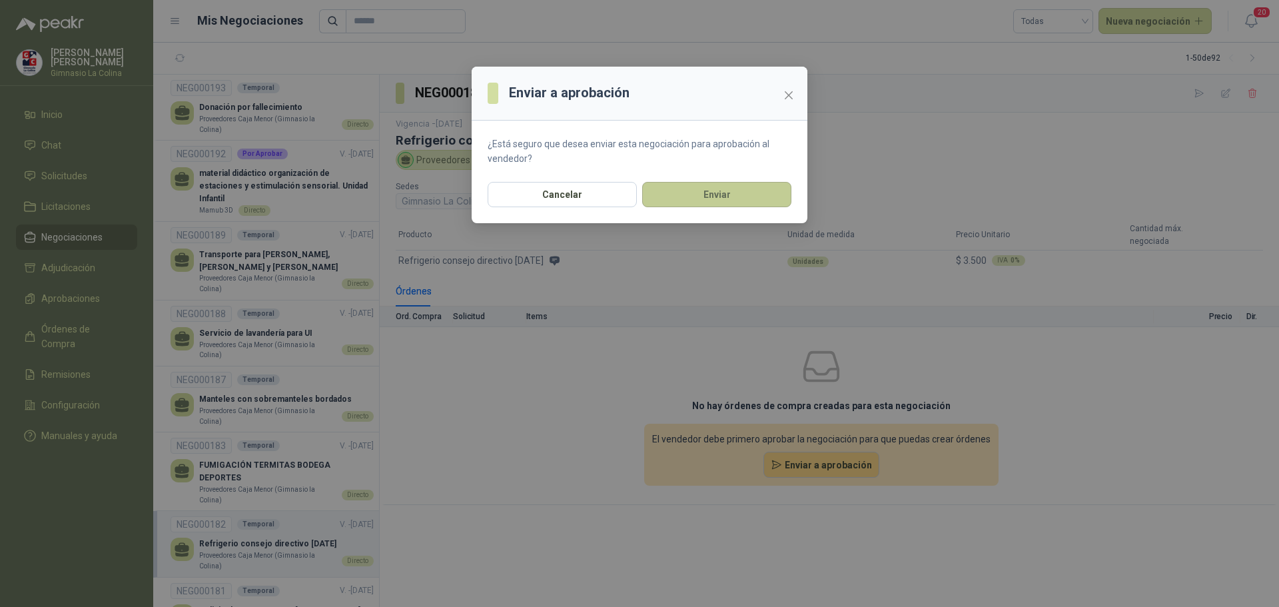
click at [703, 197] on button "Enviar" at bounding box center [716, 194] width 149 height 25
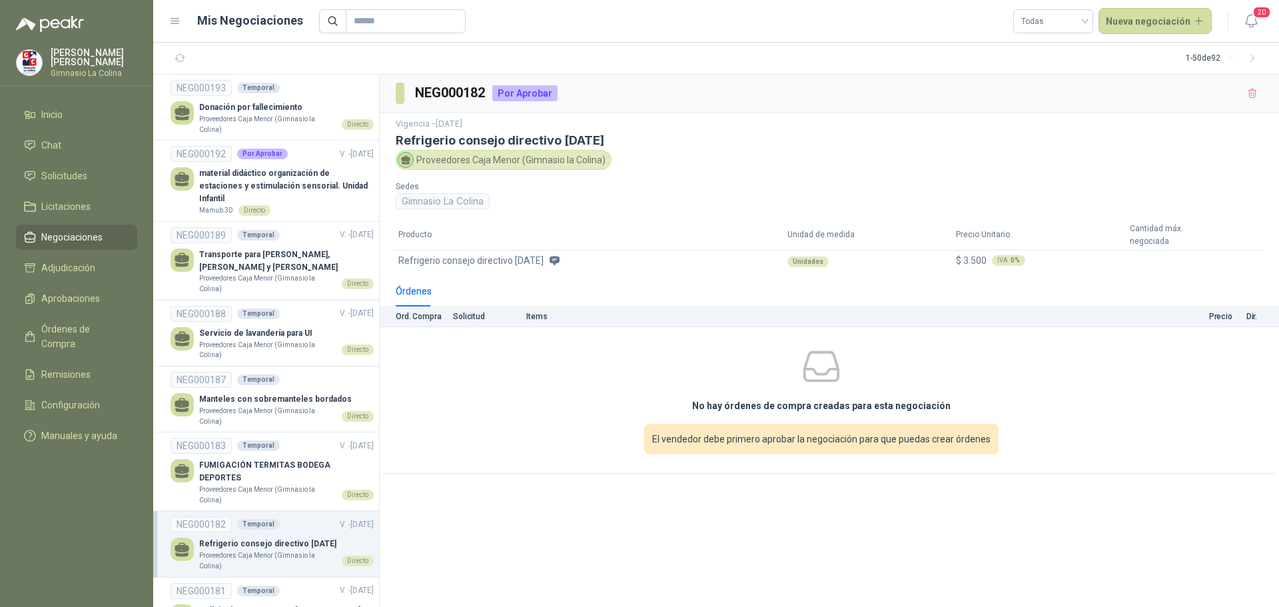
scroll to position [67, 0]
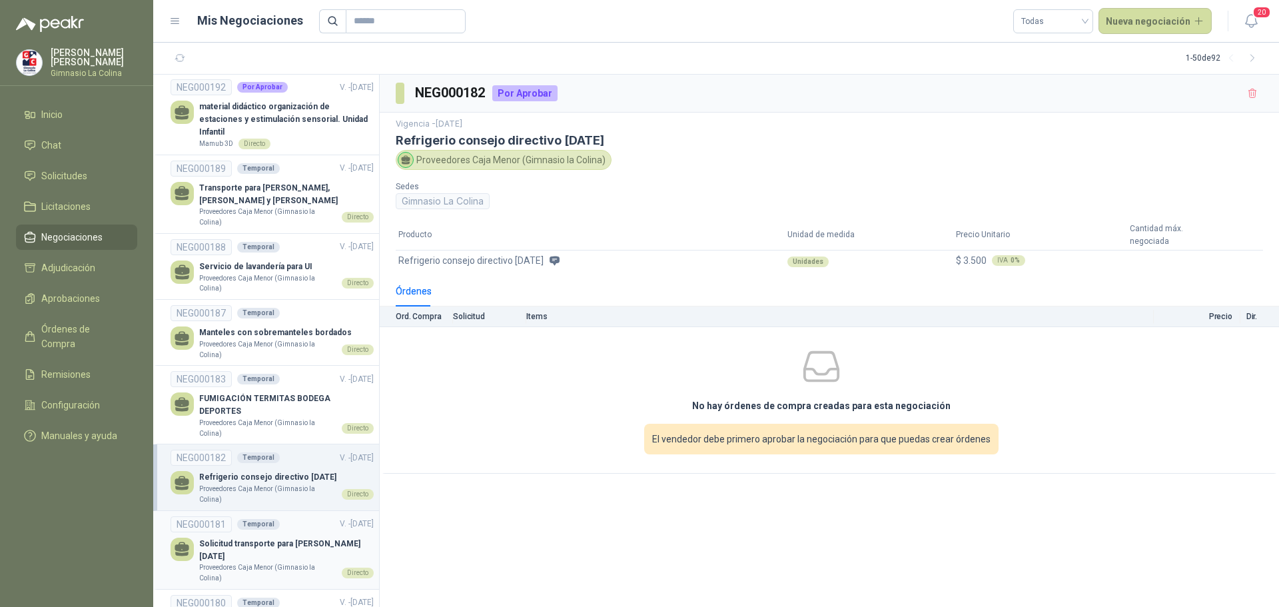
click at [267, 562] on p "Proveedores Caja Menor (Gimnasio la Colina)" at bounding box center [267, 572] width 137 height 21
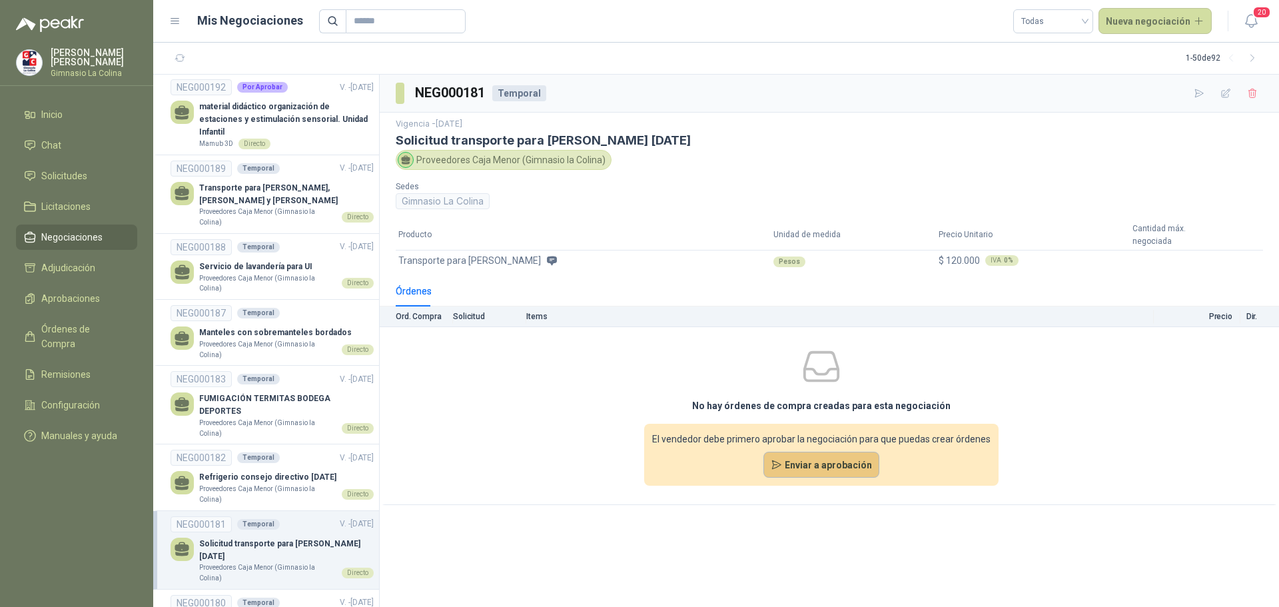
click at [824, 461] on button "Enviar a aprobación" at bounding box center [821, 465] width 117 height 27
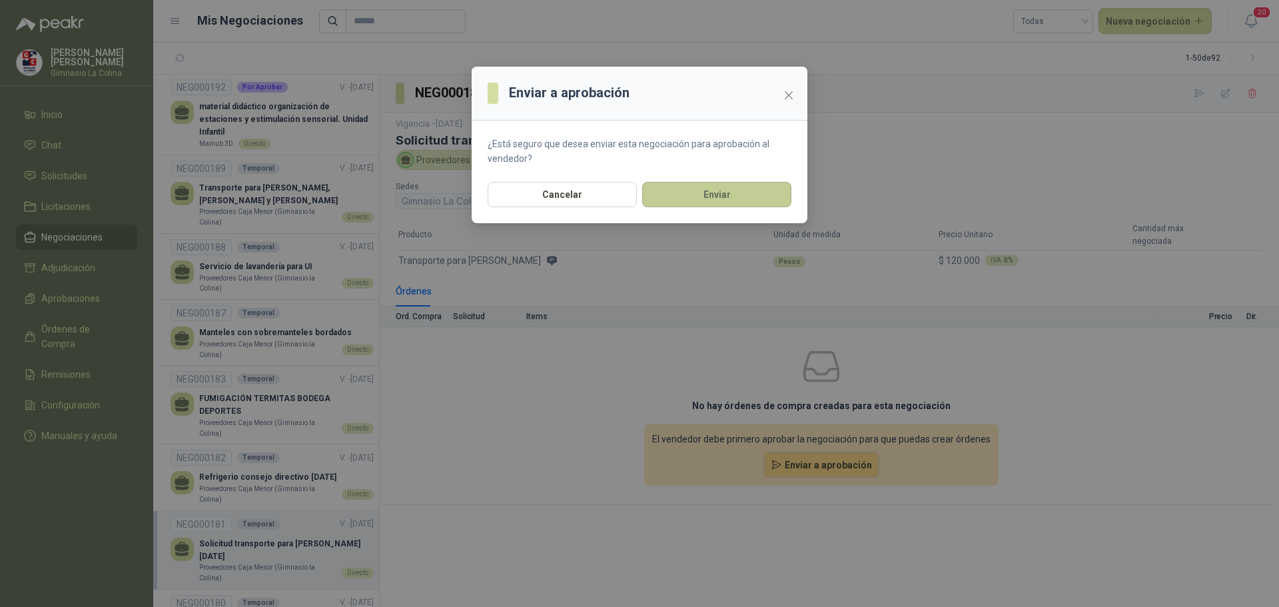
click at [721, 197] on button "Enviar" at bounding box center [716, 194] width 149 height 25
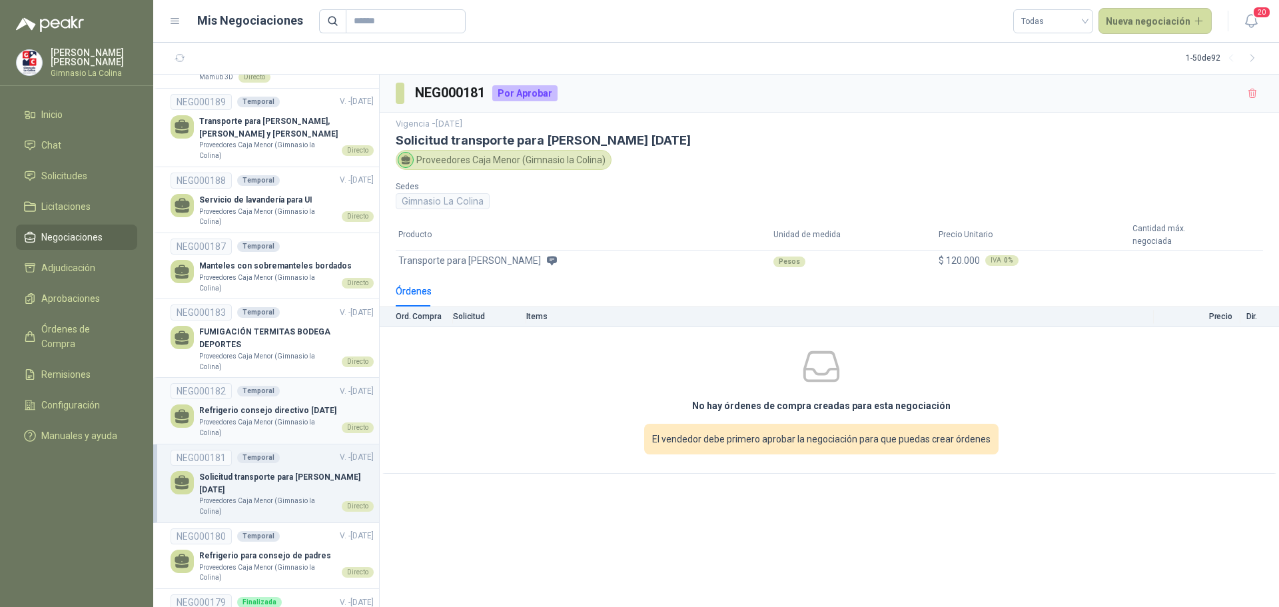
scroll to position [200, 0]
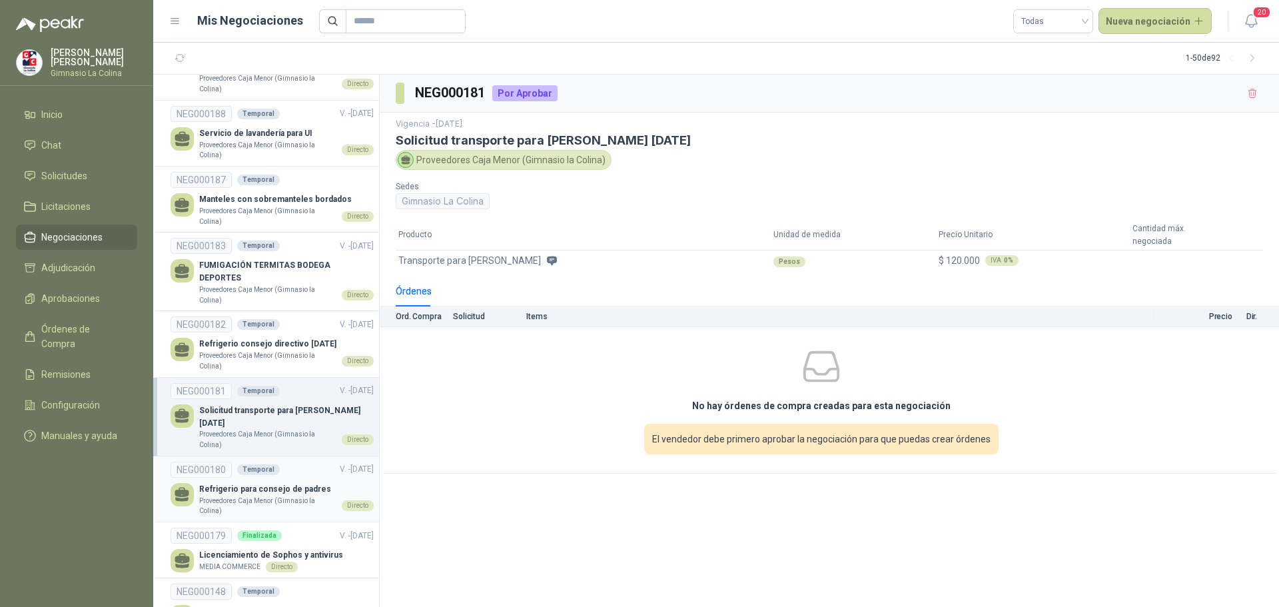
click at [254, 495] on p "Proveedores Caja Menor (Gimnasio la Colina)" at bounding box center [267, 505] width 137 height 21
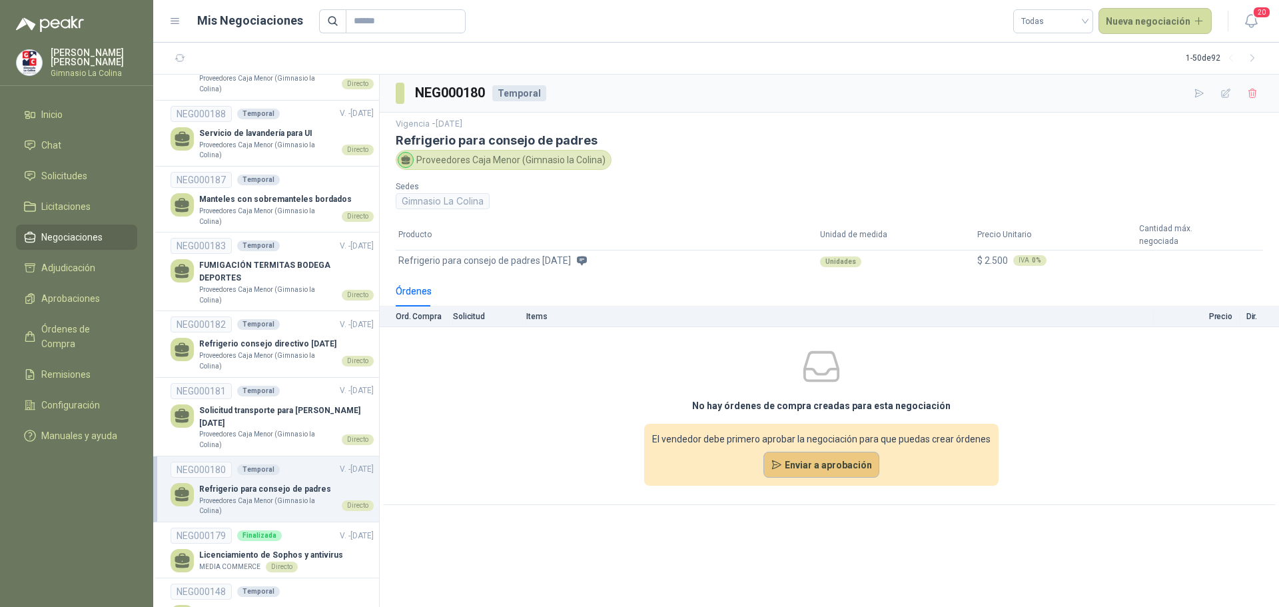
click at [807, 467] on button "Enviar a aprobación" at bounding box center [821, 465] width 117 height 27
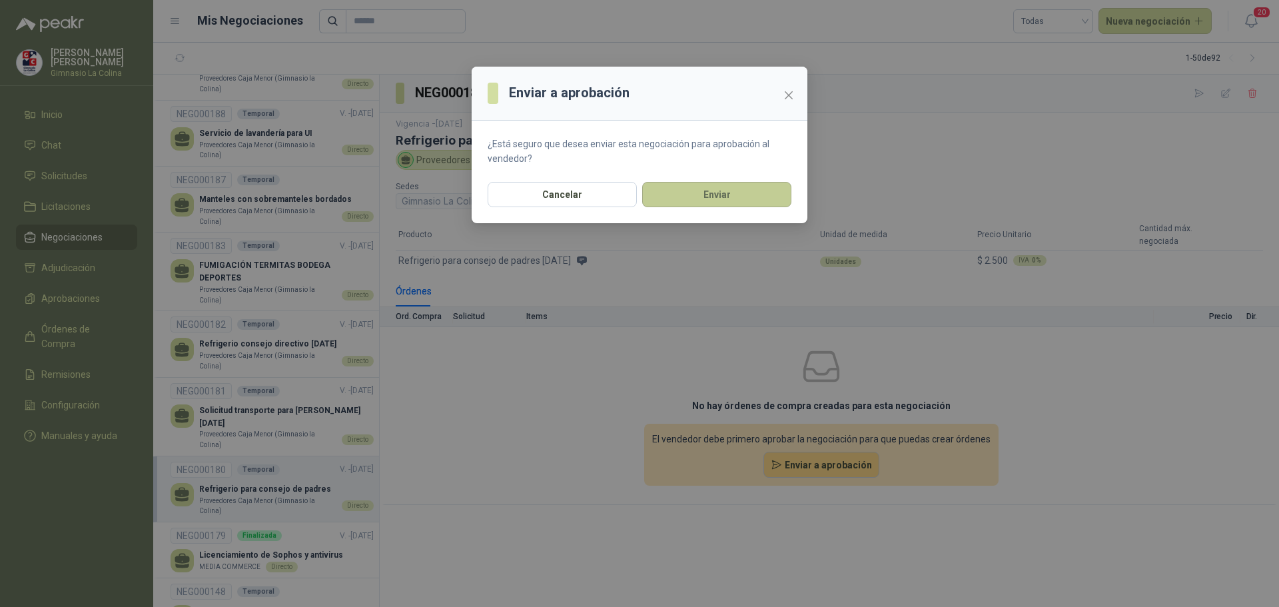
click at [743, 195] on button "Enviar" at bounding box center [716, 194] width 149 height 25
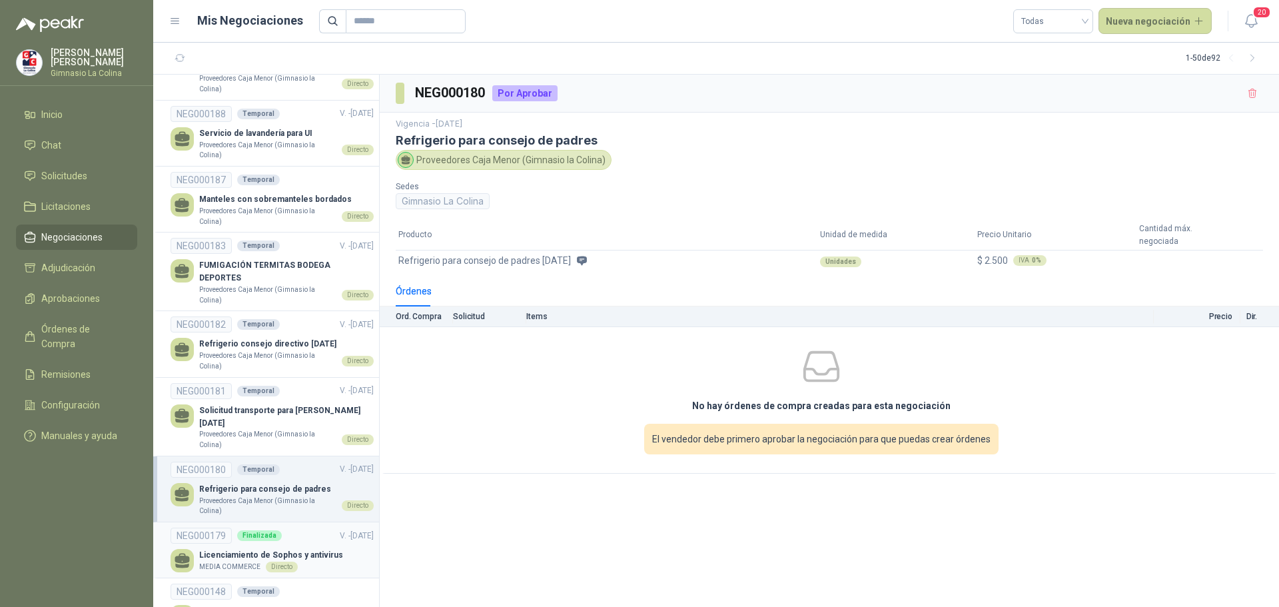
click at [284, 561] on div "Directo" at bounding box center [282, 566] width 32 height 11
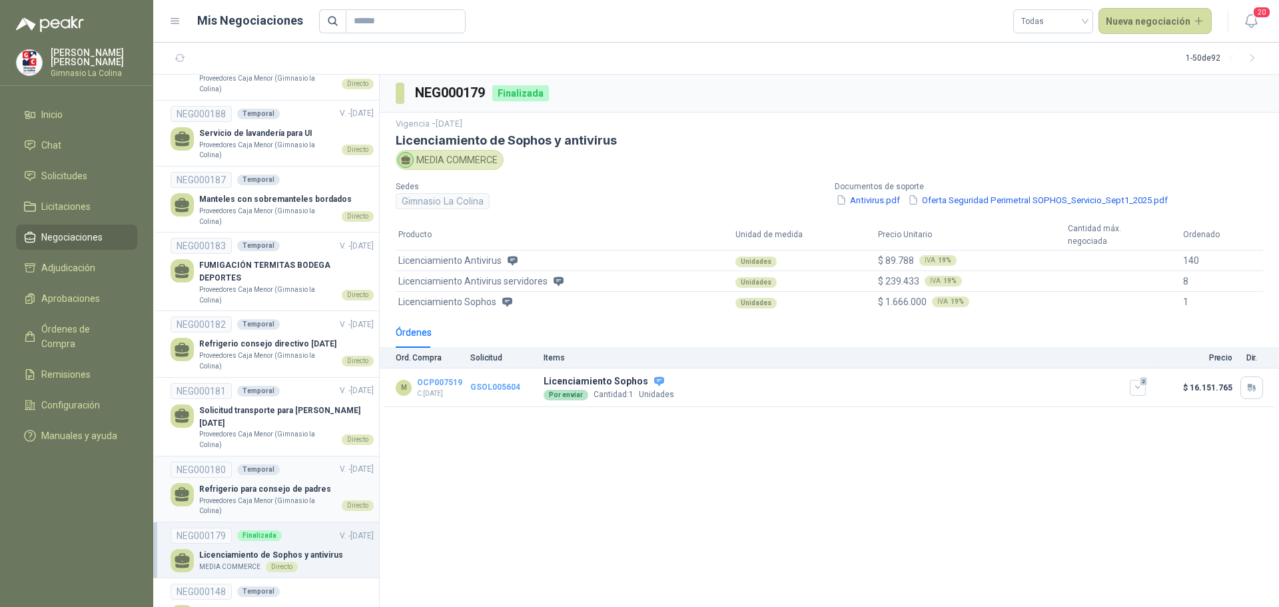
scroll to position [266, 0]
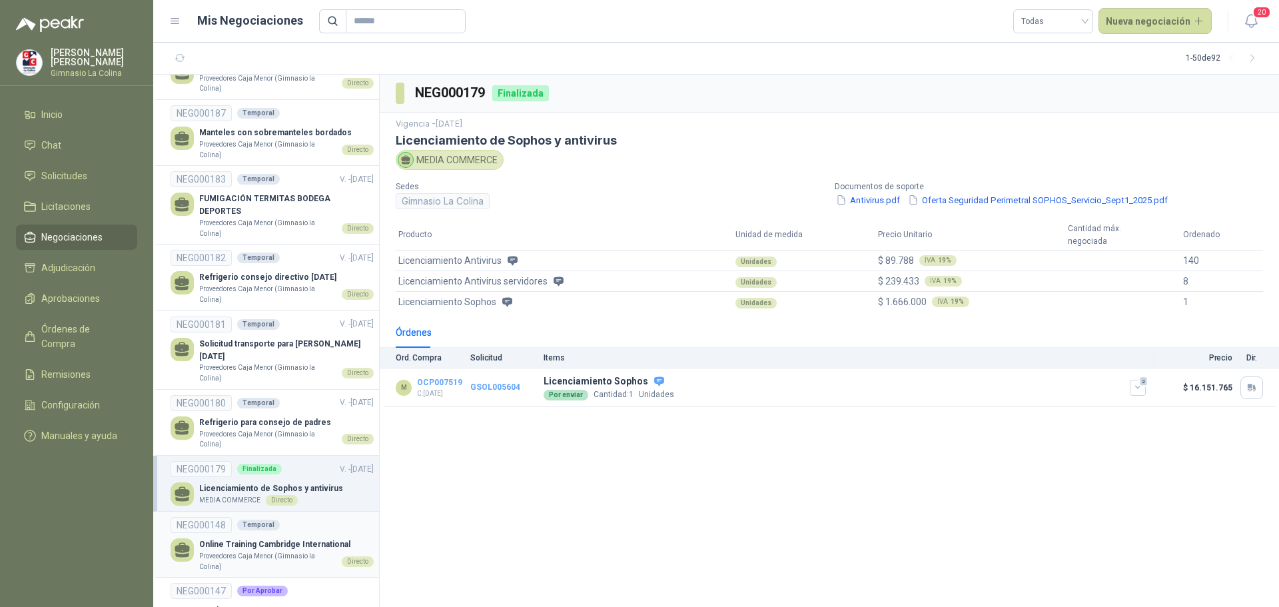
click at [256, 538] on p "Online Training Cambridge International" at bounding box center [286, 544] width 174 height 13
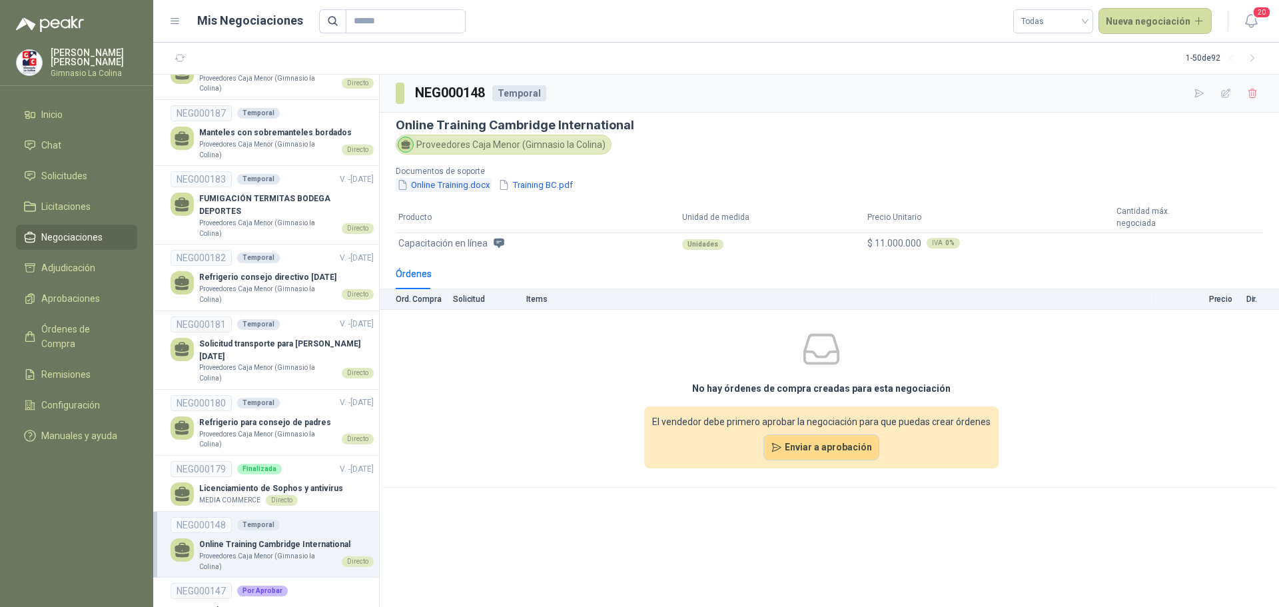
click at [443, 182] on button "Online Training.docx" at bounding box center [444, 185] width 96 height 14
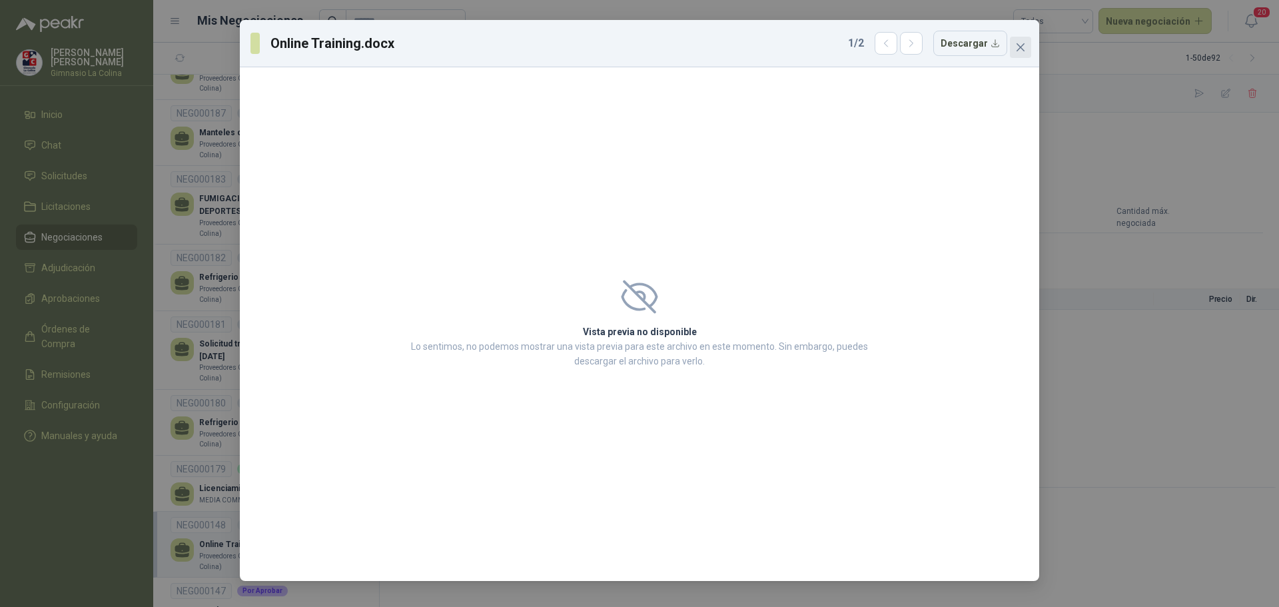
click at [1017, 45] on icon "close" at bounding box center [1020, 47] width 8 height 8
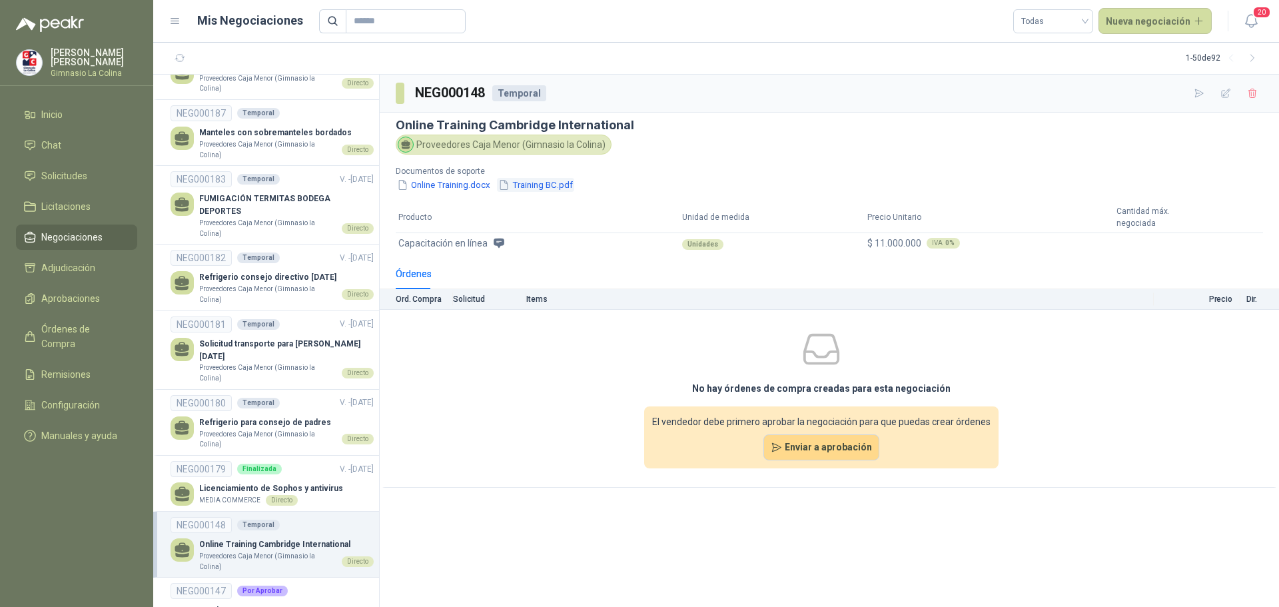
click at [536, 186] on button "Training BC.pdf" at bounding box center [535, 185] width 77 height 14
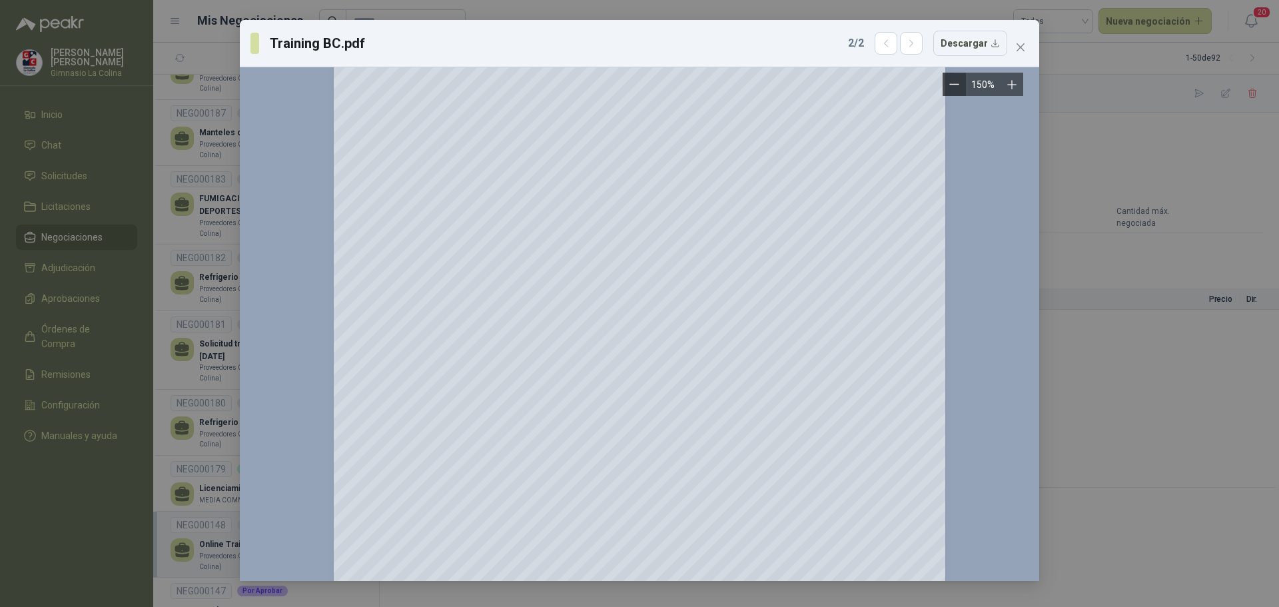
scroll to position [33, 0]
click at [1018, 51] on icon "close" at bounding box center [1020, 47] width 11 height 11
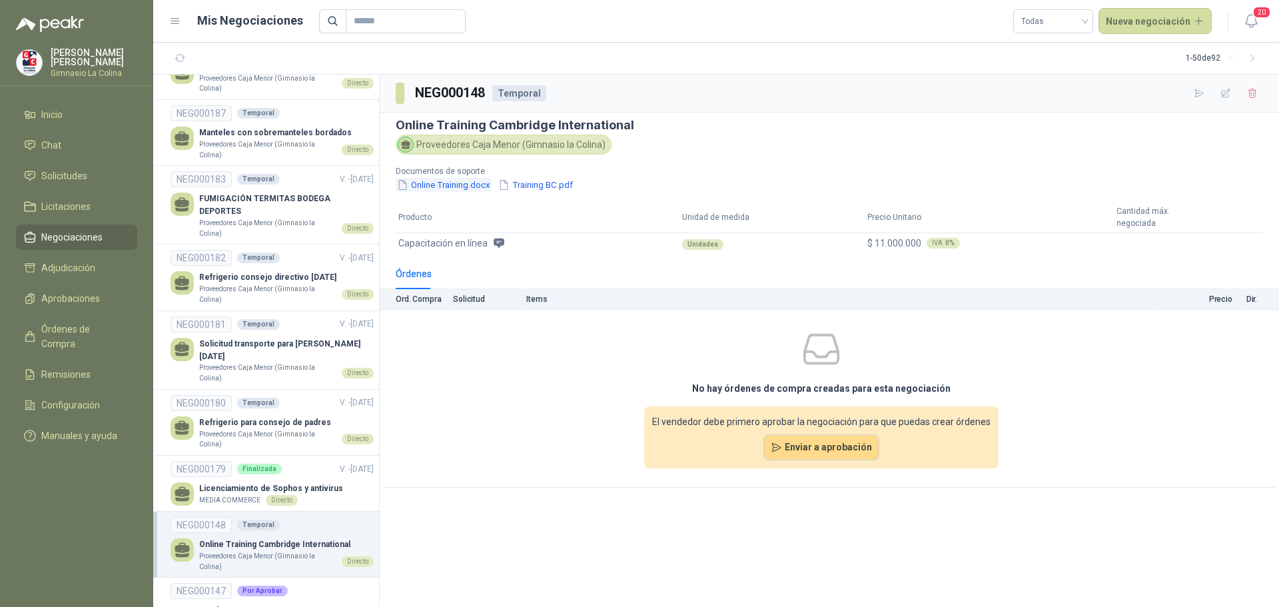
click at [398, 186] on icon "button" at bounding box center [402, 184] width 11 height 11
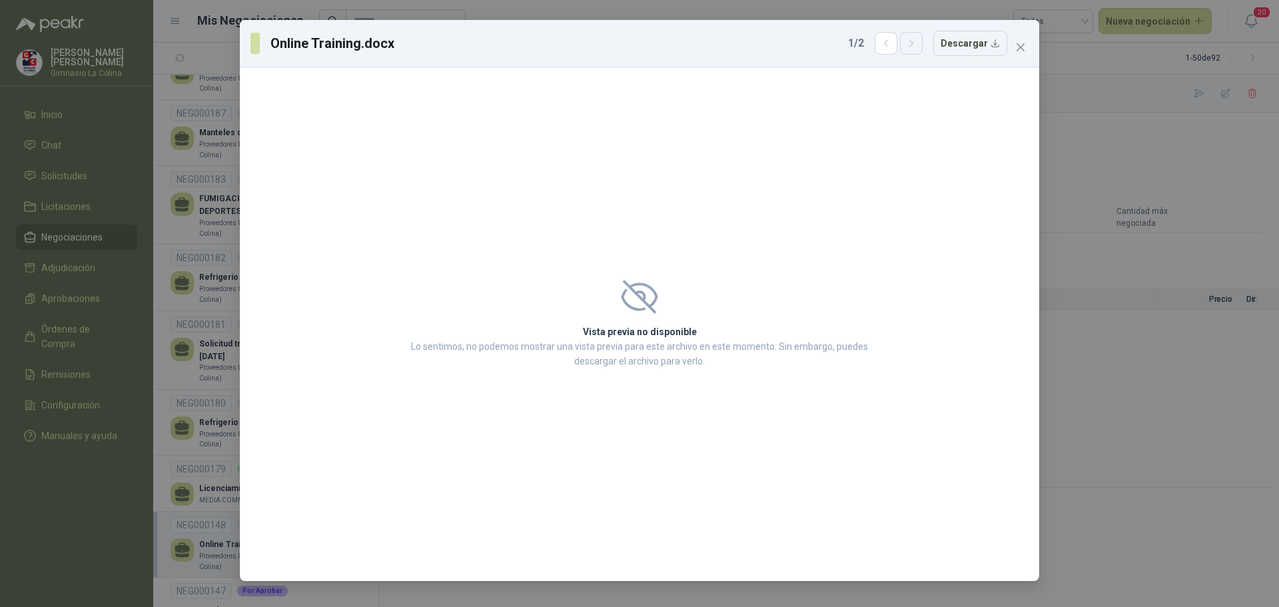
click at [914, 43] on icon "button" at bounding box center [911, 43] width 11 height 11
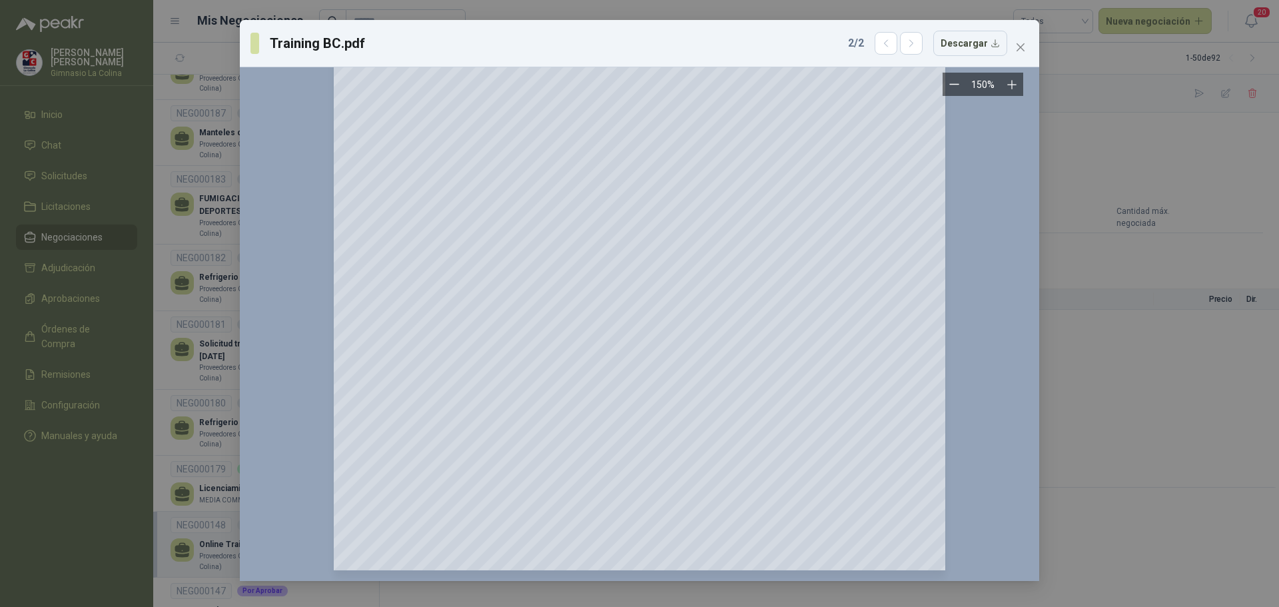
scroll to position [99, 0]
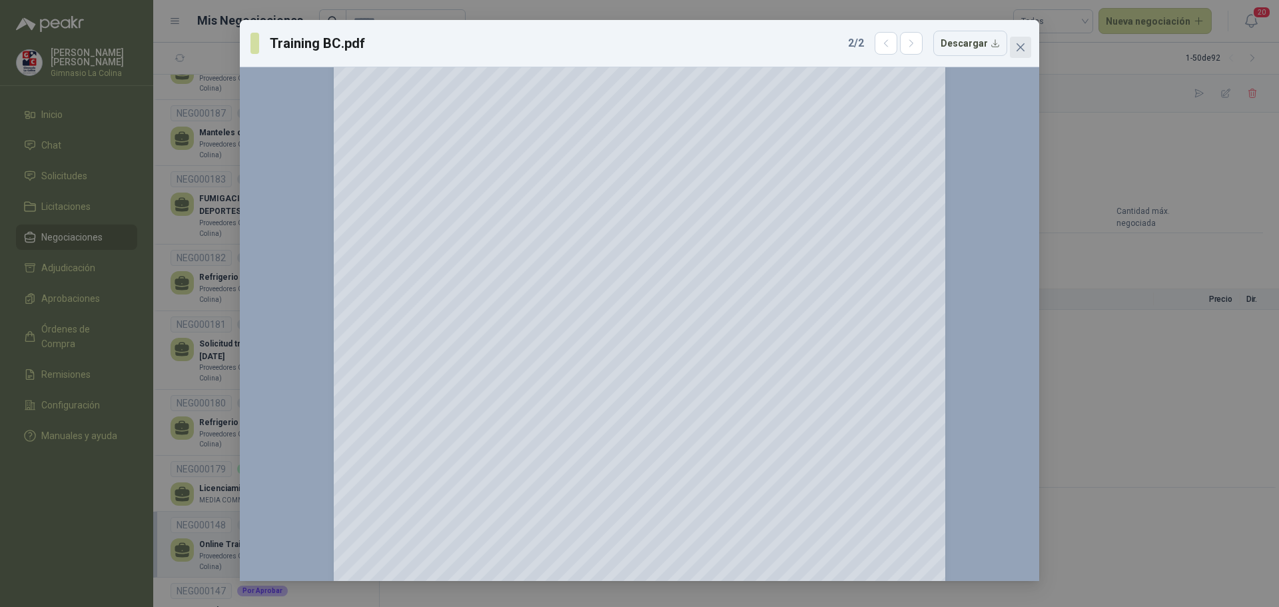
click at [1017, 53] on button "Close" at bounding box center [1020, 47] width 21 height 21
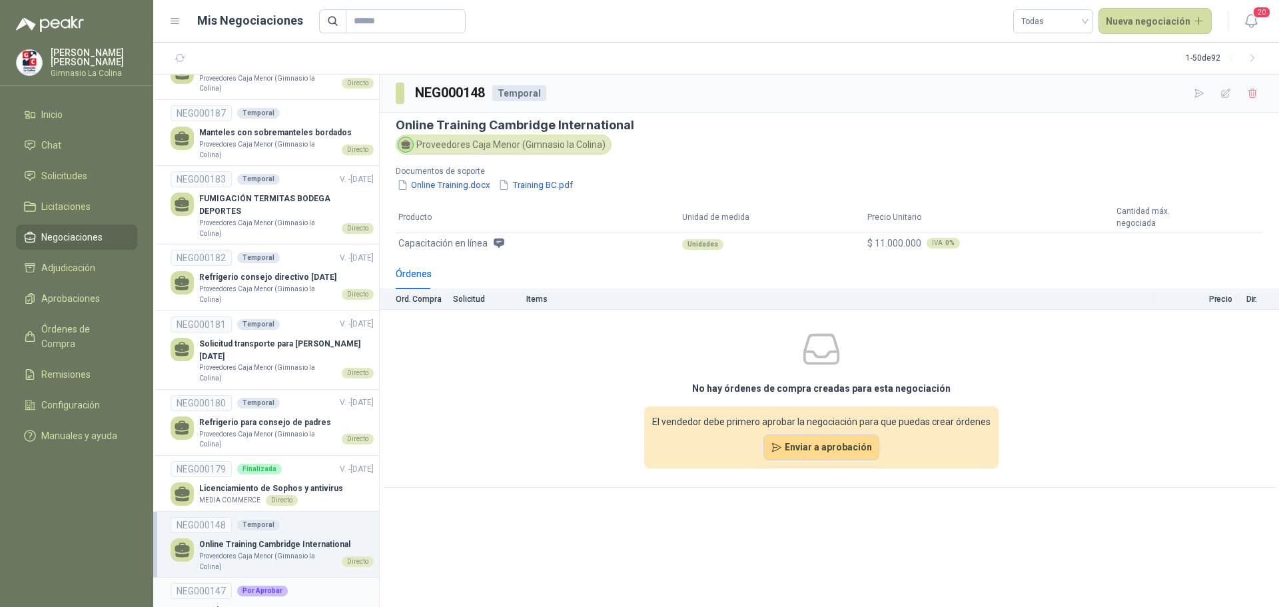
scroll to position [333, 0]
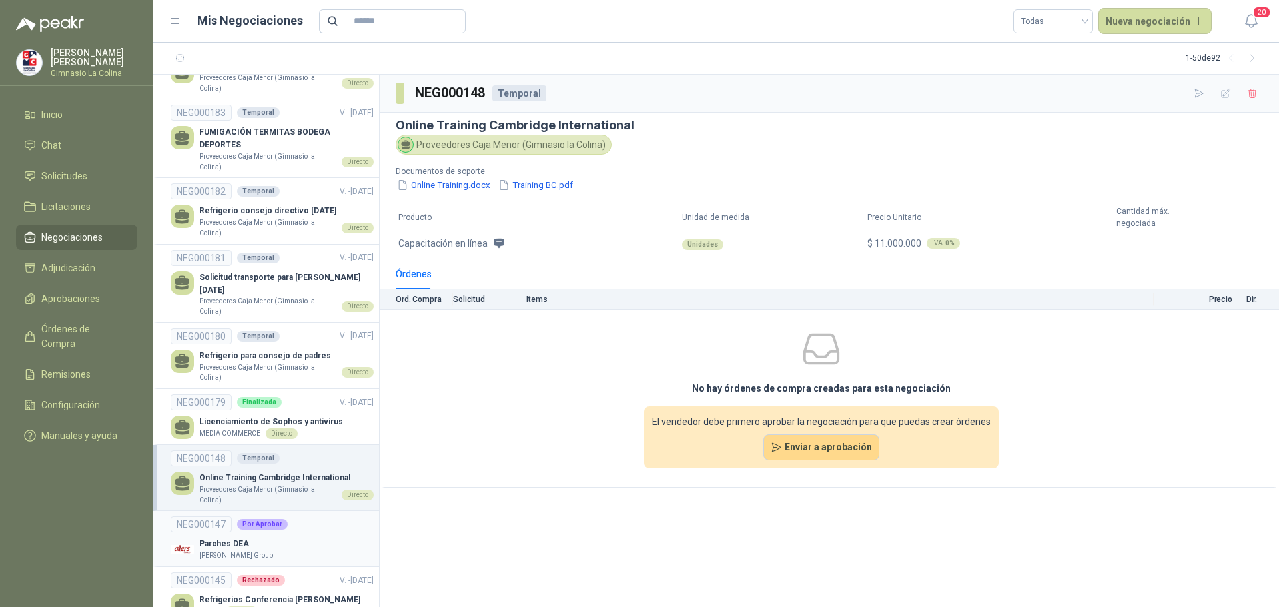
click at [246, 537] on div "Parches DEA Allers Group" at bounding box center [271, 548] width 203 height 23
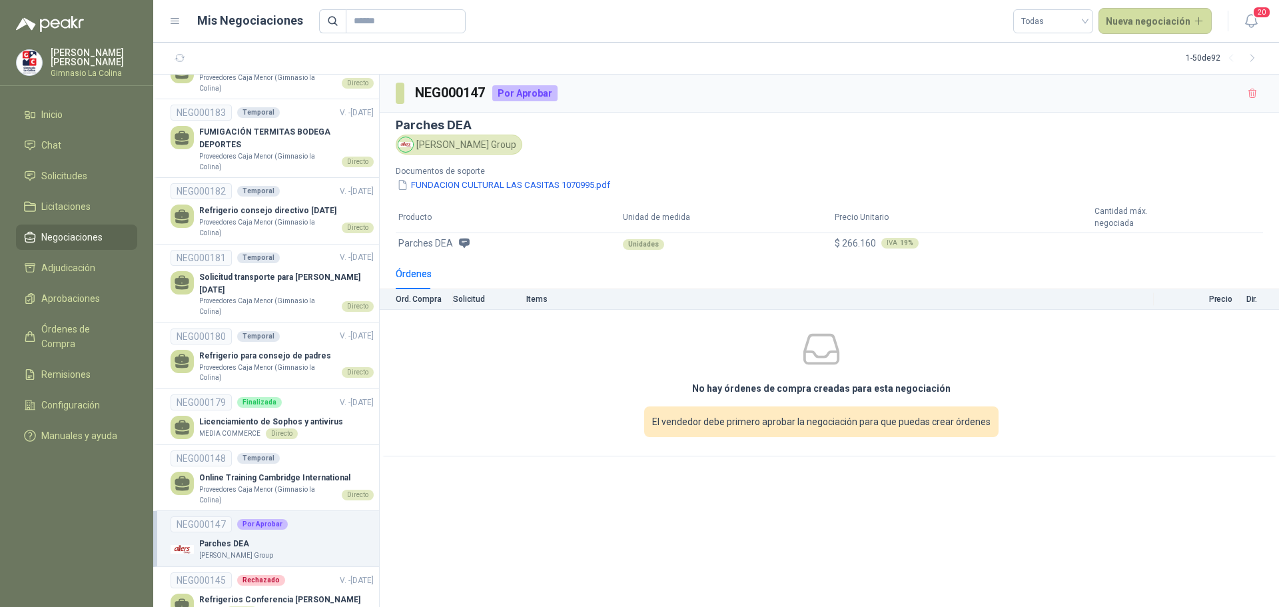
click at [423, 241] on span "Parches DEA" at bounding box center [425, 243] width 55 height 15
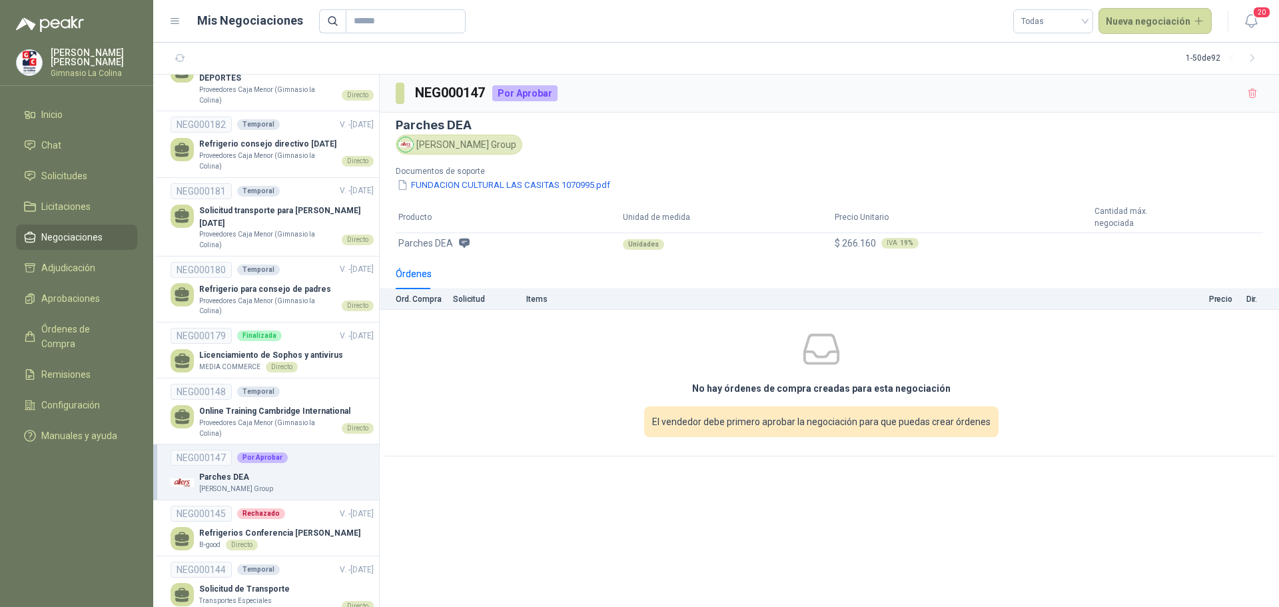
scroll to position [466, 0]
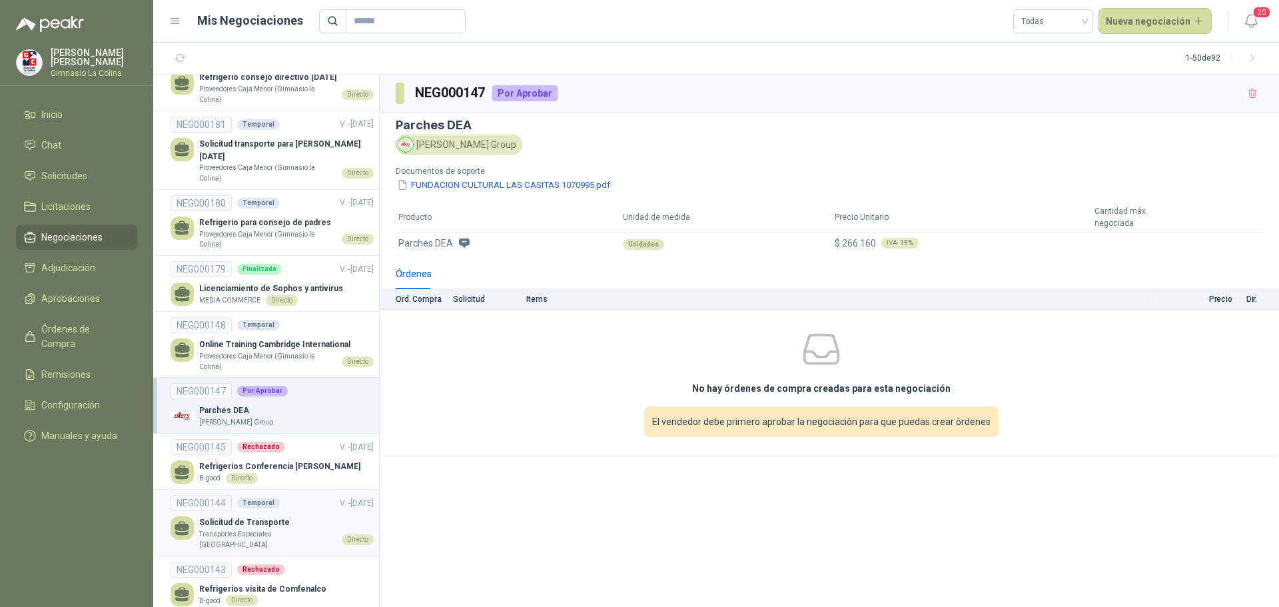
click at [262, 516] on p "Solicitud de Transporte" at bounding box center [286, 522] width 174 height 13
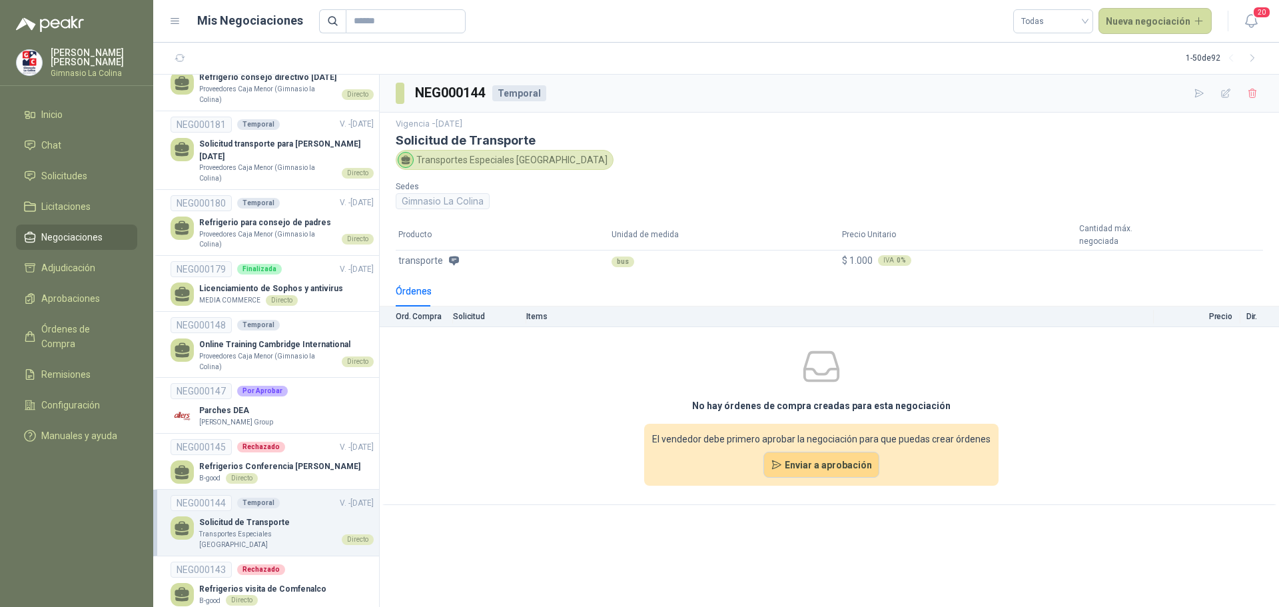
scroll to position [533, 0]
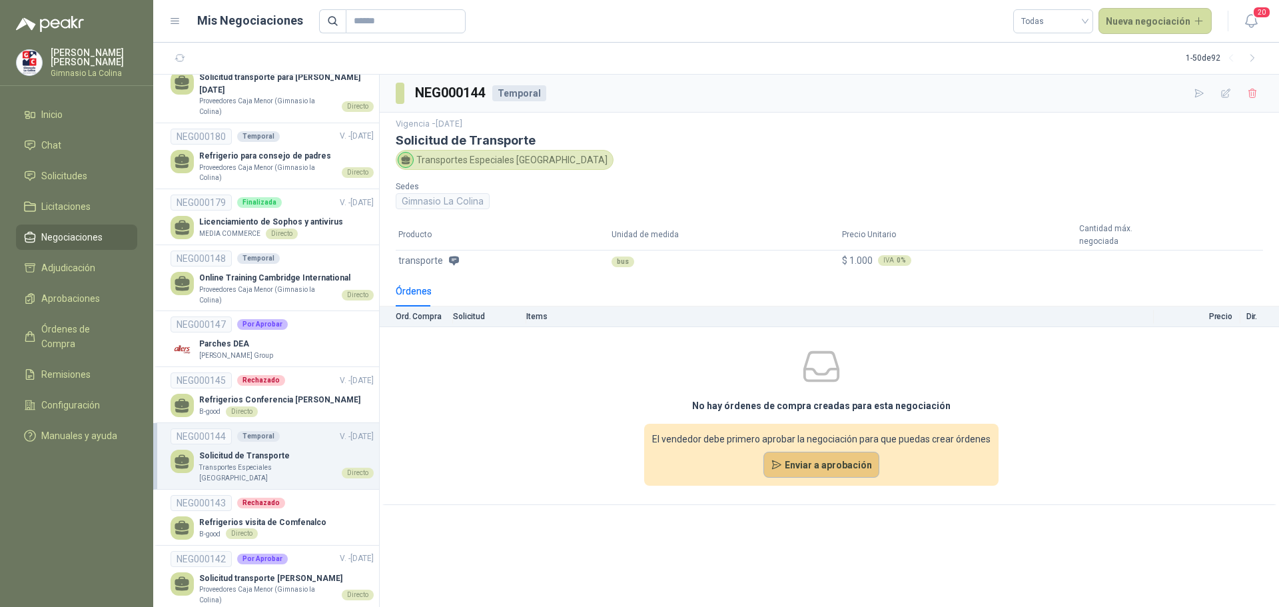
click at [830, 464] on button "Enviar a aprobación" at bounding box center [821, 465] width 117 height 27
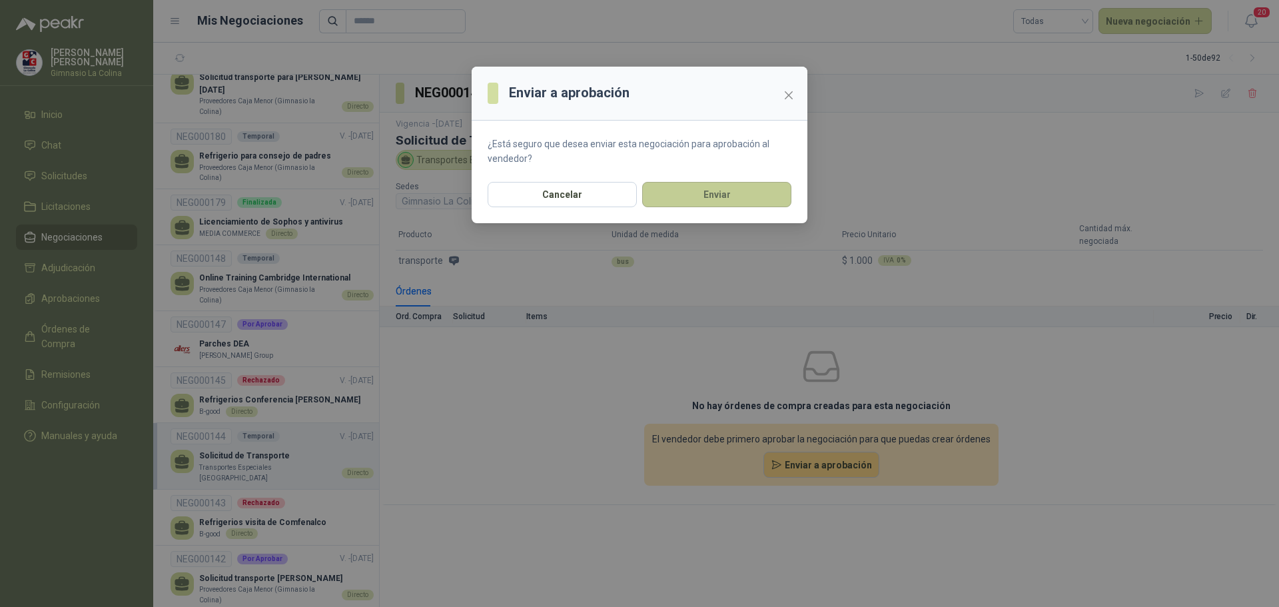
click at [695, 188] on button "Enviar" at bounding box center [716, 194] width 149 height 25
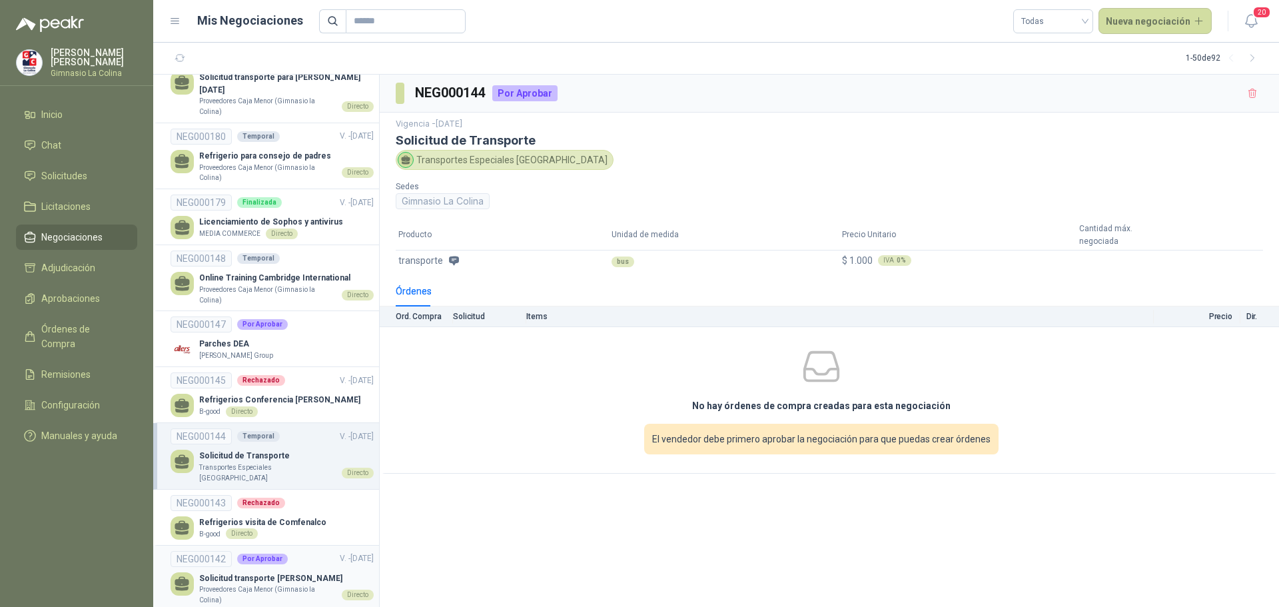
click at [262, 584] on p "Proveedores Caja Menor (Gimnasio la Colina)" at bounding box center [267, 594] width 137 height 21
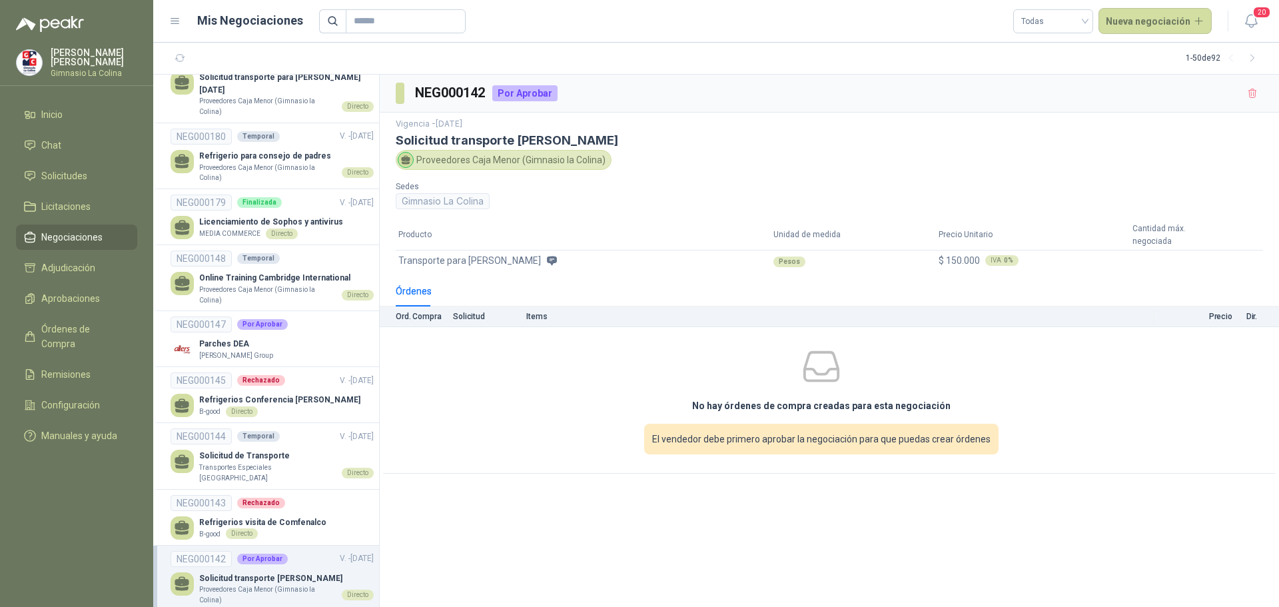
scroll to position [666, 0]
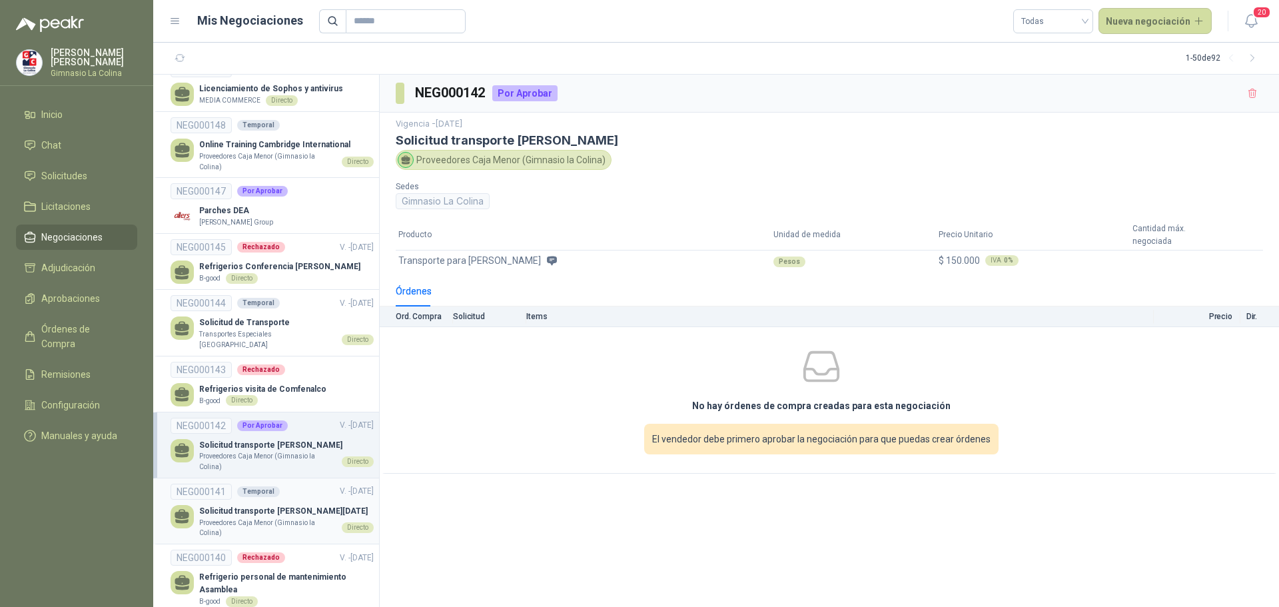
click at [263, 505] on p "Solicitud transporte Geoff Septiembre 16 2025" at bounding box center [286, 511] width 174 height 13
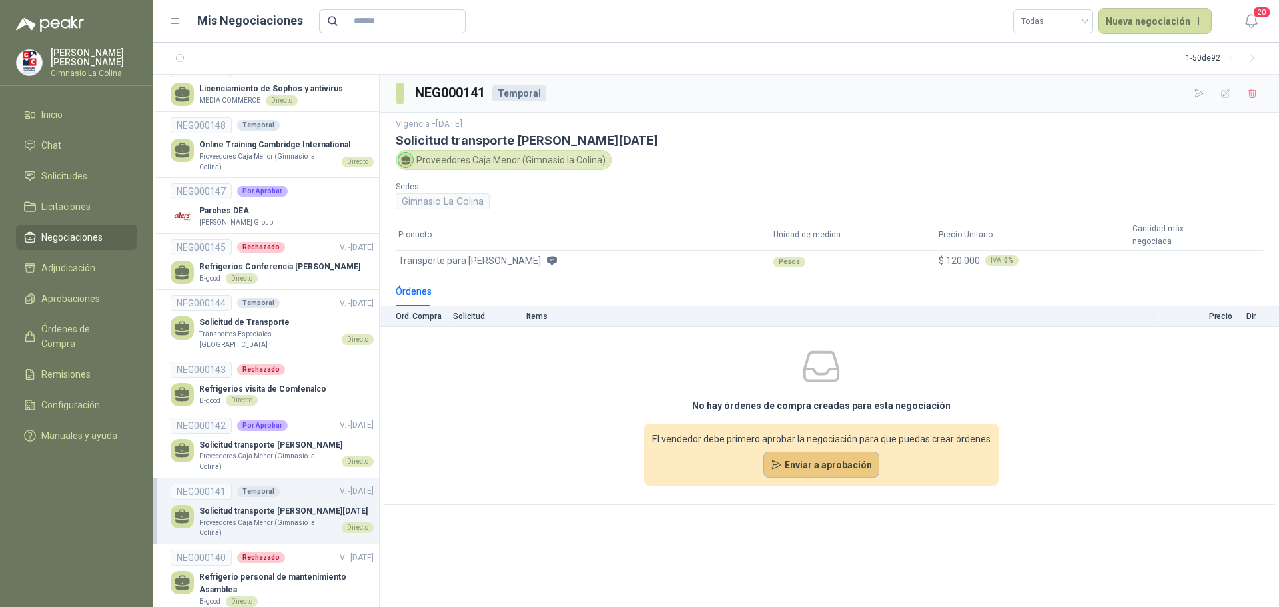
click at [816, 462] on button "Enviar a aprobación" at bounding box center [821, 465] width 117 height 27
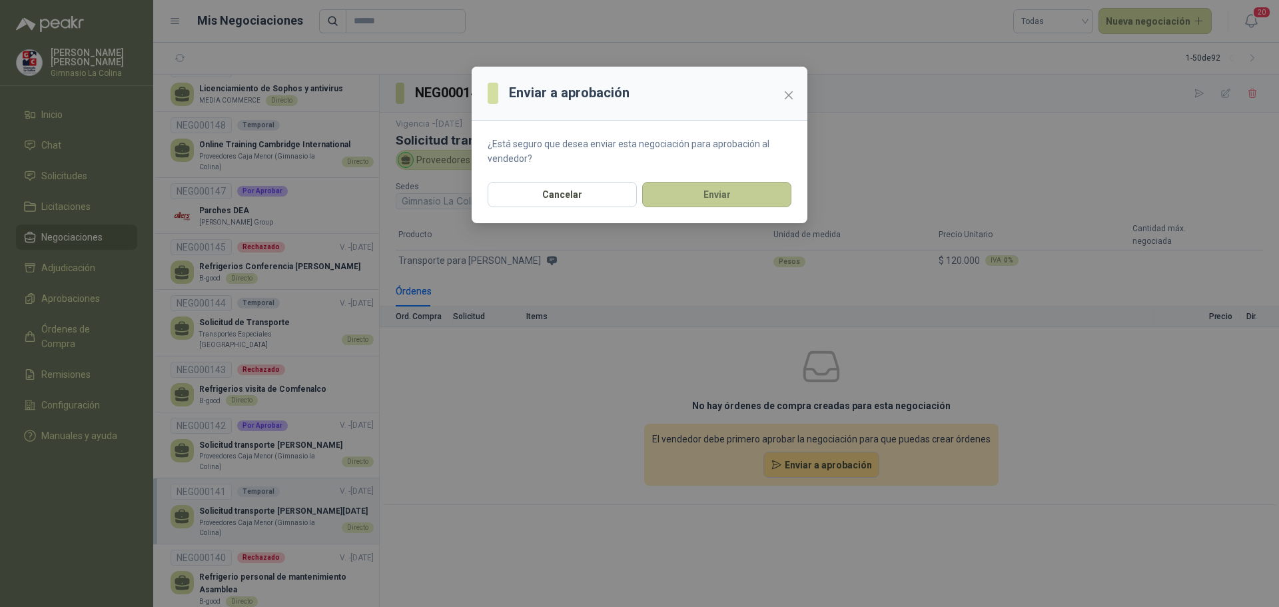
click at [718, 196] on button "Enviar" at bounding box center [716, 194] width 149 height 25
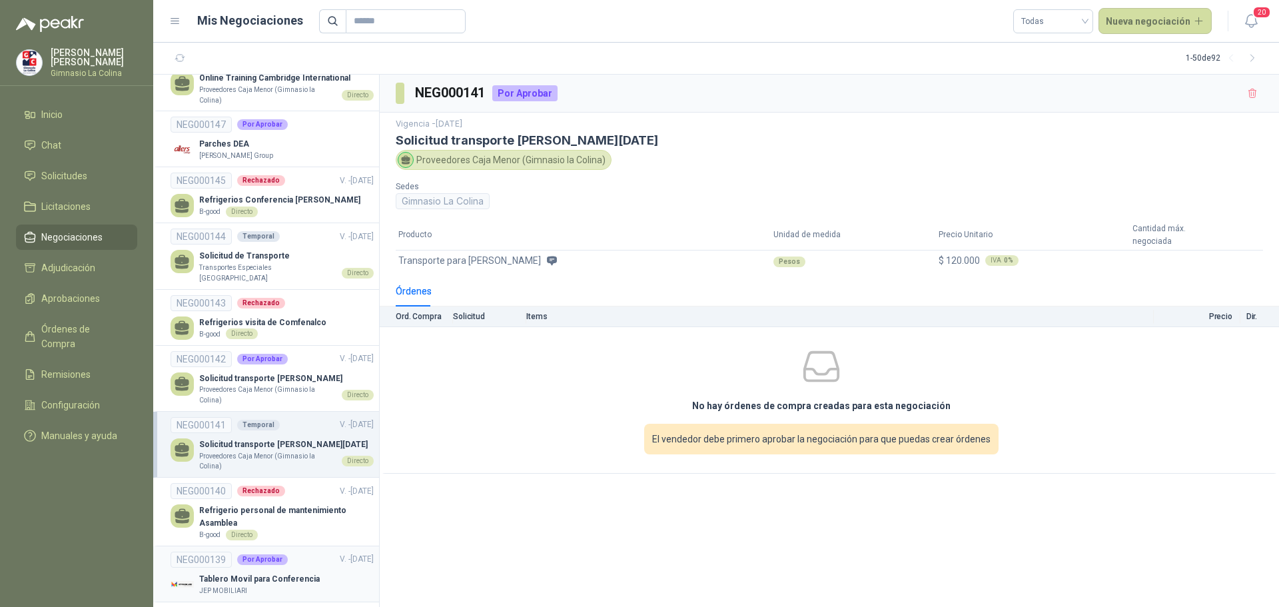
scroll to position [799, 0]
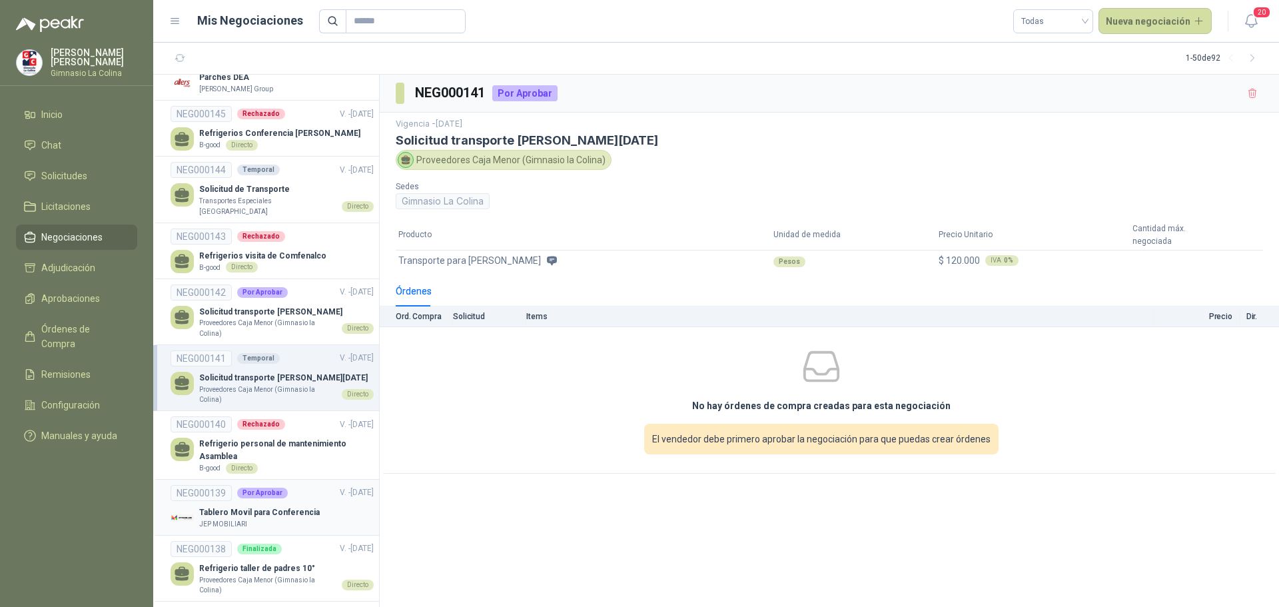
click at [269, 506] on p "Tablero Movil para Conferencia" at bounding box center [259, 512] width 121 height 13
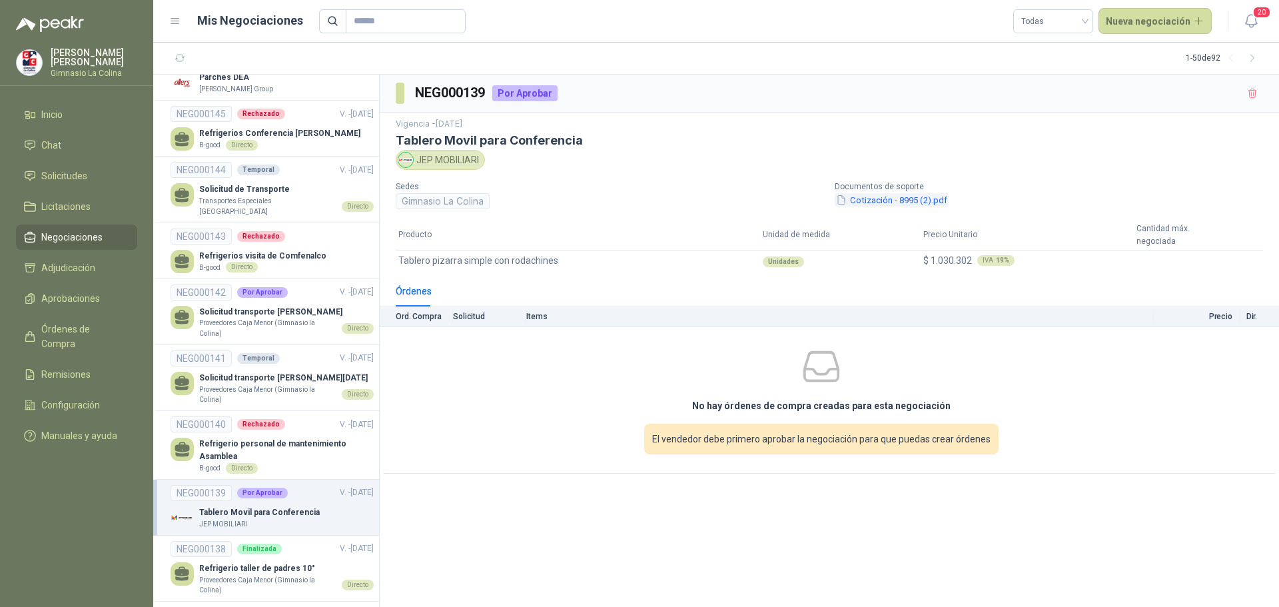
click at [889, 202] on button "Cotización - 8995 (2).pdf" at bounding box center [891, 200] width 114 height 14
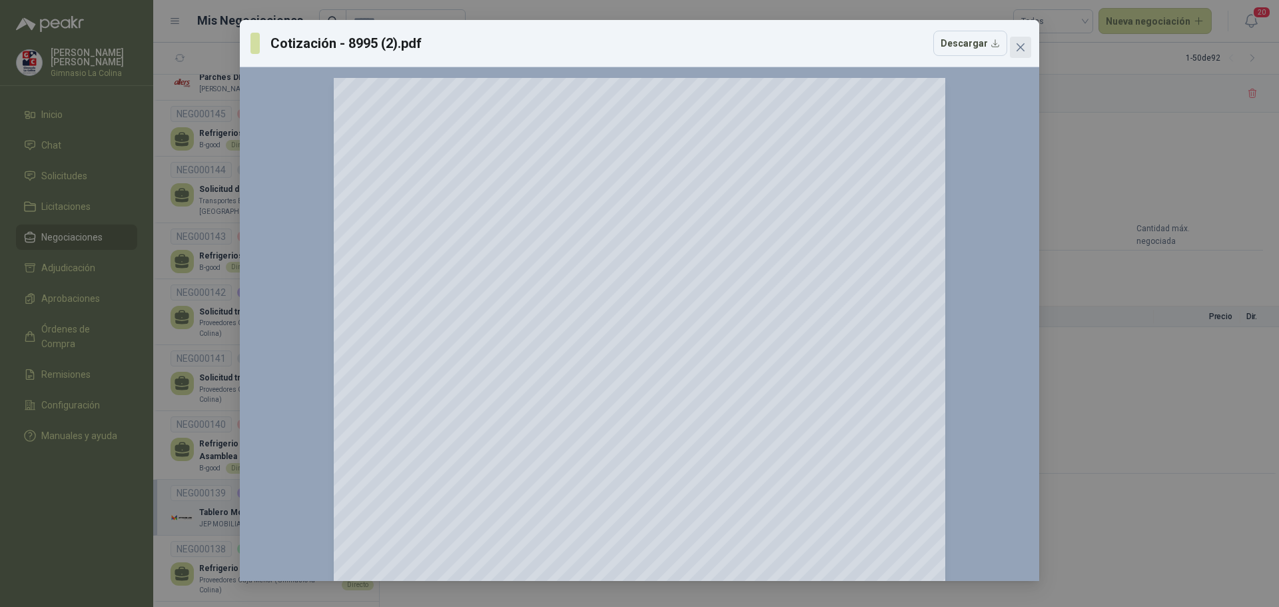
click at [1025, 53] on button "Close" at bounding box center [1020, 47] width 21 height 21
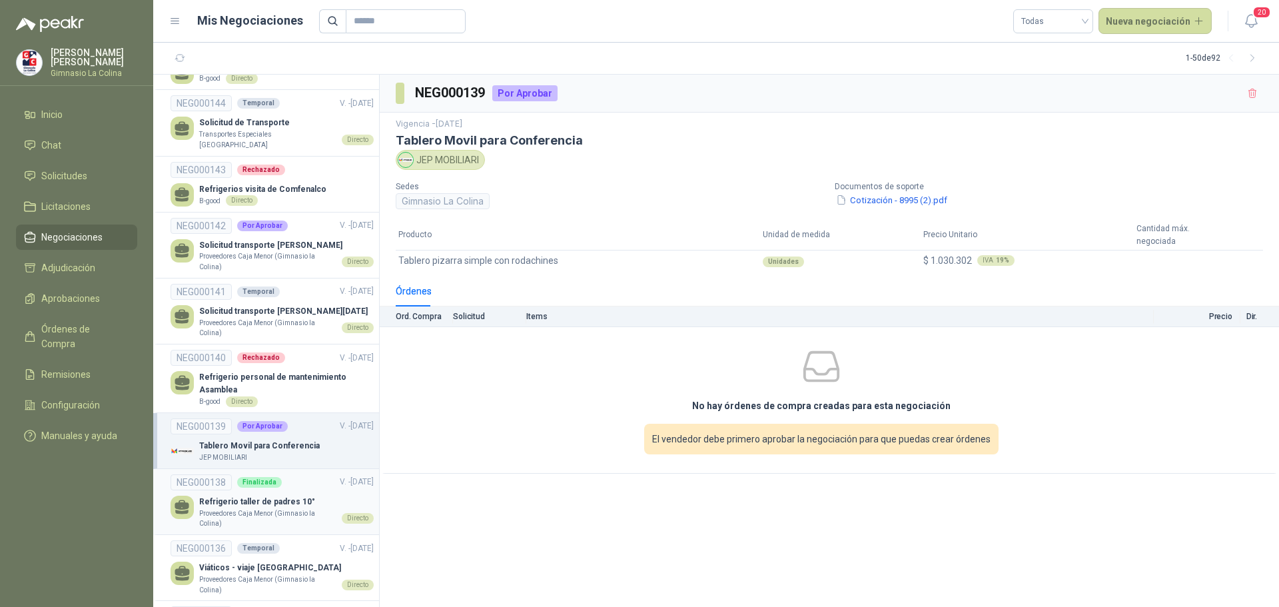
scroll to position [932, 0]
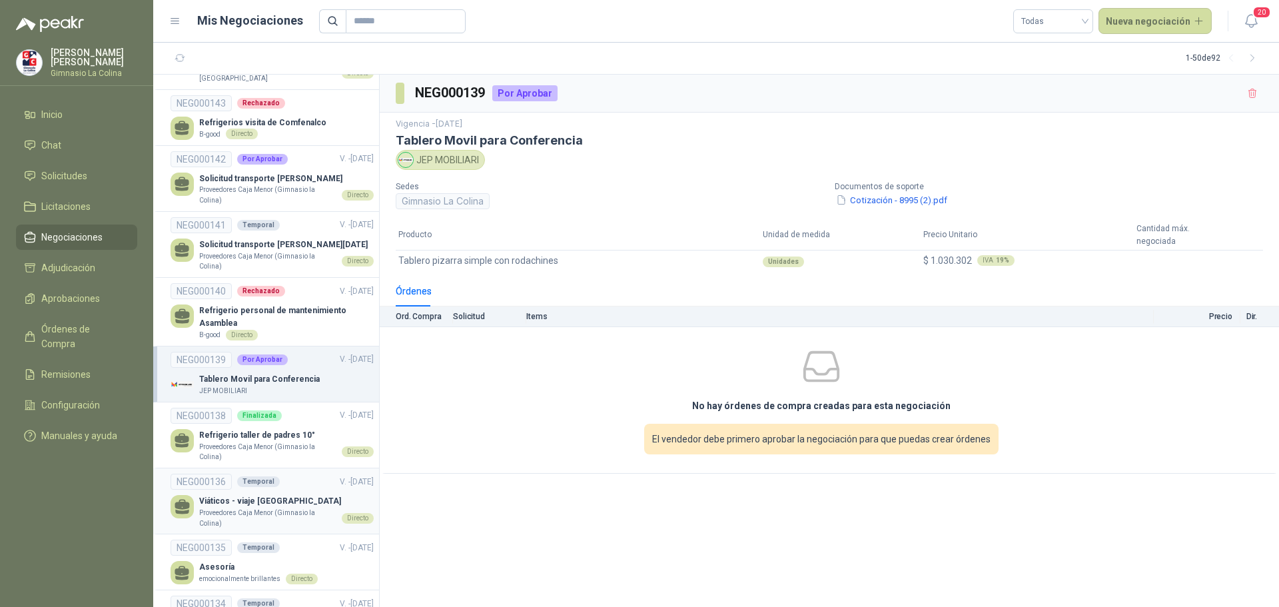
click at [265, 495] on p "Viáticos - viaje Bogotá" at bounding box center [286, 501] width 174 height 13
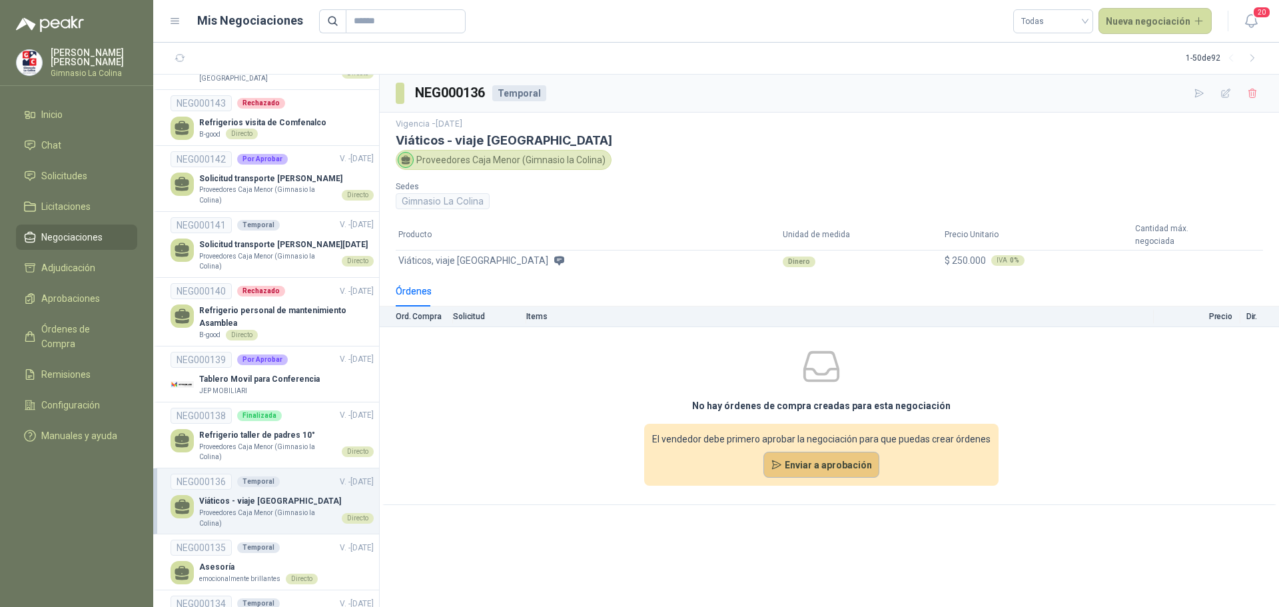
click at [812, 467] on button "Enviar a aprobación" at bounding box center [821, 465] width 117 height 27
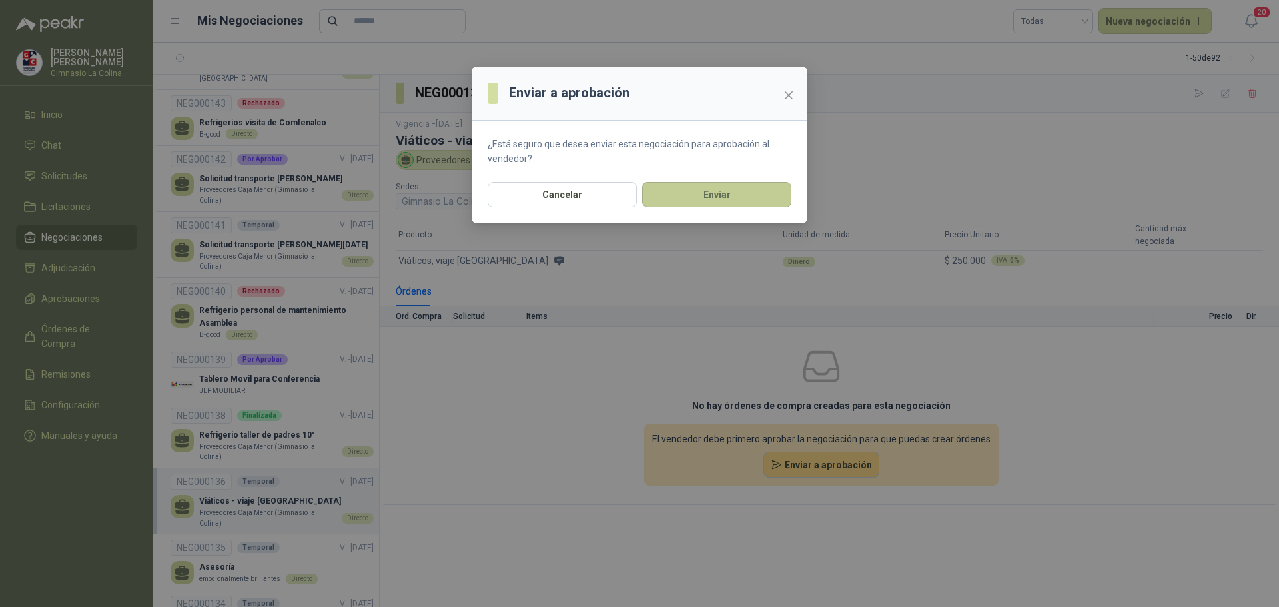
click at [691, 186] on button "Enviar" at bounding box center [716, 194] width 149 height 25
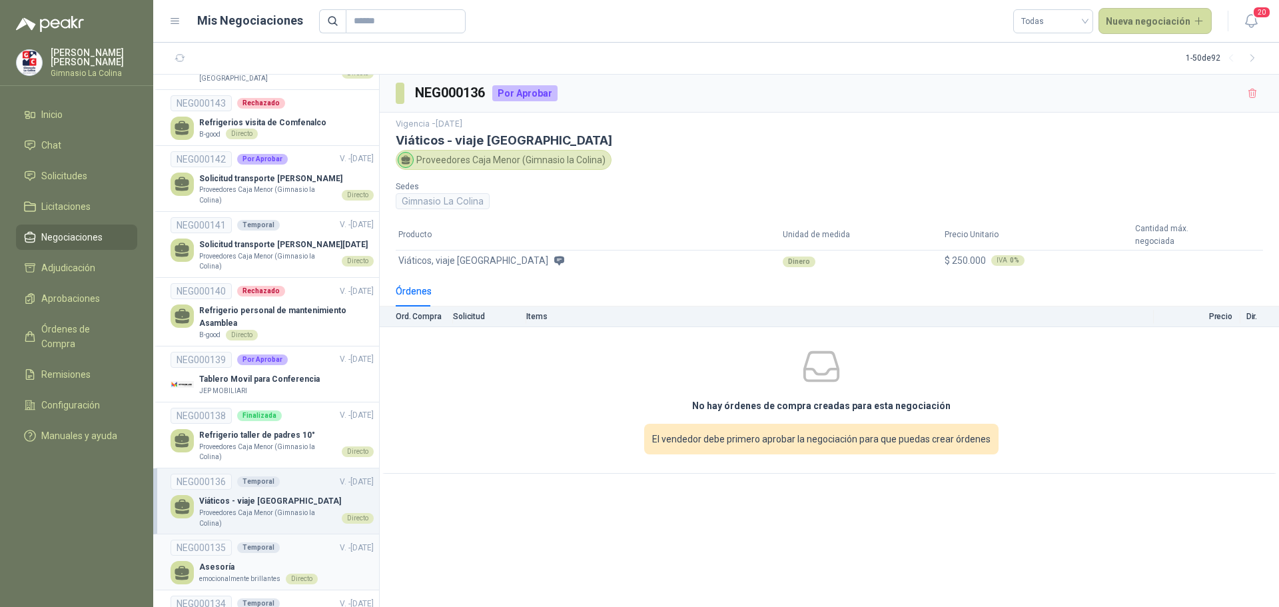
click at [241, 573] on p "emocionalmente brillantes" at bounding box center [239, 578] width 81 height 11
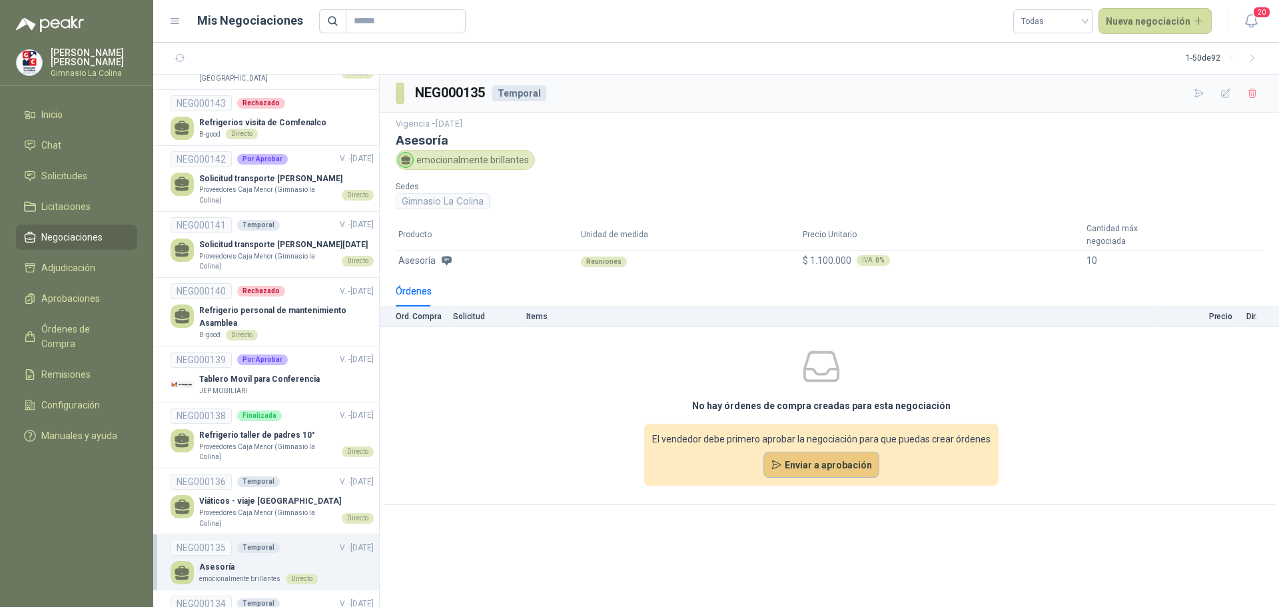
click at [819, 468] on button "Enviar a aprobación" at bounding box center [821, 465] width 117 height 27
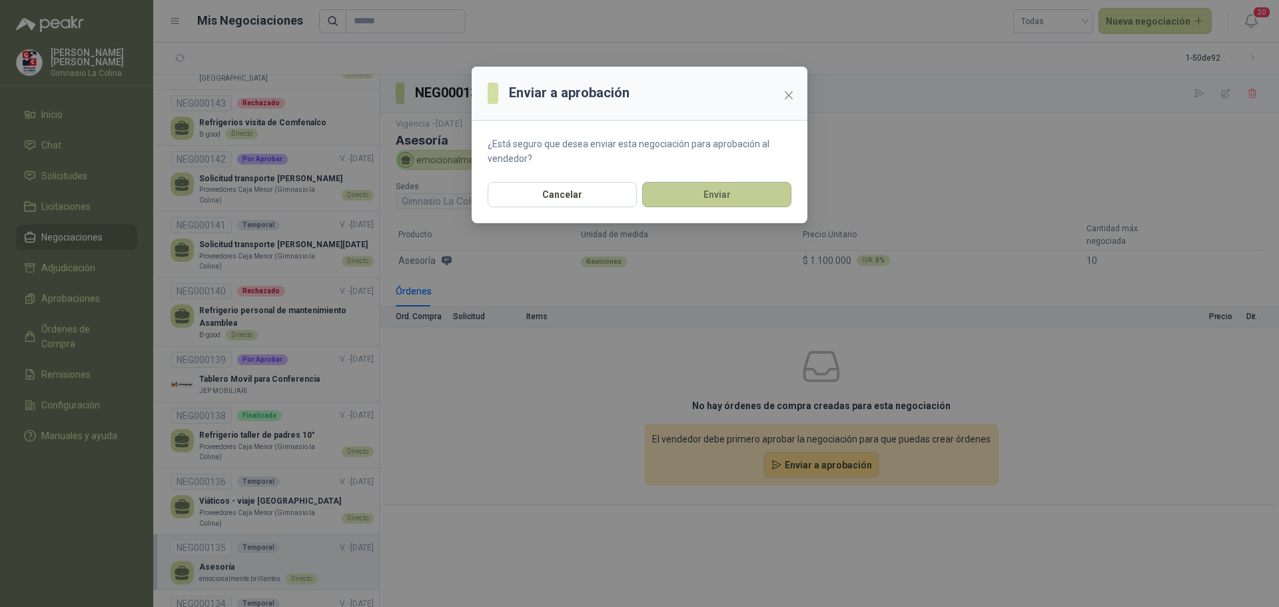
click at [705, 200] on button "Enviar" at bounding box center [716, 194] width 149 height 25
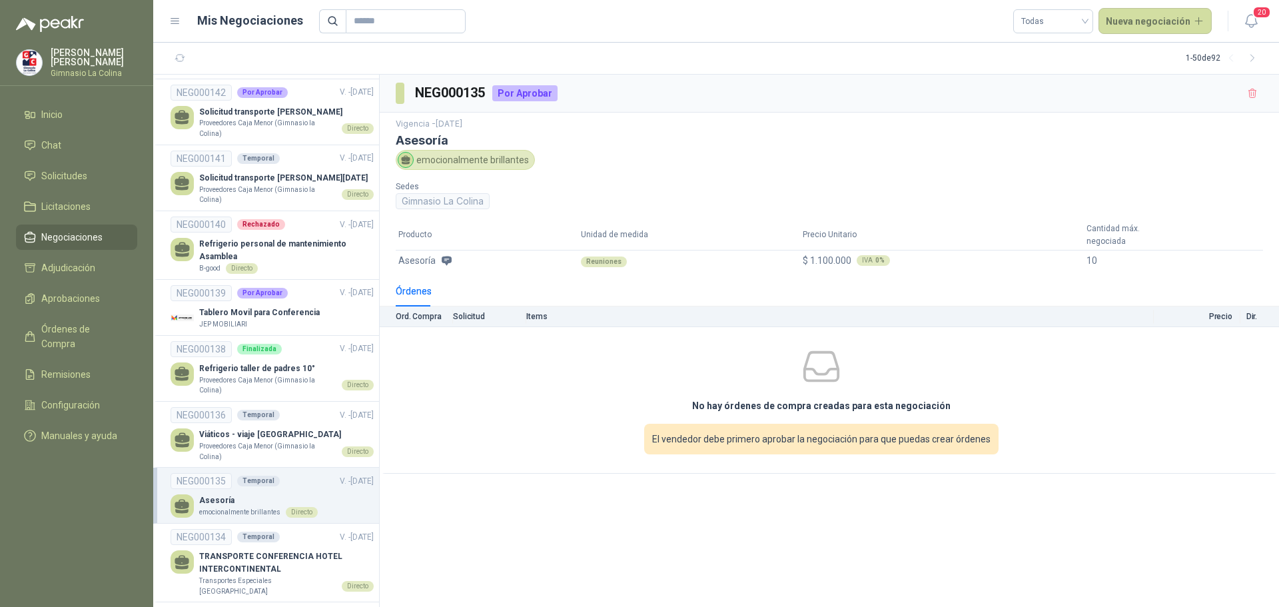
scroll to position [1066, 0]
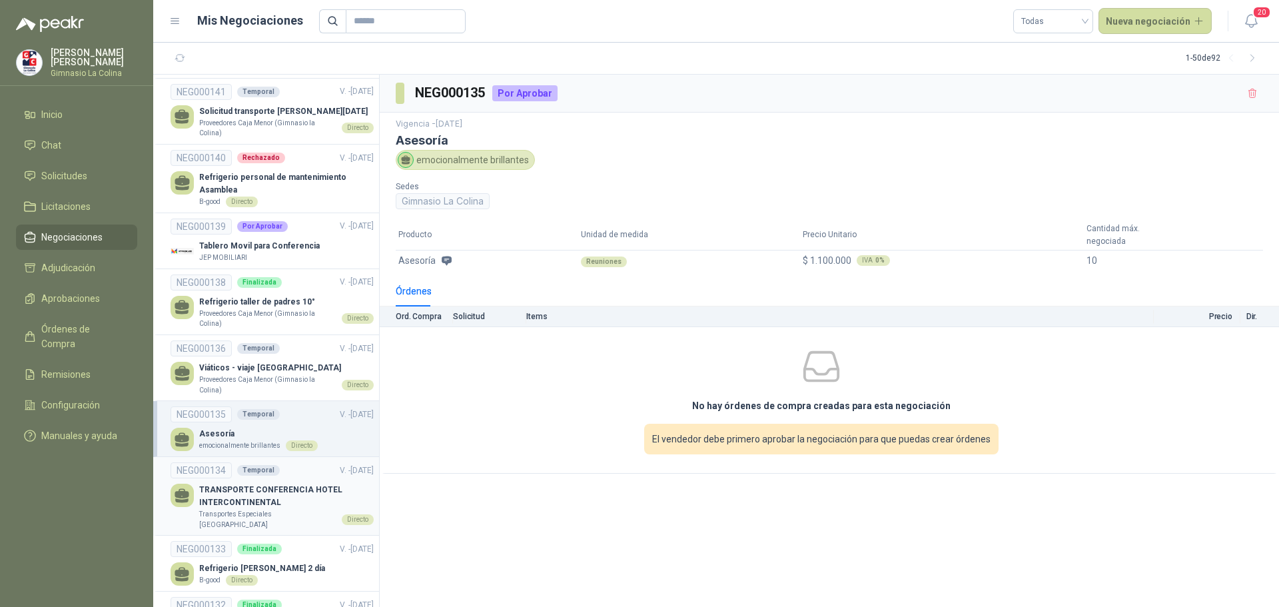
click at [282, 483] on p "TRANSPORTE CONFERENCIA HOTEL INTERCONTINENTAL" at bounding box center [286, 495] width 174 height 25
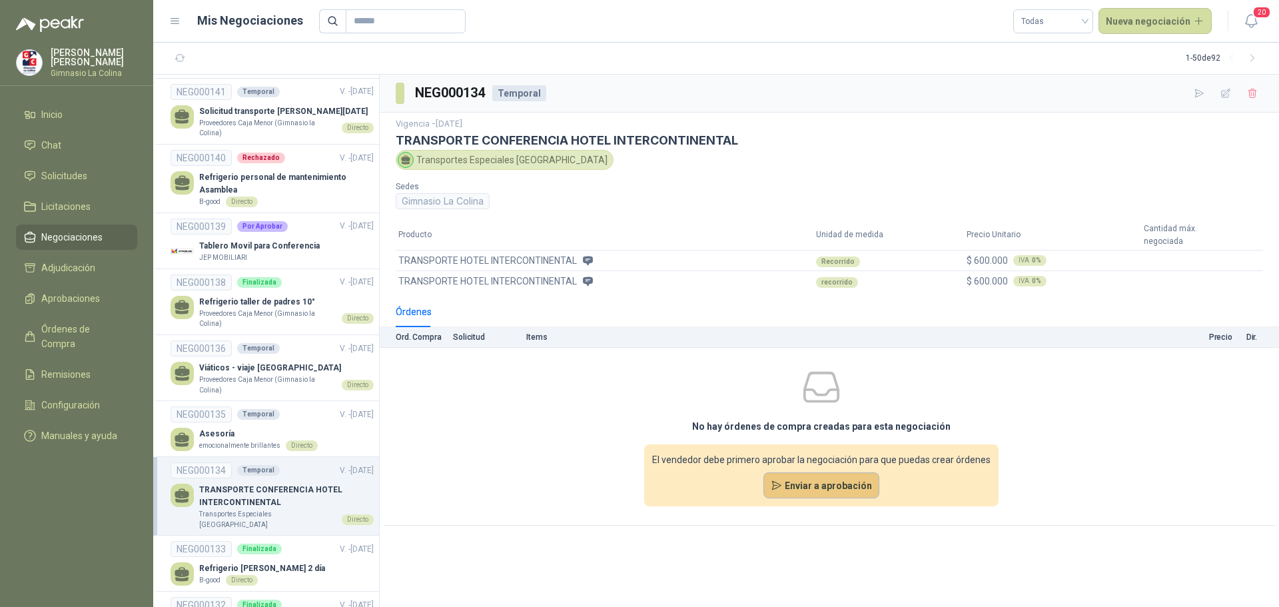
click at [826, 482] on button "Enviar a aprobación" at bounding box center [821, 485] width 117 height 27
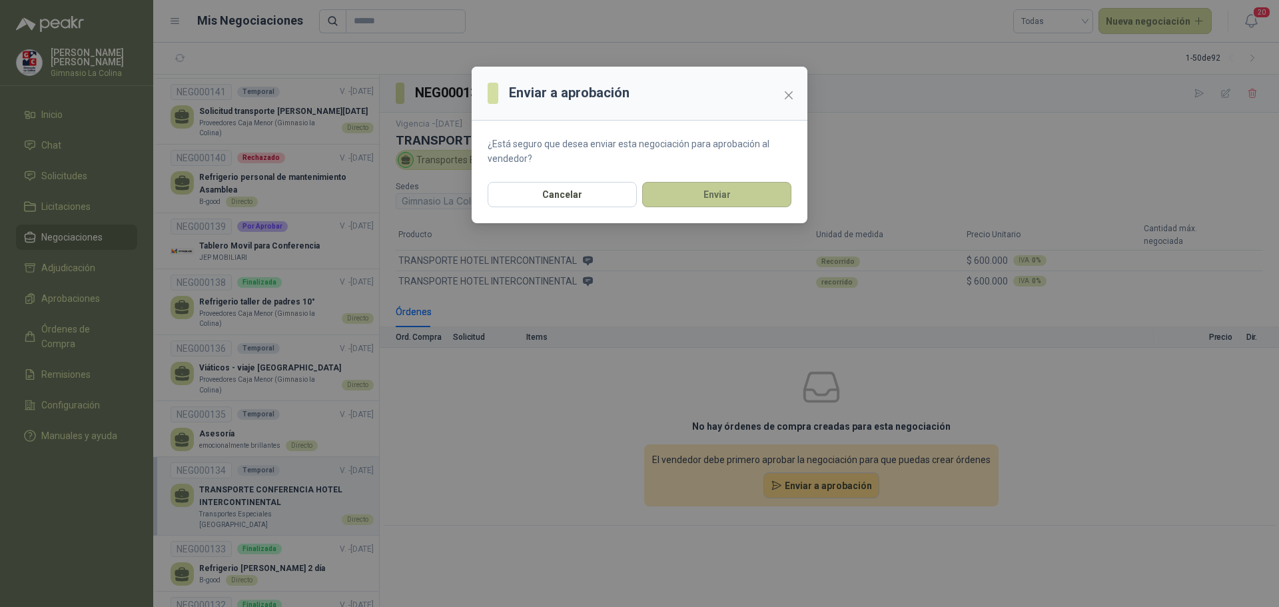
click at [711, 196] on button "Enviar" at bounding box center [716, 194] width 149 height 25
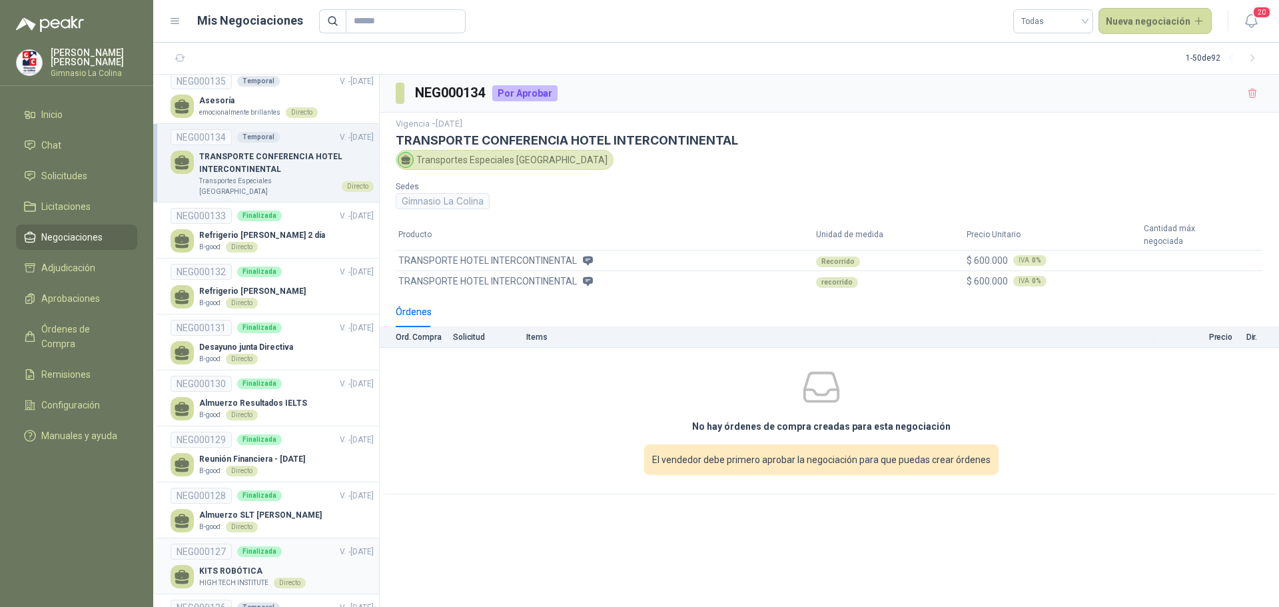
scroll to position [1598, 0]
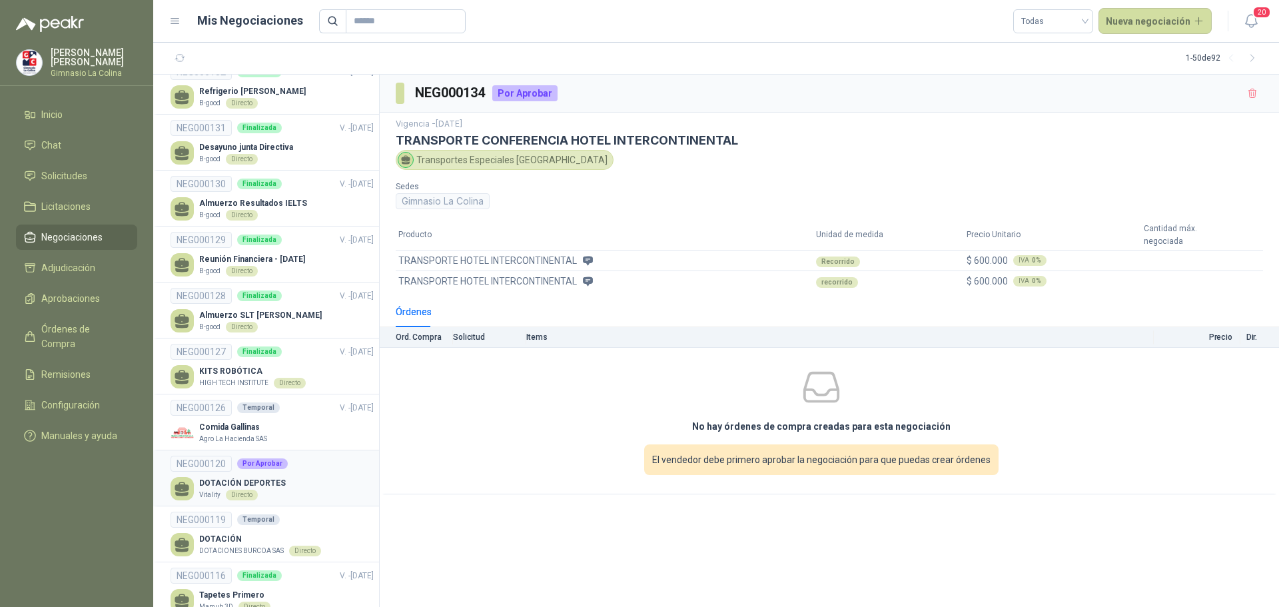
click at [272, 477] on p "DOTACIÓN DEPORTES" at bounding box center [242, 483] width 87 height 13
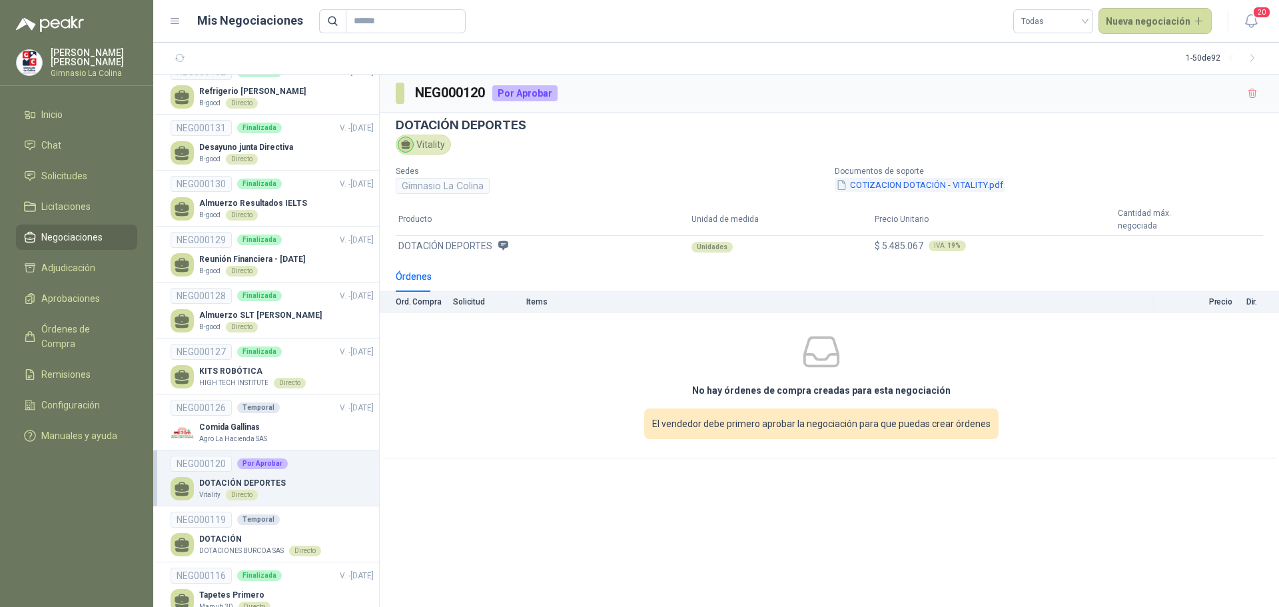
click at [903, 189] on button "COTIZACION DOTACIÓN - VITALITY.pdf" at bounding box center [919, 185] width 170 height 14
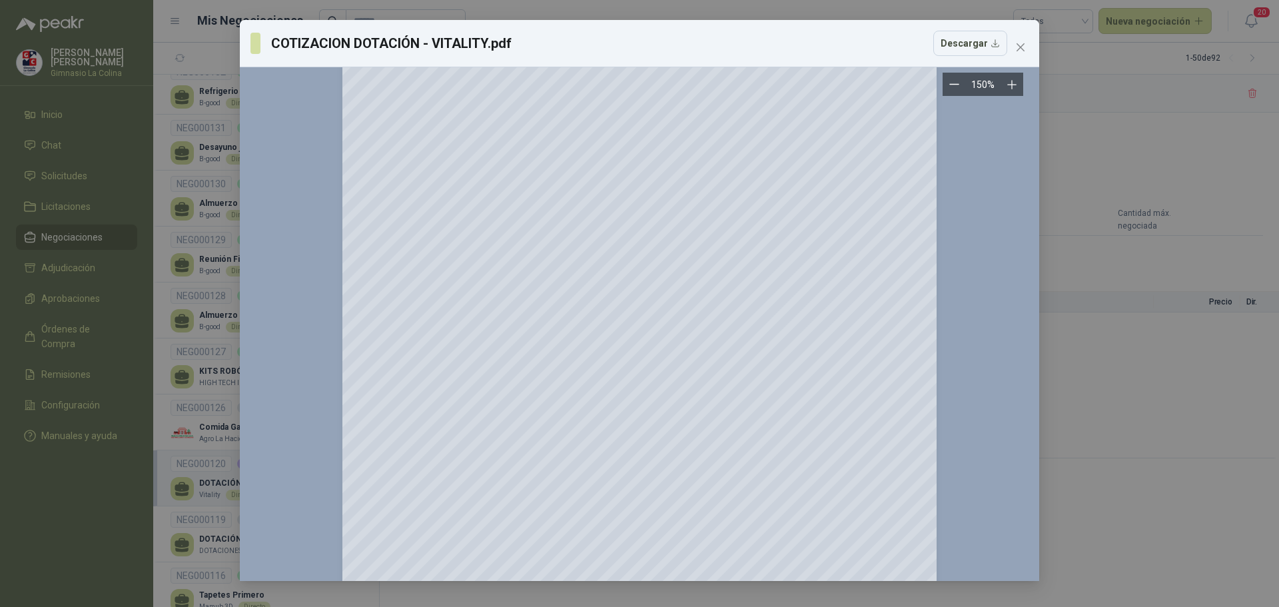
scroll to position [348, 0]
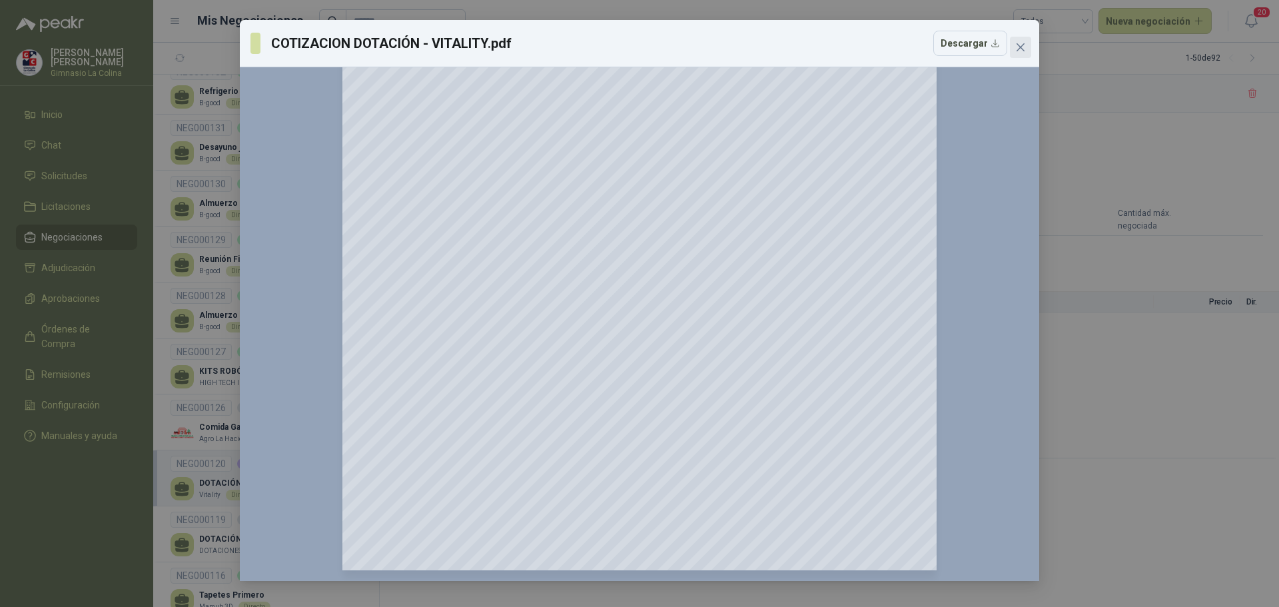
click at [1020, 45] on icon "close" at bounding box center [1020, 47] width 11 height 11
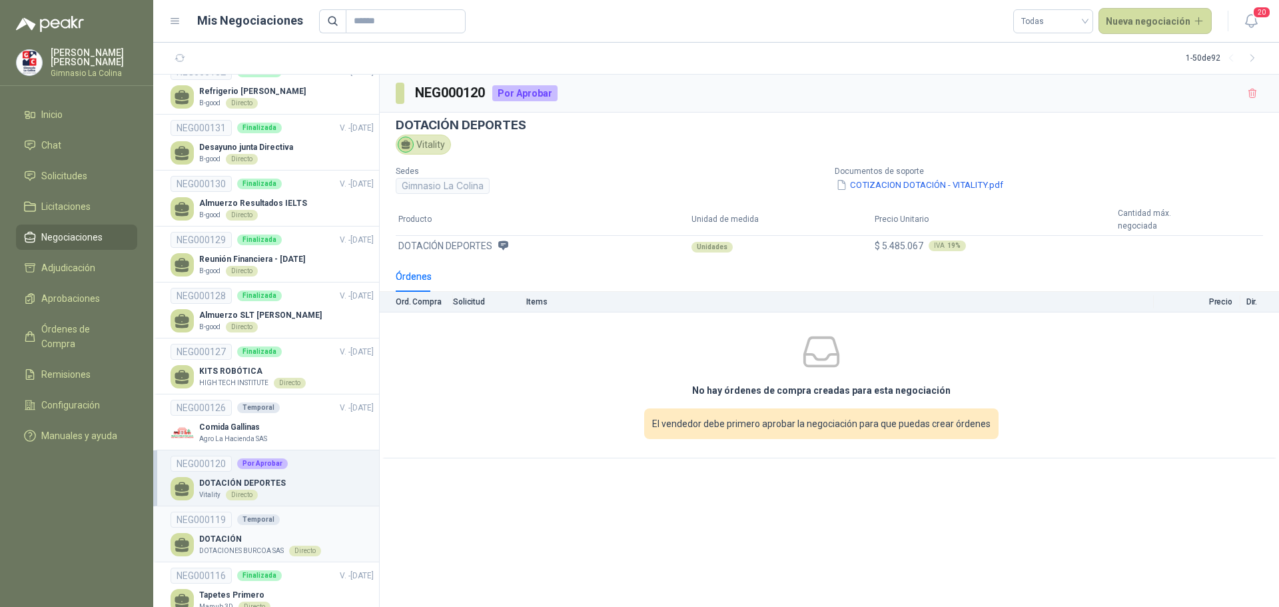
click at [228, 533] on p "DOTACIÓN" at bounding box center [260, 539] width 122 height 13
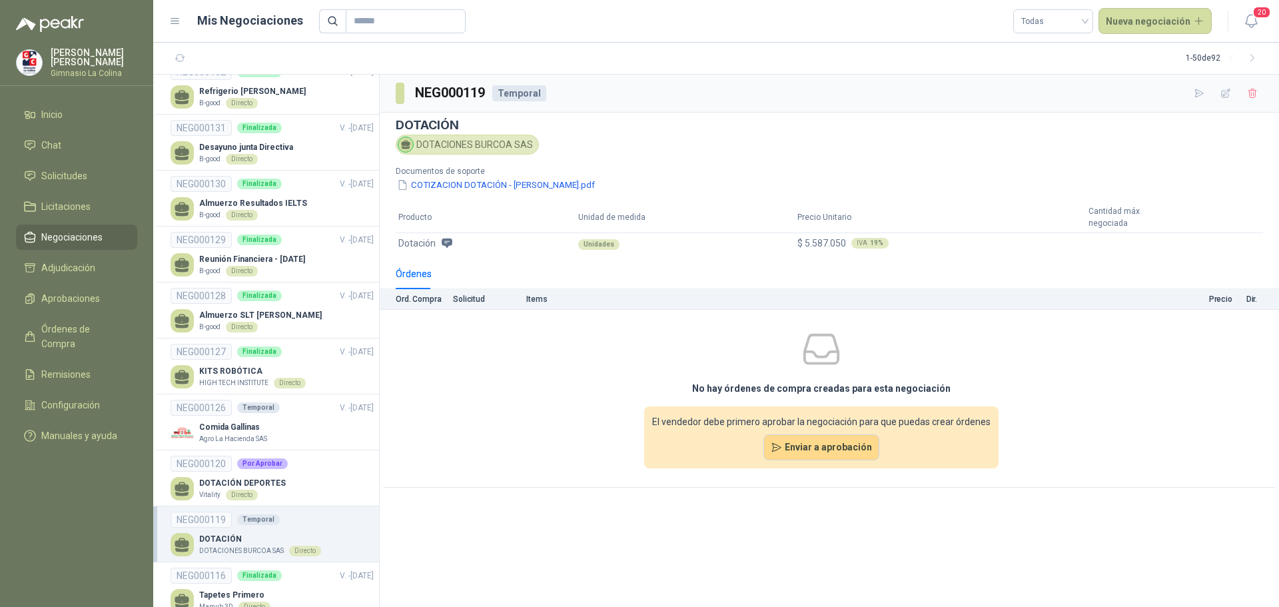
scroll to position [1665, 0]
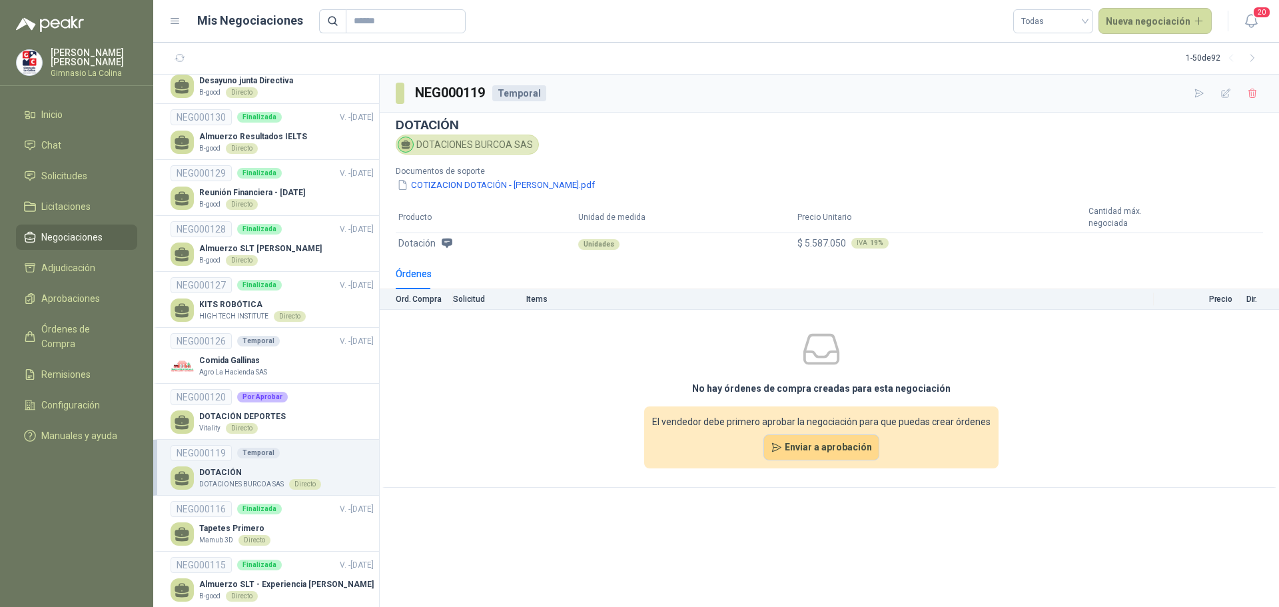
click at [228, 535] on p "Mamub 3D" at bounding box center [216, 540] width 34 height 11
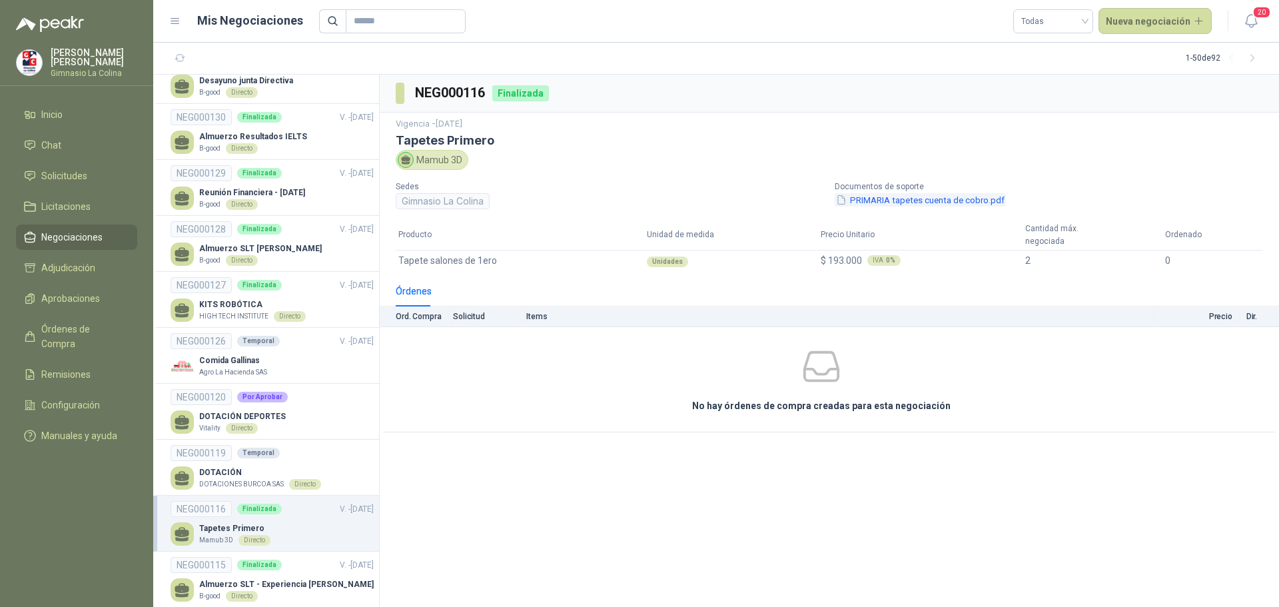
click at [894, 198] on button "PRIMARIA tapetes cuenta de cobro.pdf" at bounding box center [919, 200] width 171 height 14
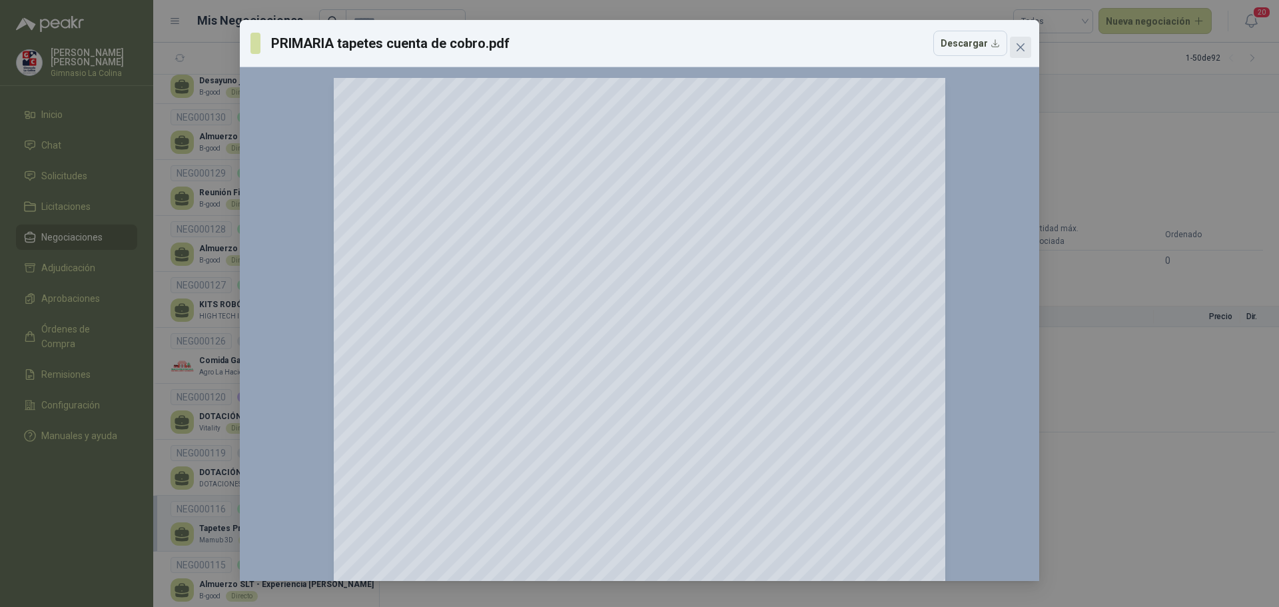
click at [1018, 47] on icon "close" at bounding box center [1020, 47] width 11 height 11
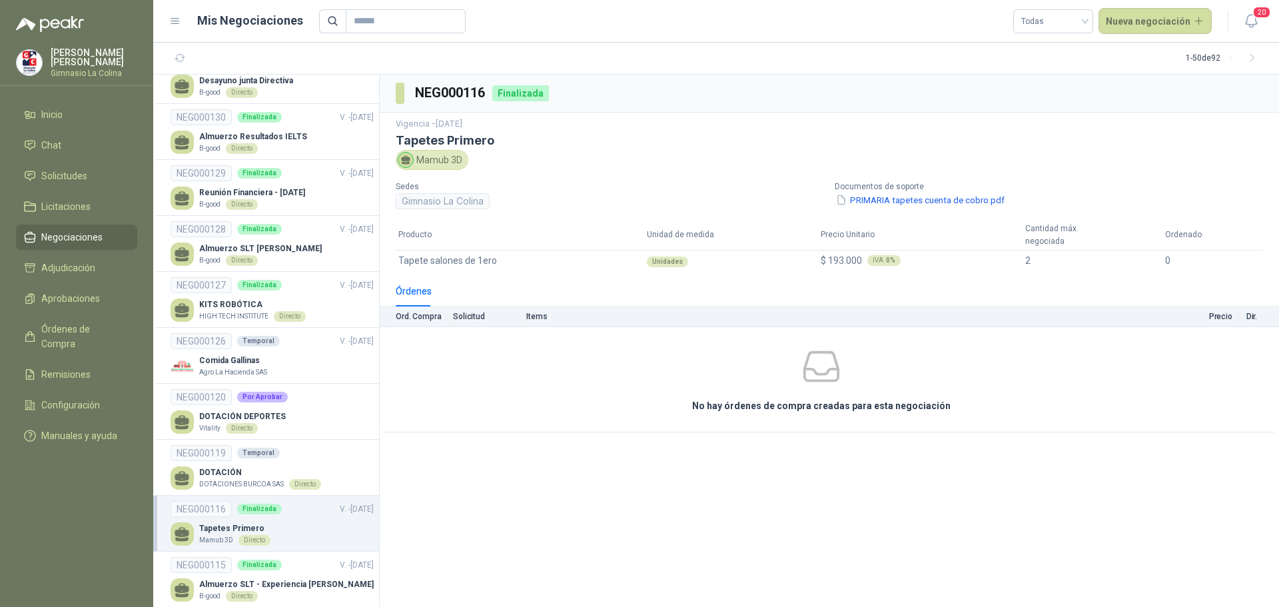
scroll to position [1731, 0]
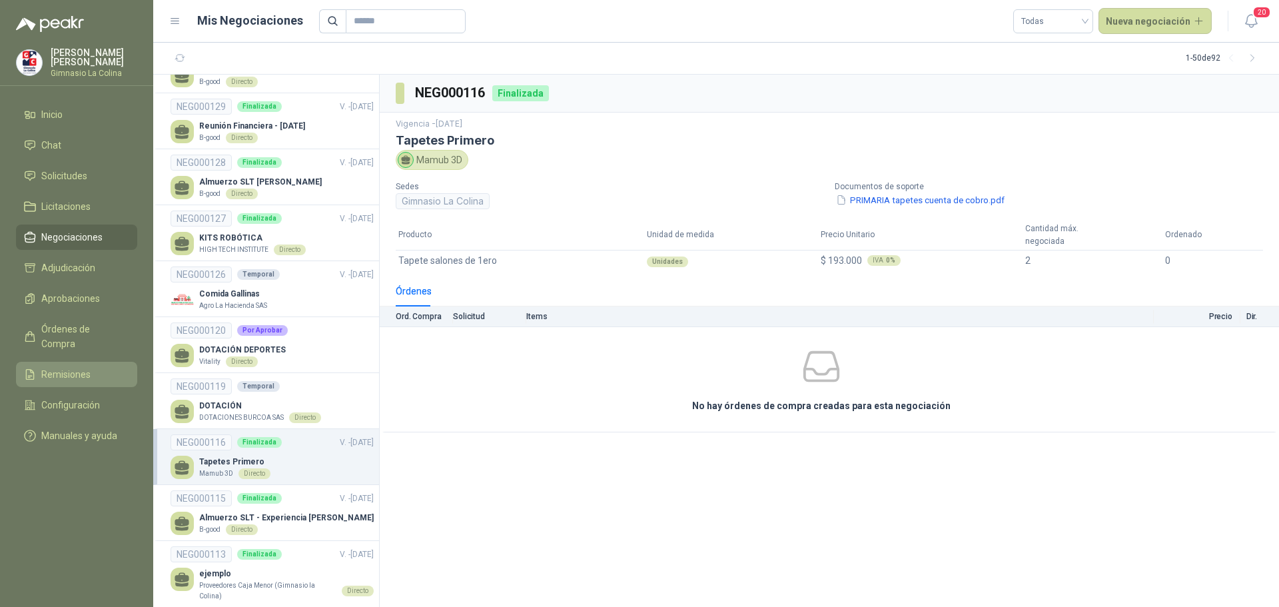
click at [60, 367] on span "Remisiones" at bounding box center [65, 374] width 49 height 15
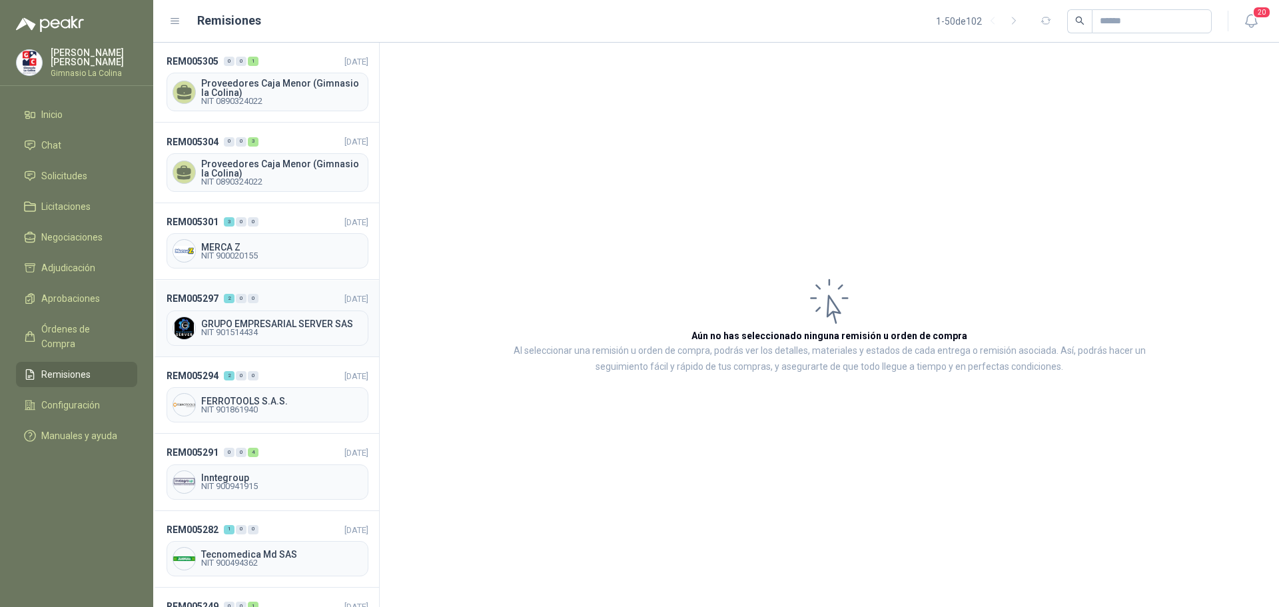
click at [264, 320] on span "GRUPO EMPRESARIAL SERVER SAS" at bounding box center [281, 323] width 161 height 9
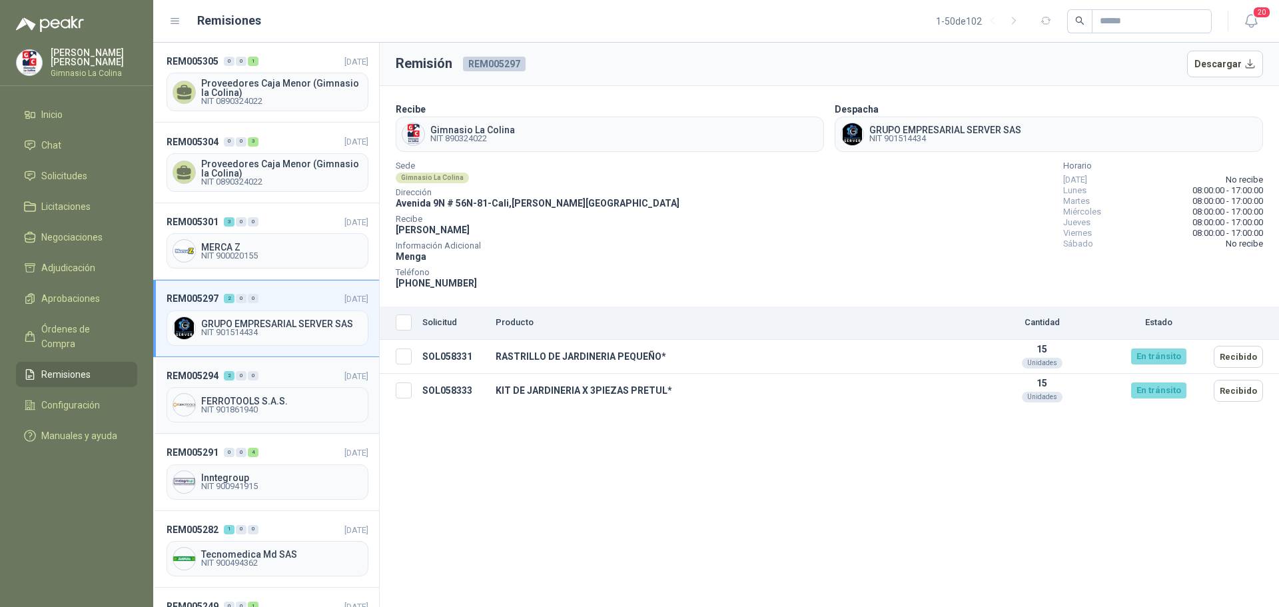
click at [241, 401] on span "FERROTOOLS S.A.S." at bounding box center [281, 400] width 161 height 9
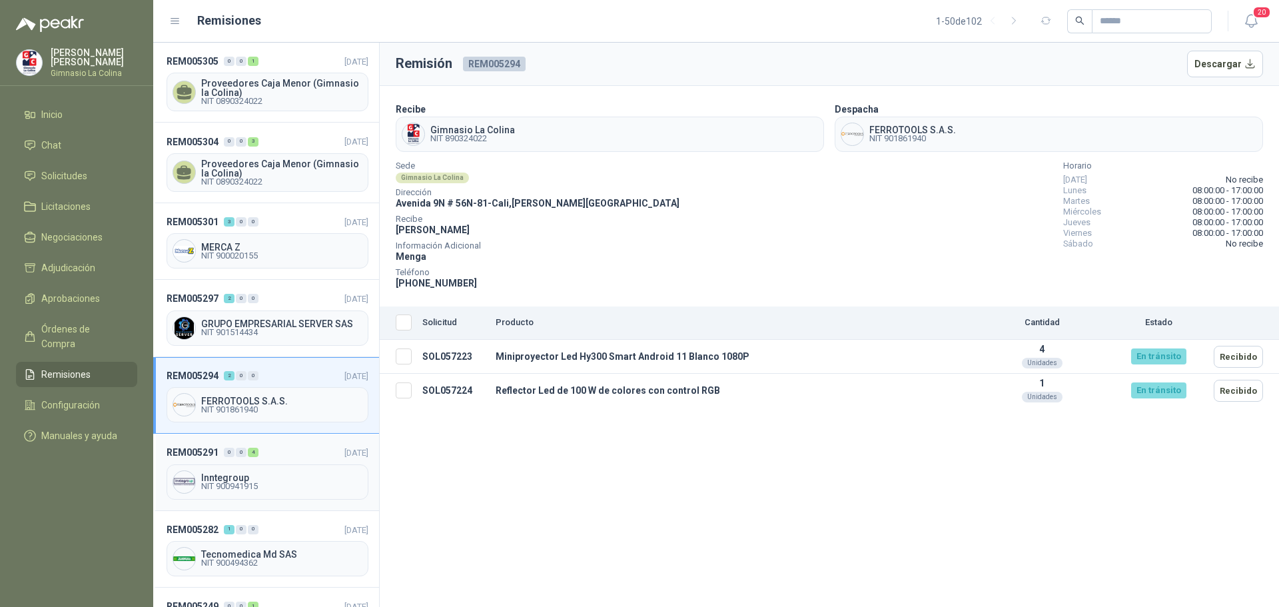
click at [255, 482] on span "Inntegroup" at bounding box center [281, 477] width 161 height 9
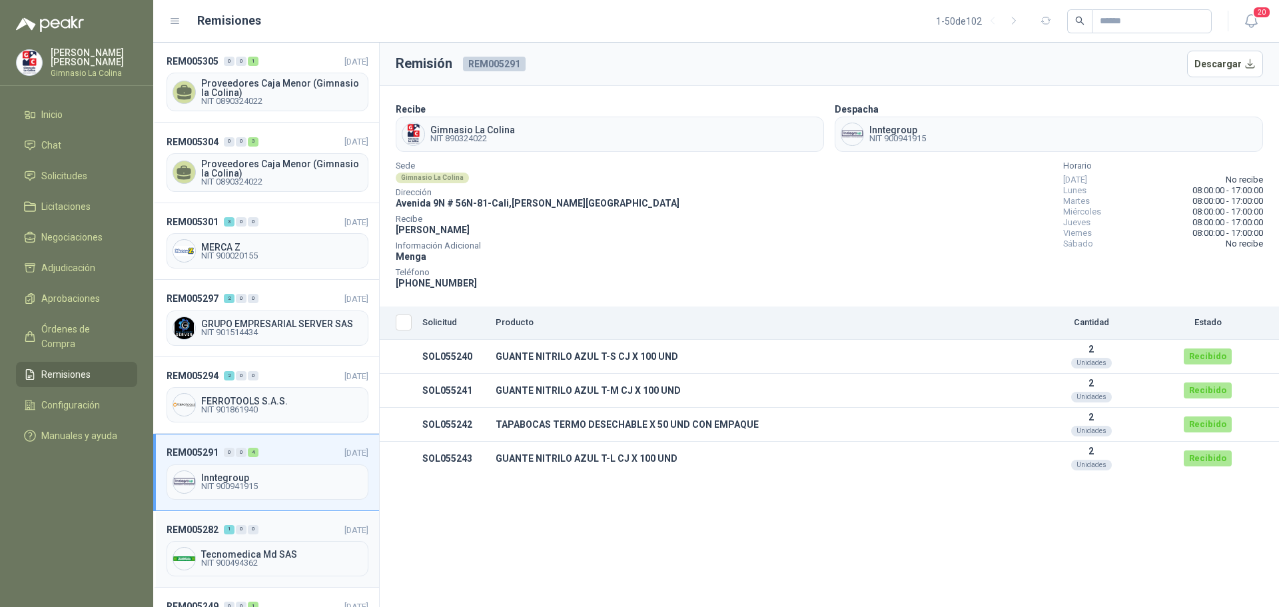
click at [234, 560] on span "NIT 900494362" at bounding box center [281, 563] width 161 height 8
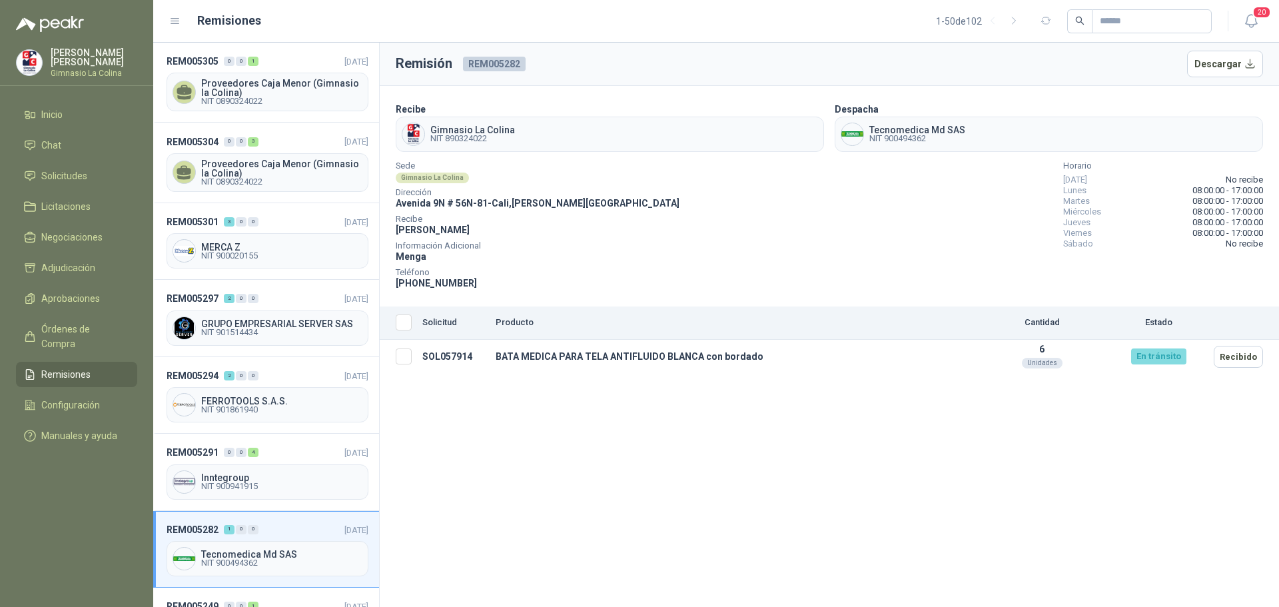
scroll to position [67, 0]
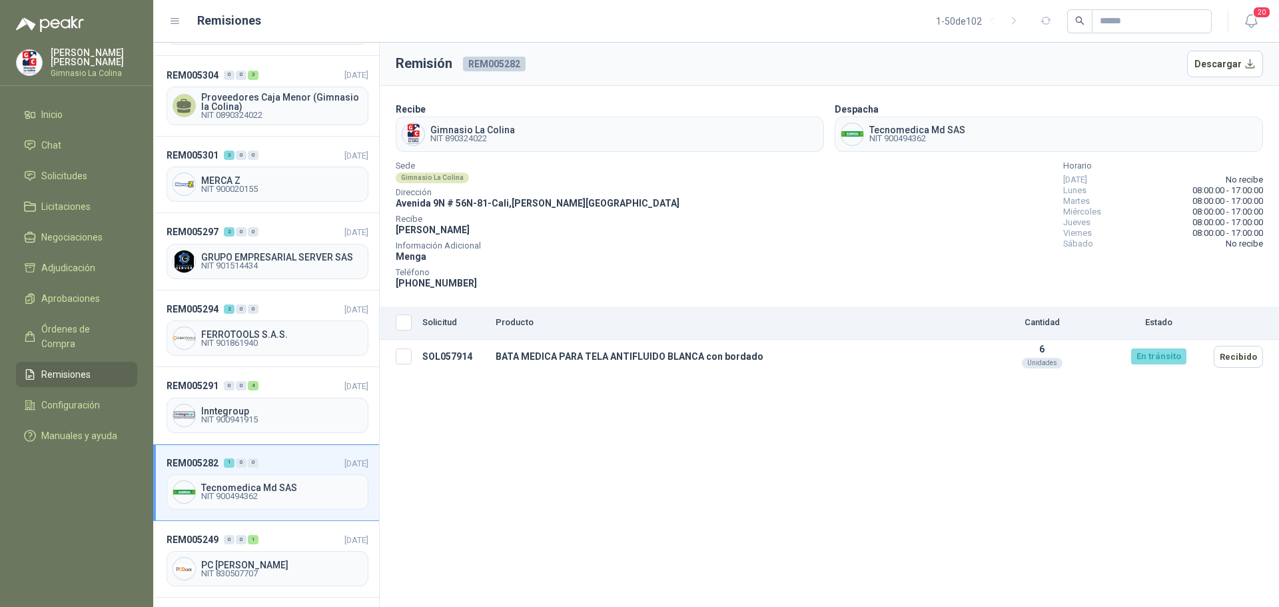
click at [234, 560] on span "PC QUICK" at bounding box center [281, 564] width 161 height 9
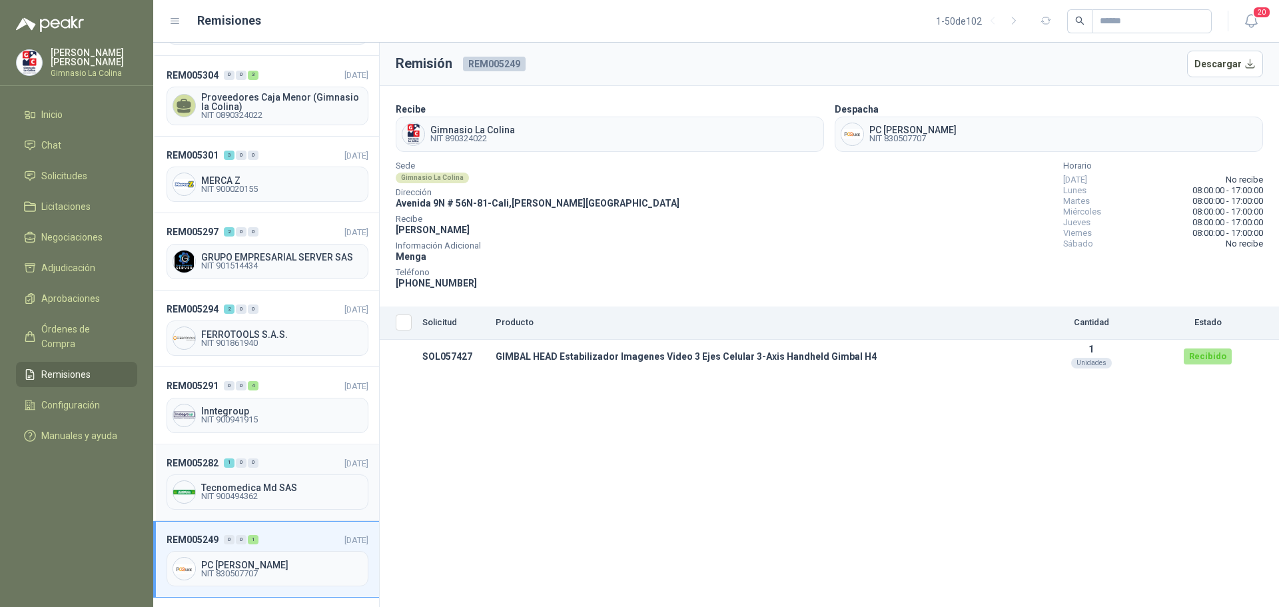
scroll to position [133, 0]
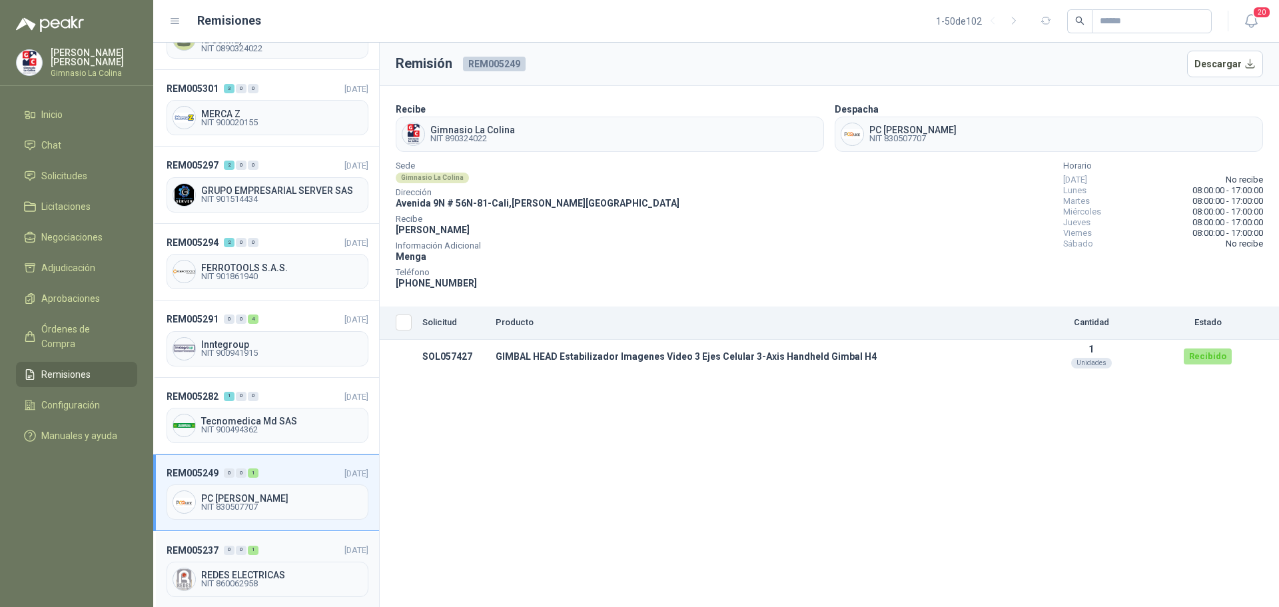
click at [256, 577] on span "REDES ELECTRICAS" at bounding box center [281, 574] width 161 height 9
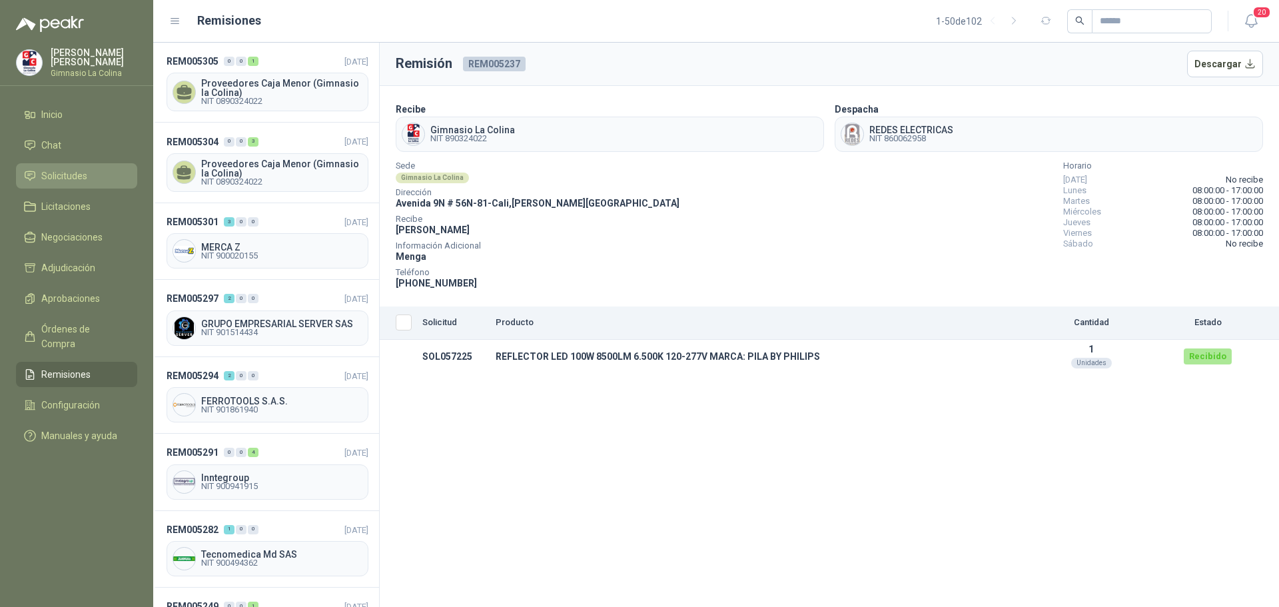
click at [61, 177] on span "Solicitudes" at bounding box center [64, 175] width 46 height 15
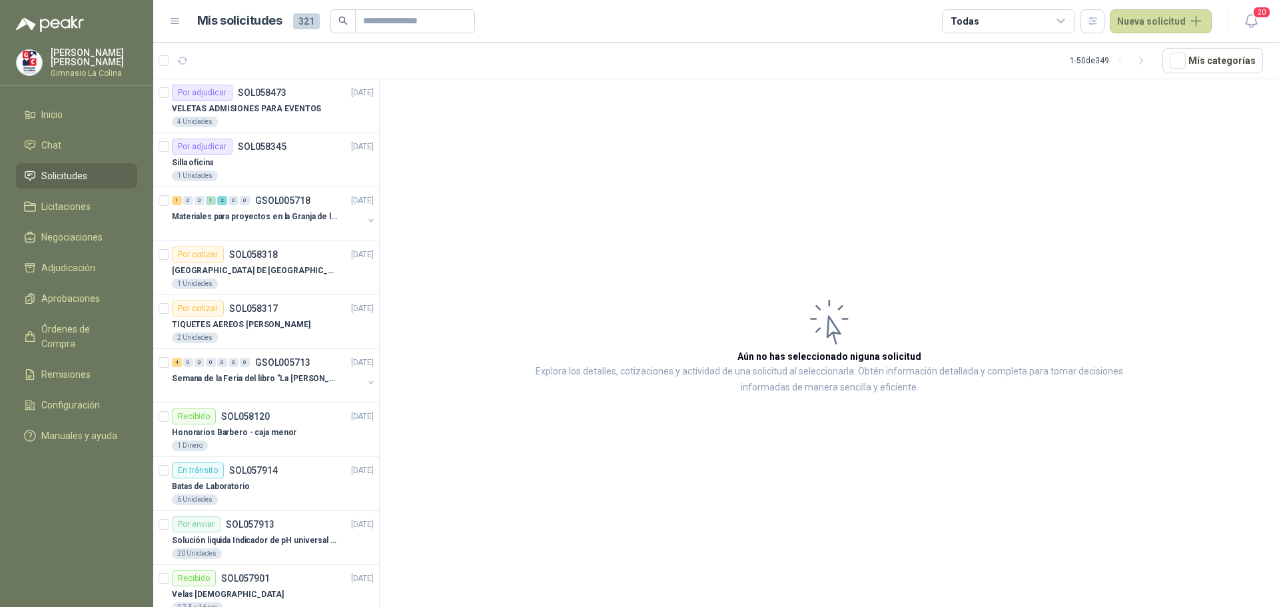
click at [90, 49] on div "Luz Dary Ramirez Gimnasio La Colina" at bounding box center [76, 62] width 121 height 29
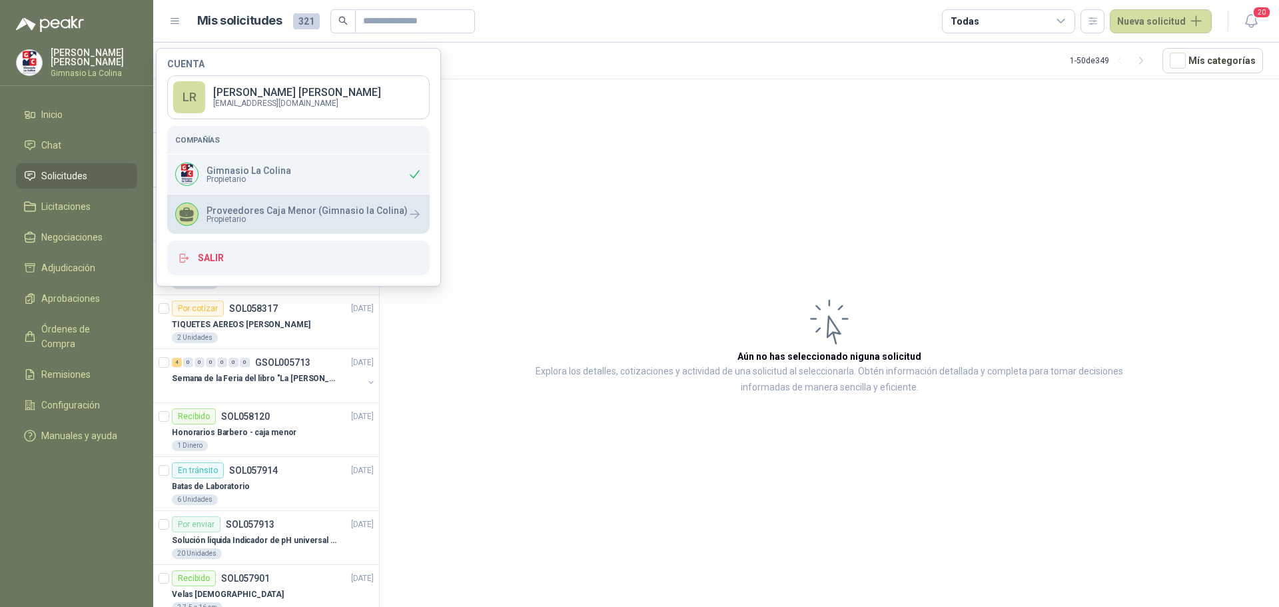
click at [236, 216] on span "Propietario" at bounding box center [306, 219] width 201 height 8
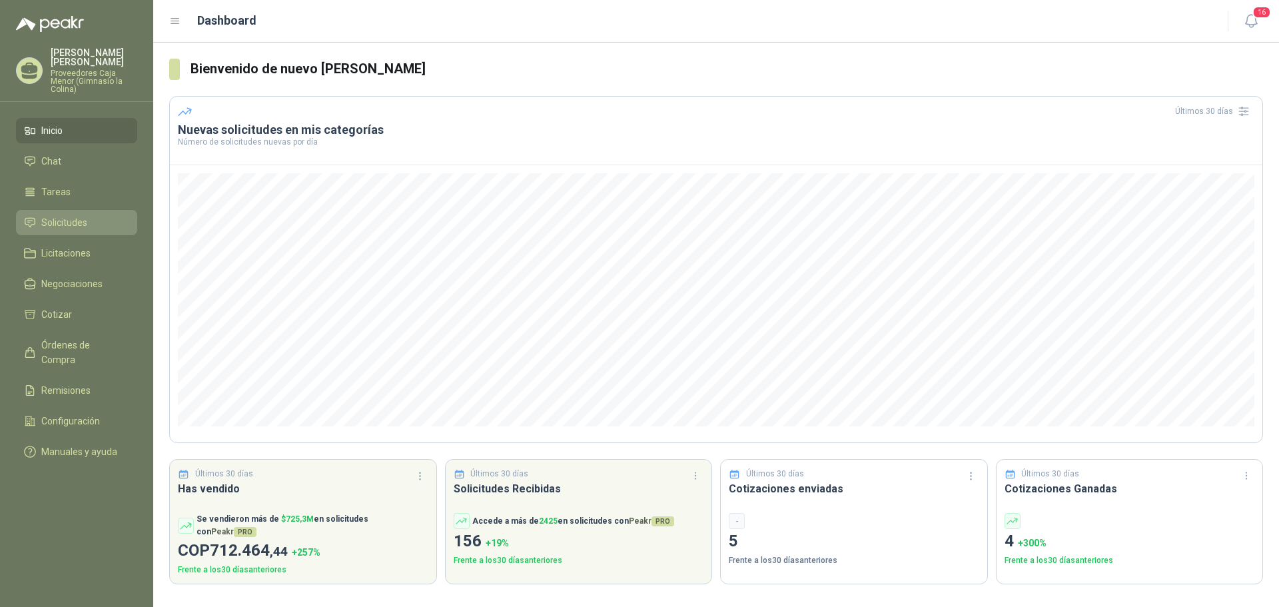
click at [64, 215] on span "Solicitudes" at bounding box center [64, 222] width 46 height 15
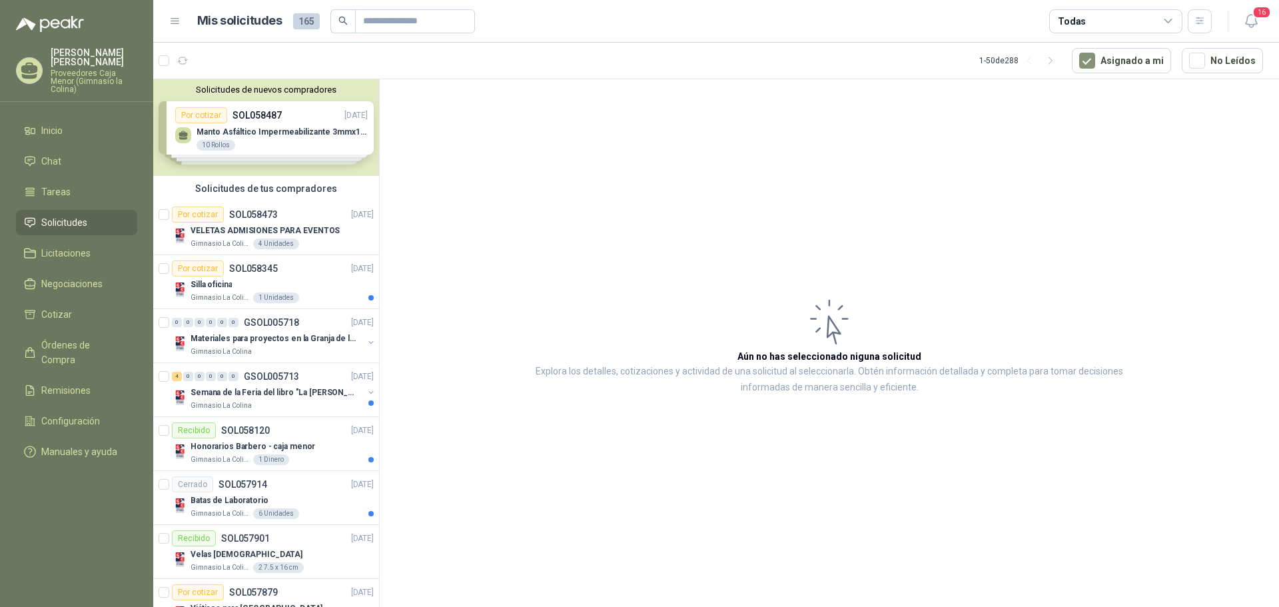
click at [266, 137] on div "Solicitudes de nuevos compradores Por cotizar SOL058487 [DATE] Manto Asfáltico …" at bounding box center [266, 127] width 226 height 97
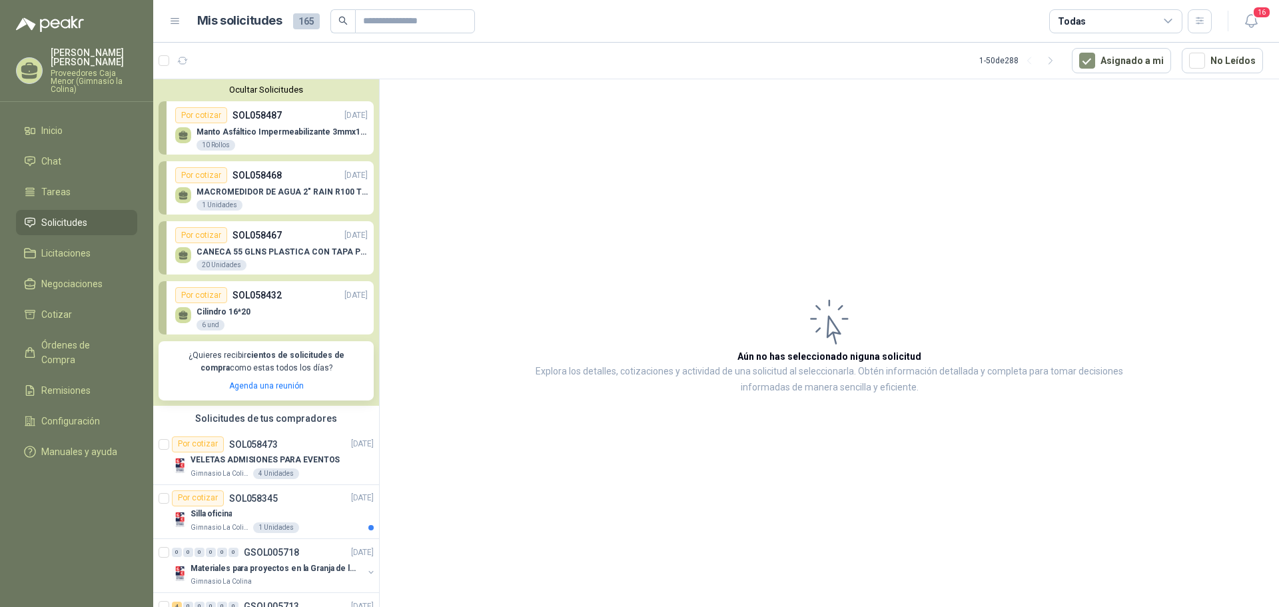
click at [180, 137] on icon at bounding box center [182, 134] width 9 height 6
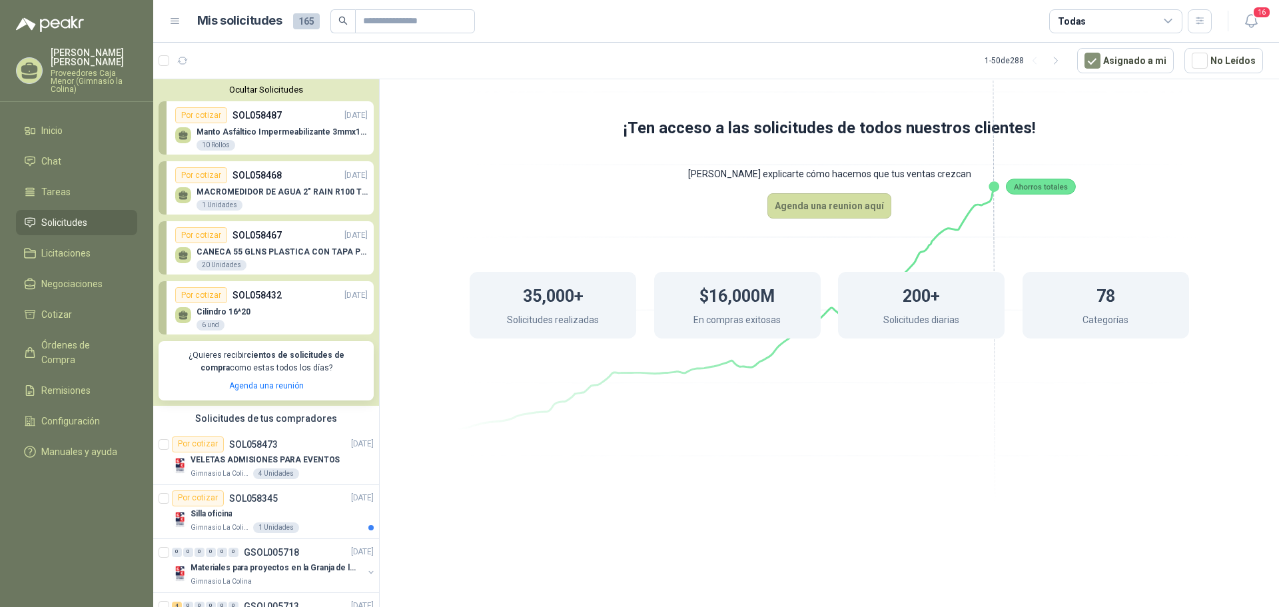
click at [50, 215] on span "Solicitudes" at bounding box center [64, 222] width 46 height 15
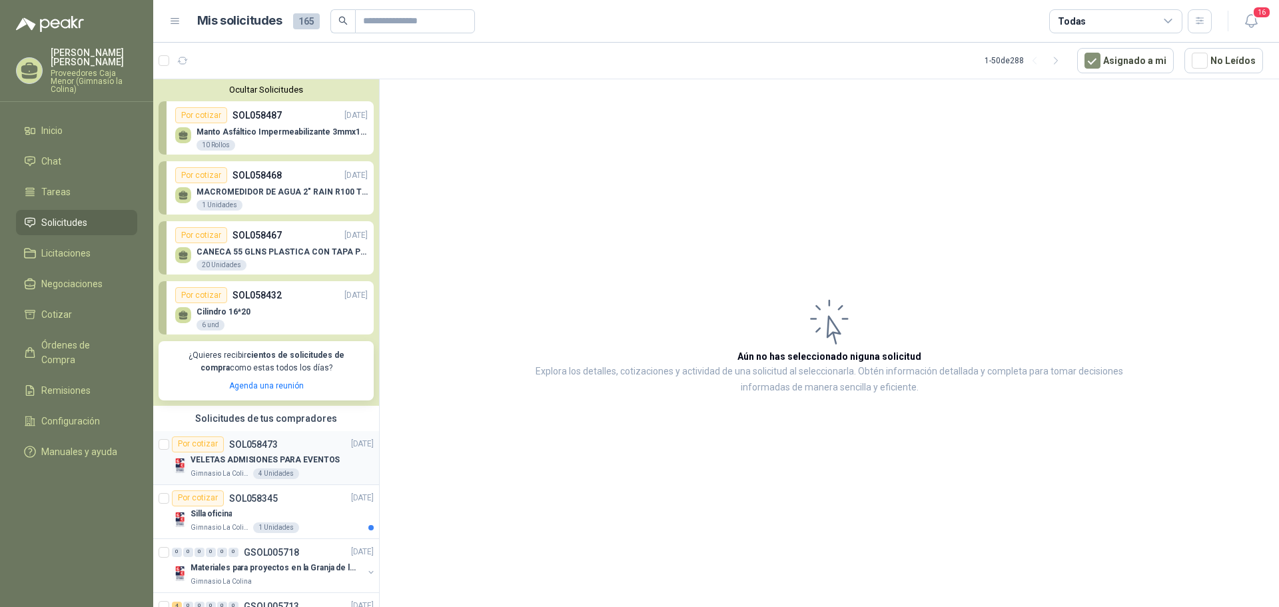
click at [314, 462] on p "VELETAS ADMISIONES PARA EVENTOS" at bounding box center [264, 460] width 149 height 13
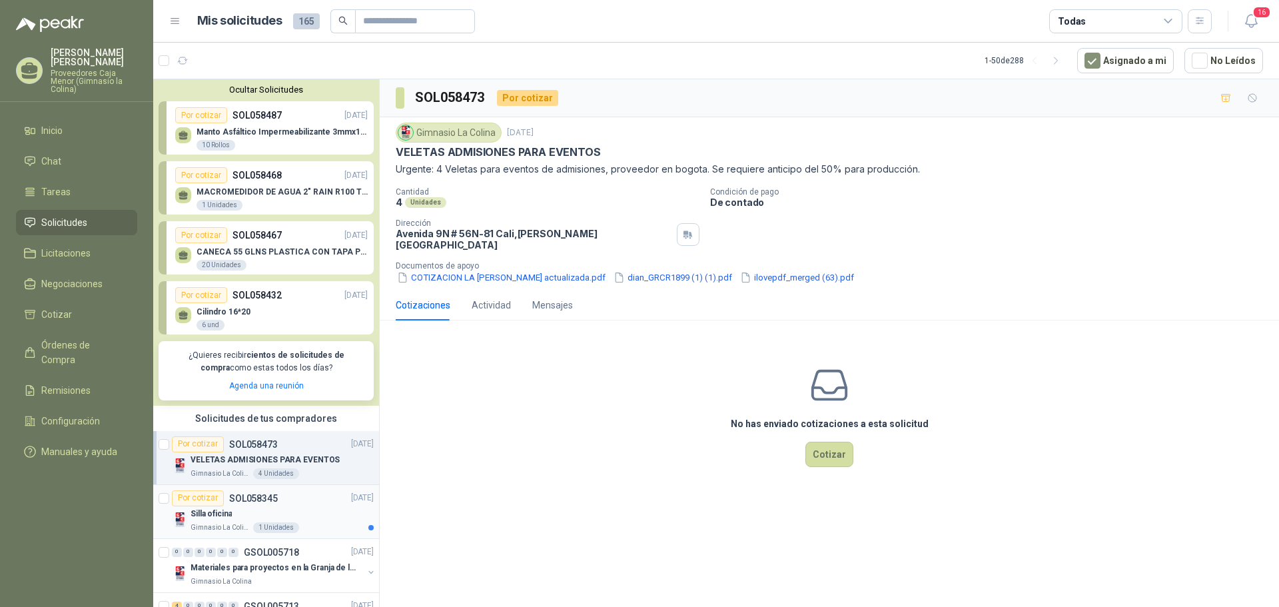
click at [258, 503] on p "SOL058345" at bounding box center [253, 497] width 49 height 9
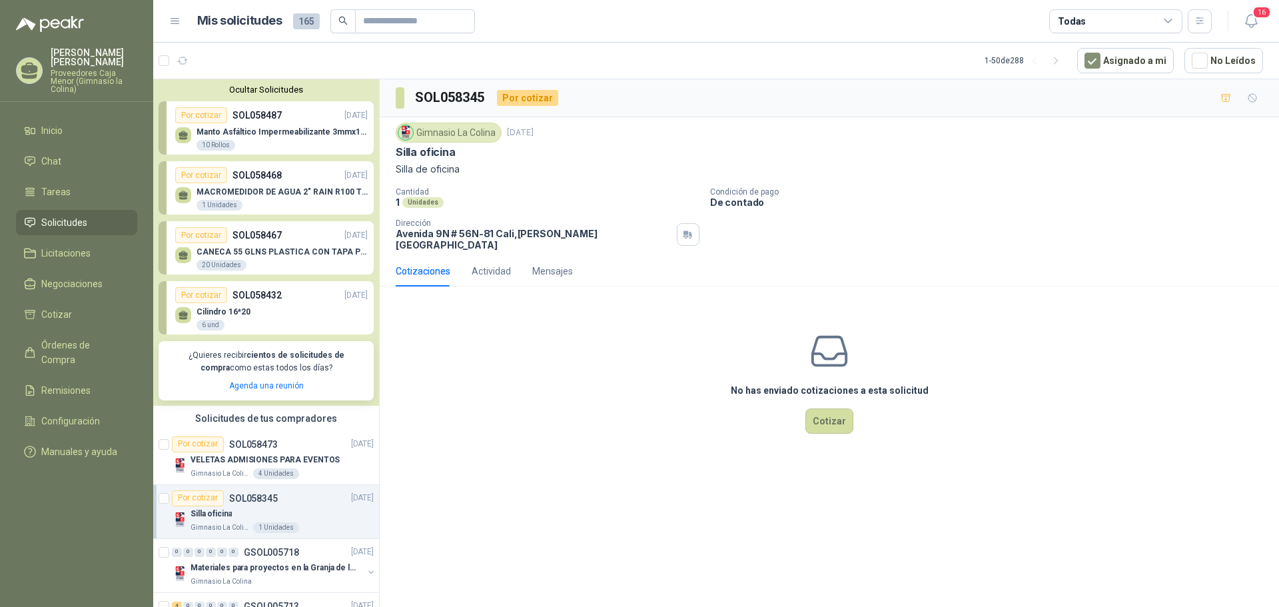
click at [336, 133] on p "Manto Asfáltico Impermeabilizante 3mmx10m2" at bounding box center [281, 131] width 171 height 9
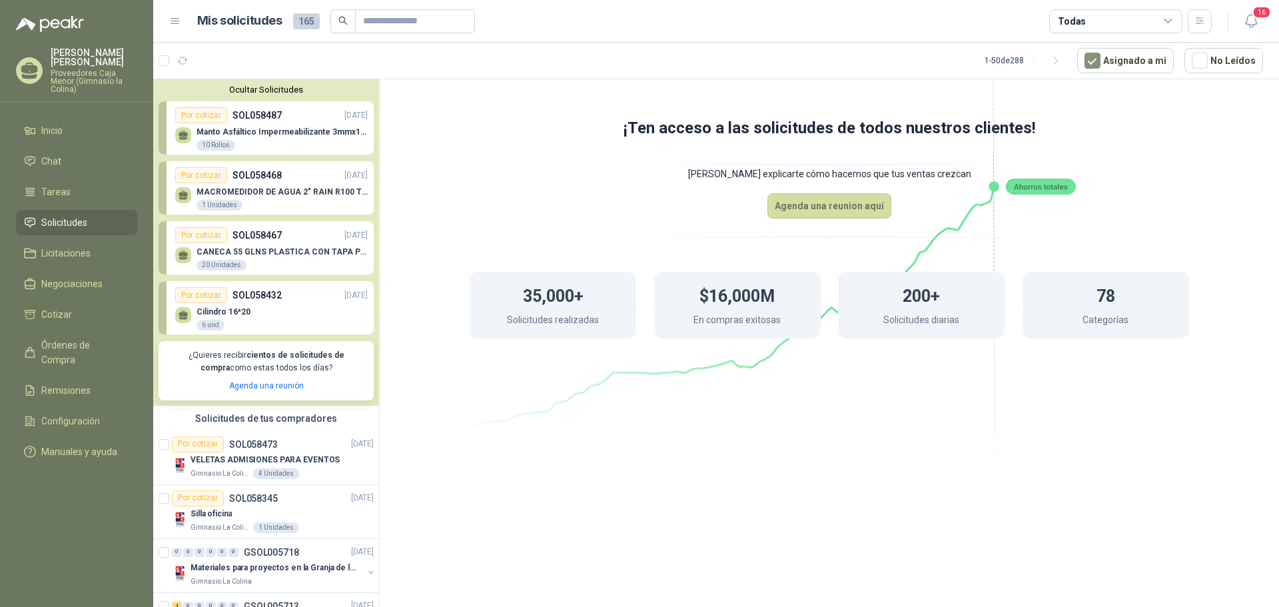
click at [298, 182] on div "Por cotizar SOL058468 [DATE]" at bounding box center [271, 175] width 192 height 16
click at [298, 234] on div "Por cotizar SOL058467 [DATE]" at bounding box center [271, 235] width 192 height 16
click at [50, 215] on span "Solicitudes" at bounding box center [64, 222] width 46 height 15
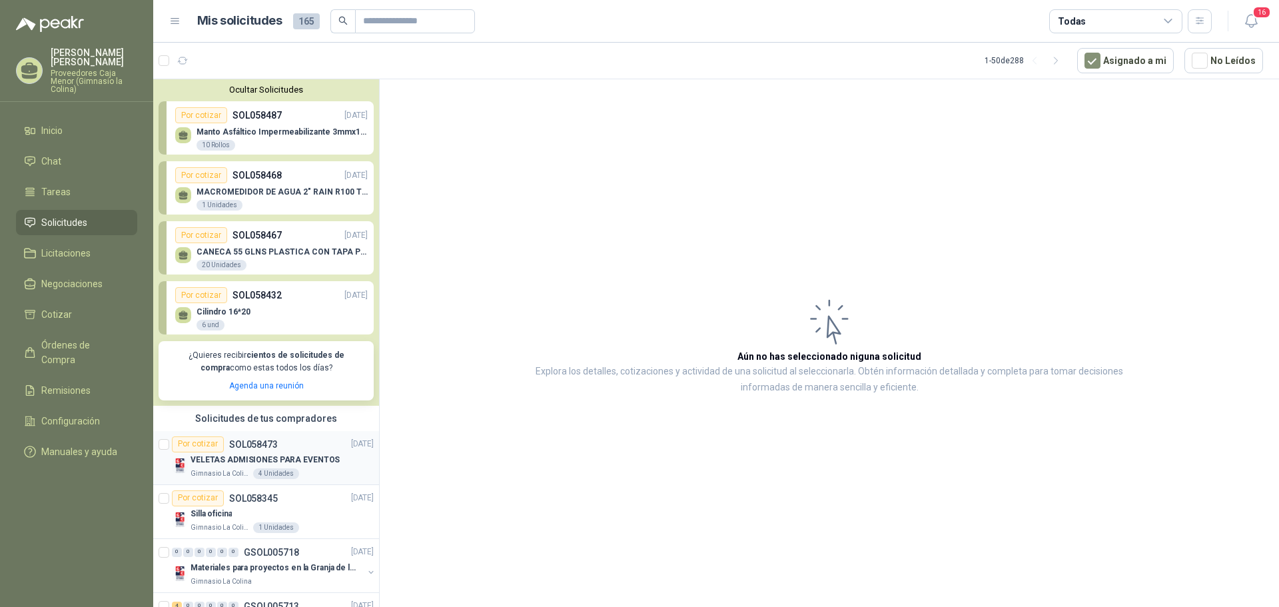
scroll to position [67, 0]
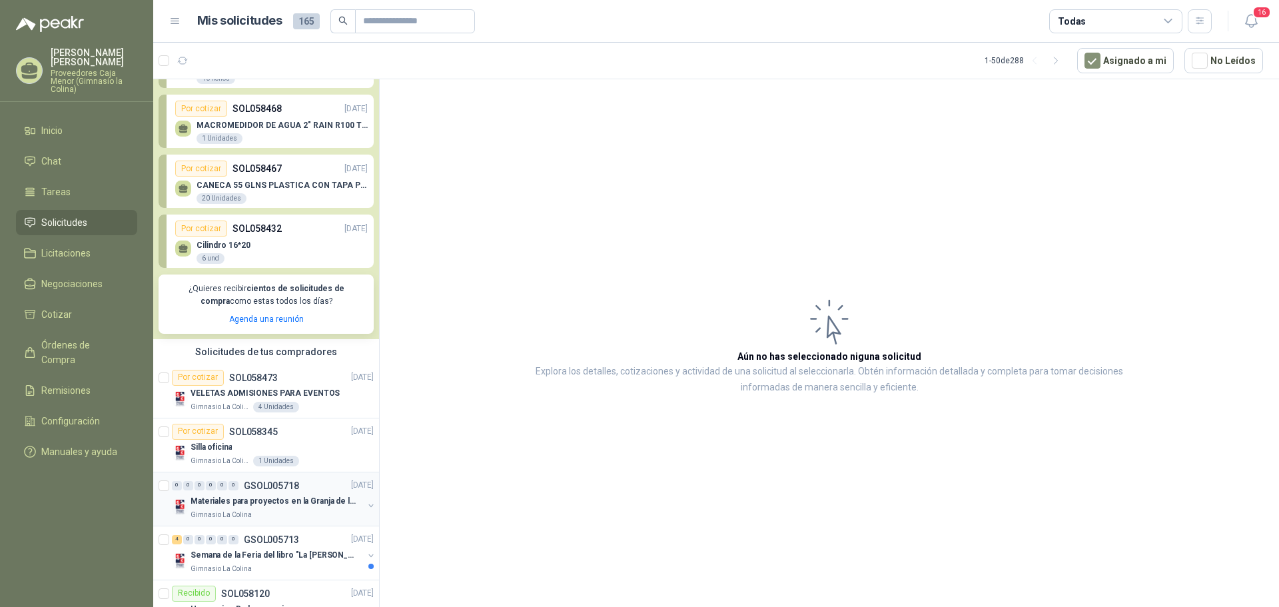
click at [223, 493] on div "Materiales para proyectos en la Granja de la UI" at bounding box center [276, 501] width 172 height 16
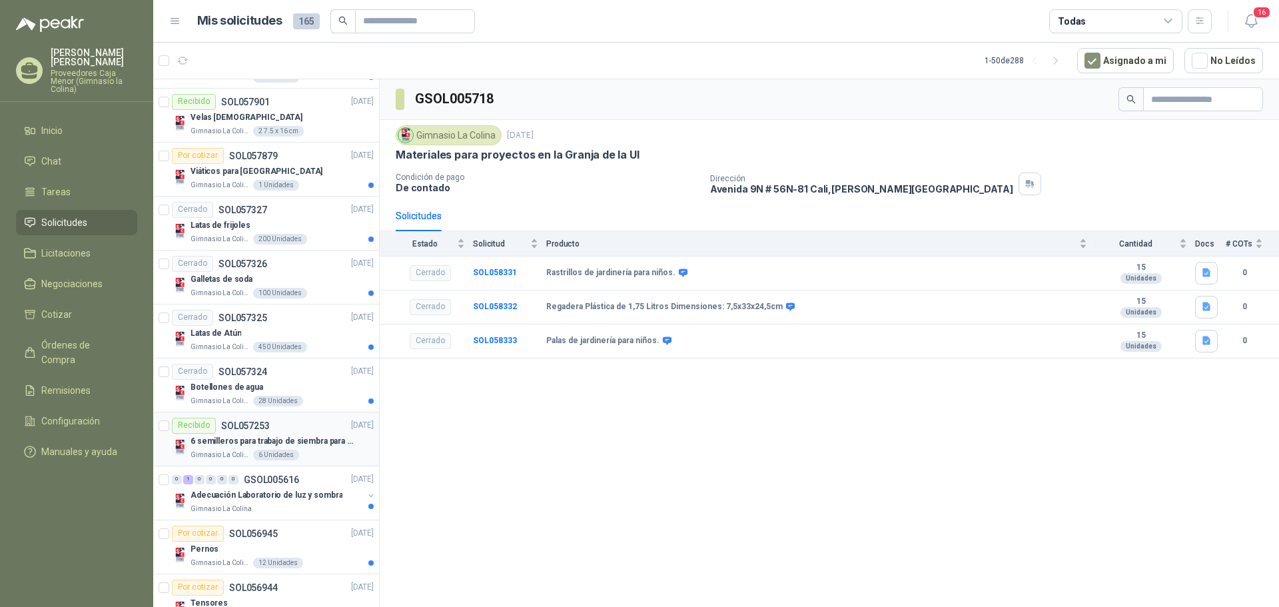
scroll to position [733, 0]
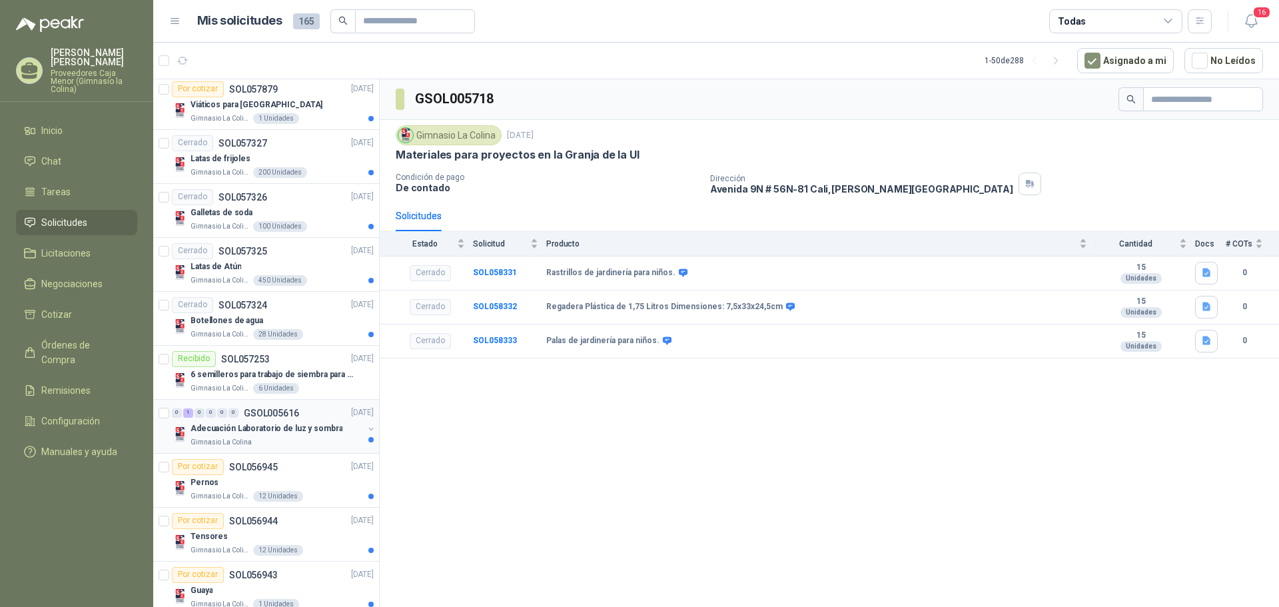
click at [274, 428] on p "Adecuación Laboratorio de luz y sombra" at bounding box center [266, 428] width 152 height 13
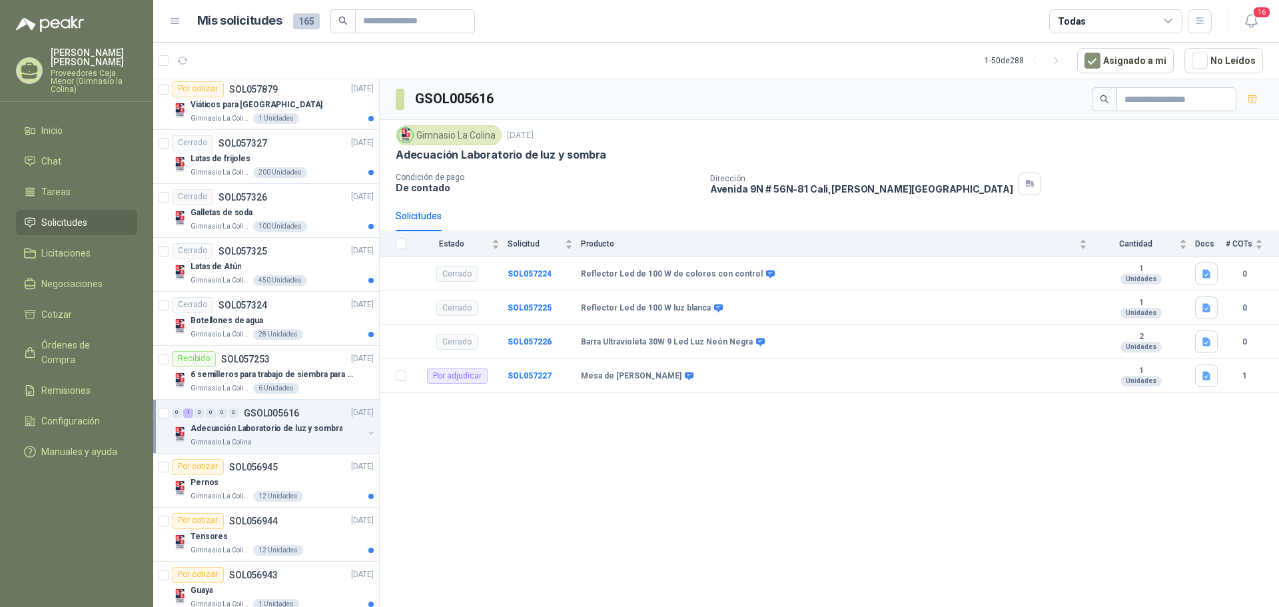
click at [70, 69] on p "Proveedores Caja Menor (Gimnasio la Colina)" at bounding box center [94, 81] width 87 height 24
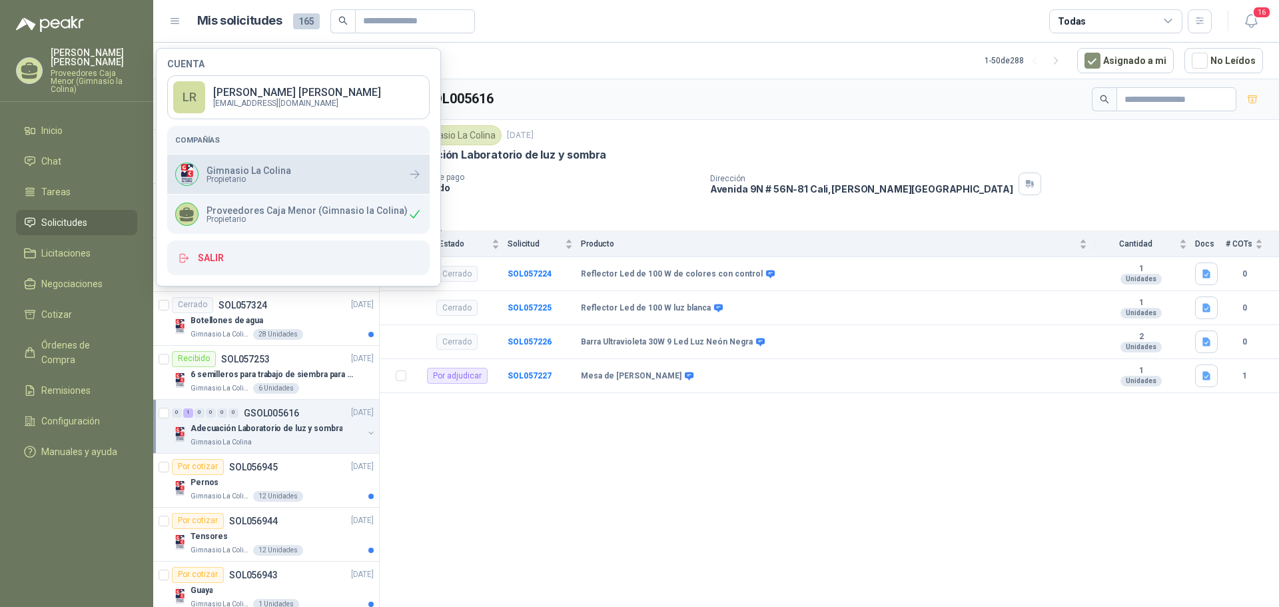
click at [237, 170] on p "Gimnasio La Colina" at bounding box center [248, 170] width 85 height 9
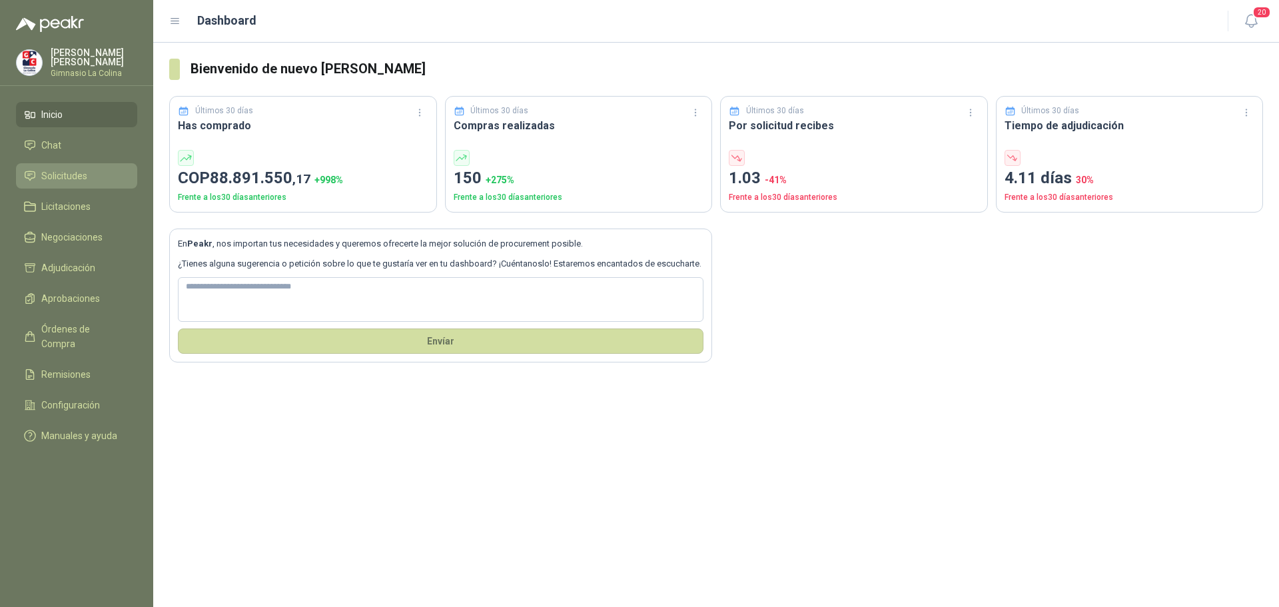
click at [75, 171] on span "Solicitudes" at bounding box center [64, 175] width 46 height 15
